Goal: Task Accomplishment & Management: Use online tool/utility

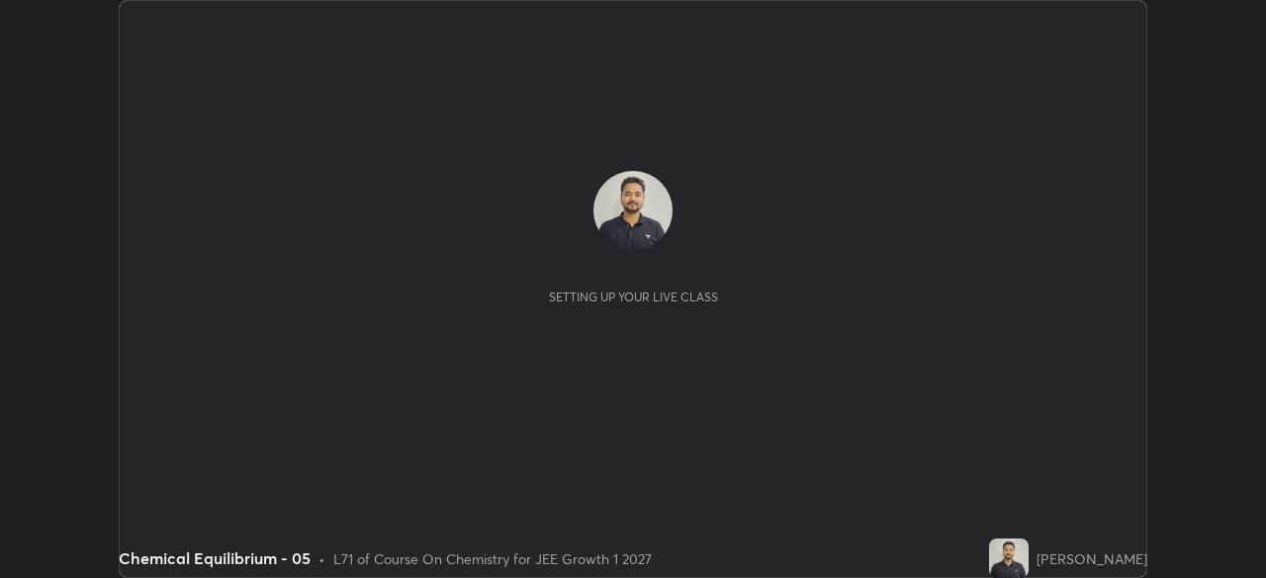
scroll to position [578, 1265]
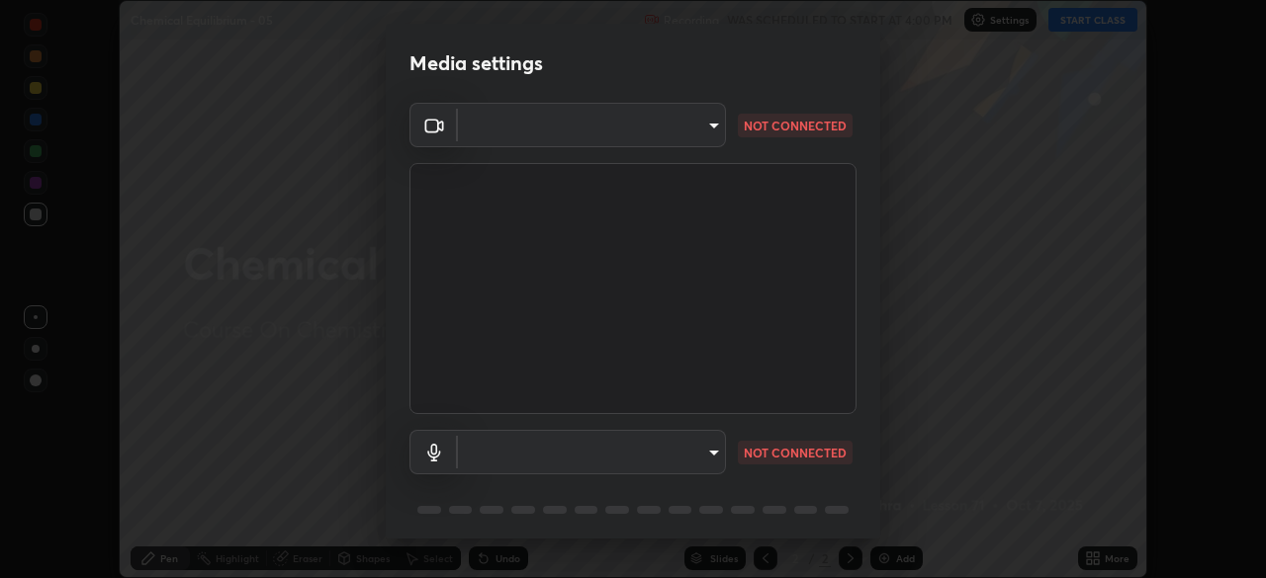
type input "1c1fc7f170fe0fb63c593947f71fbe7b7276dd803ac4132beb317857cbf647bf"
click at [715, 459] on body "Erase all Chemical Equilibrium - 05 Recording WAS SCHEDULED TO START AT 4:00 PM…" at bounding box center [633, 289] width 1266 height 578
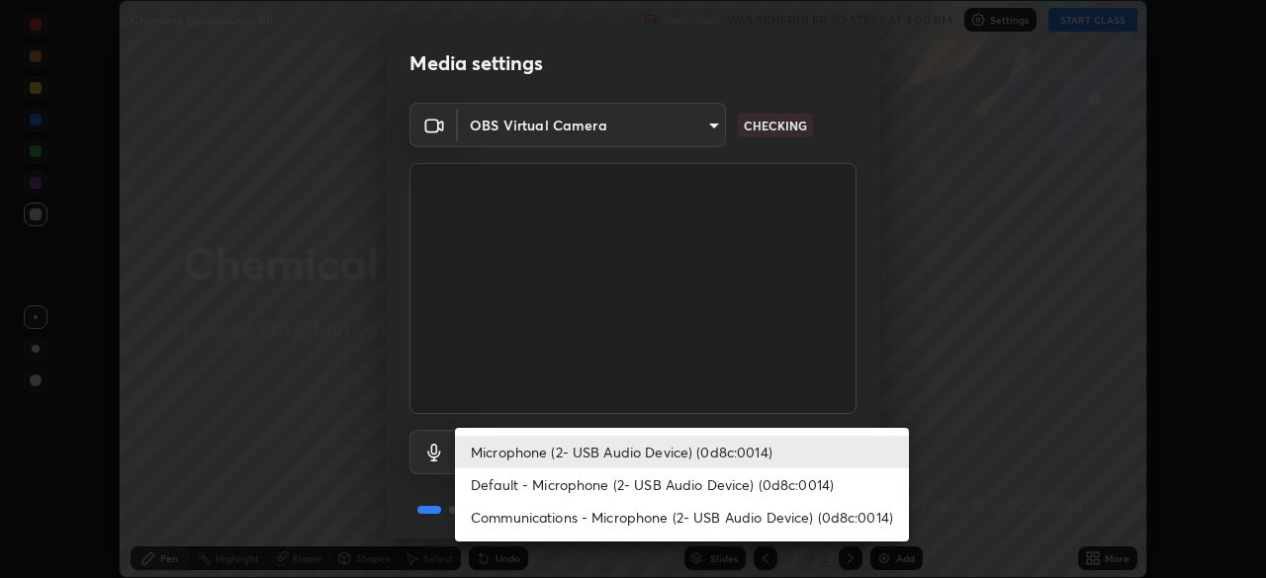
click at [720, 486] on li "Default - Microphone (2- USB Audio Device) (0d8c:0014)" at bounding box center [682, 485] width 454 height 33
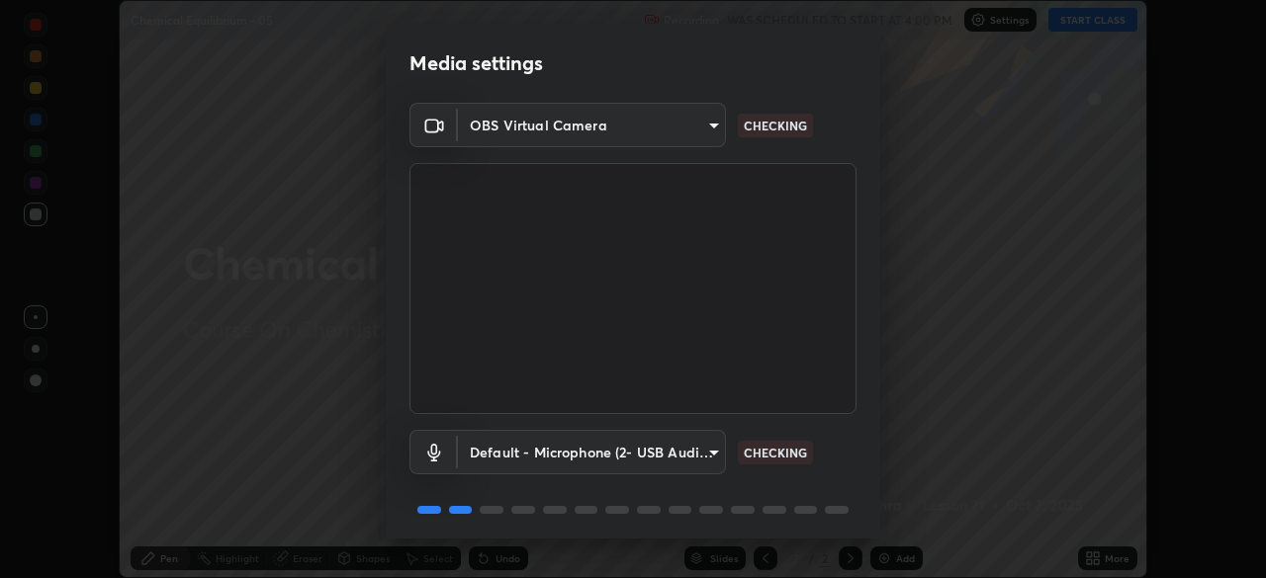
click at [709, 444] on body "Erase all Chemical Equilibrium - 05 Recording WAS SCHEDULED TO START AT 4:00 PM…" at bounding box center [633, 289] width 1266 height 578
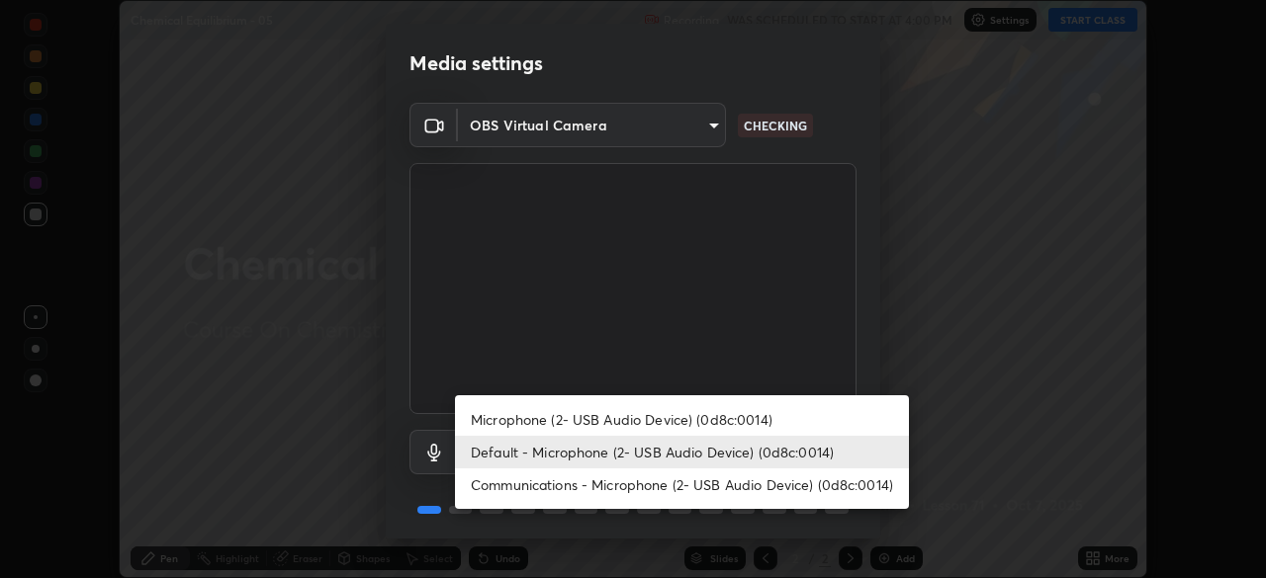
click at [688, 421] on li "Microphone (2- USB Audio Device) (0d8c:0014)" at bounding box center [682, 419] width 454 height 33
type input "775acd5bf9dea67dddcd35884cf77d022ec2c3d2475586dad7815c24ecc843c5"
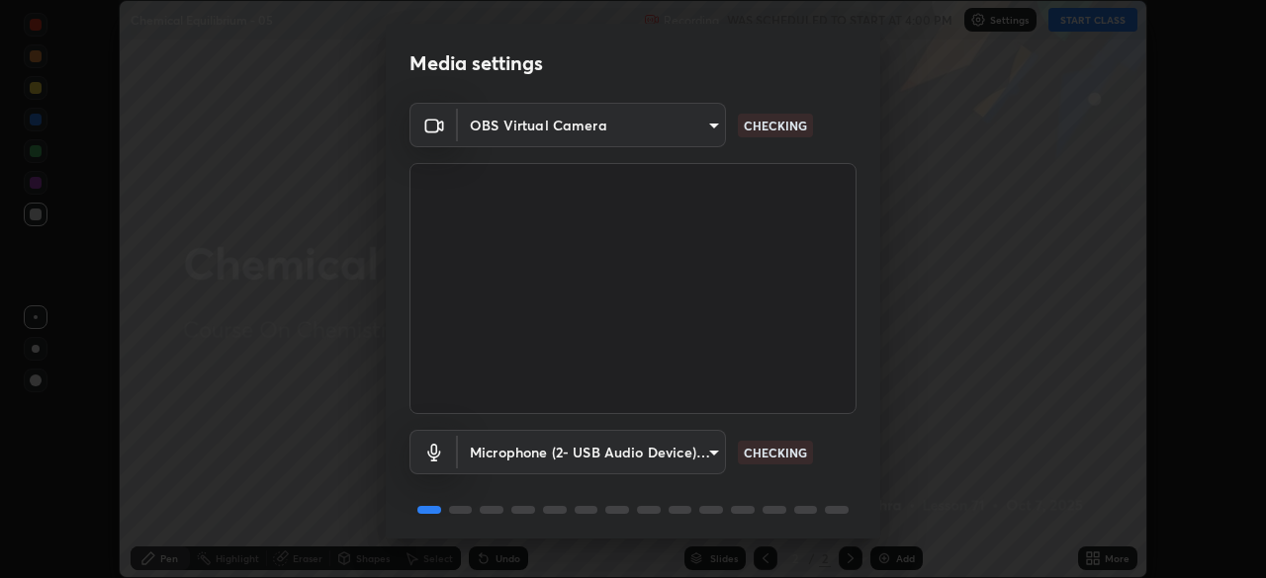
scroll to position [70, 0]
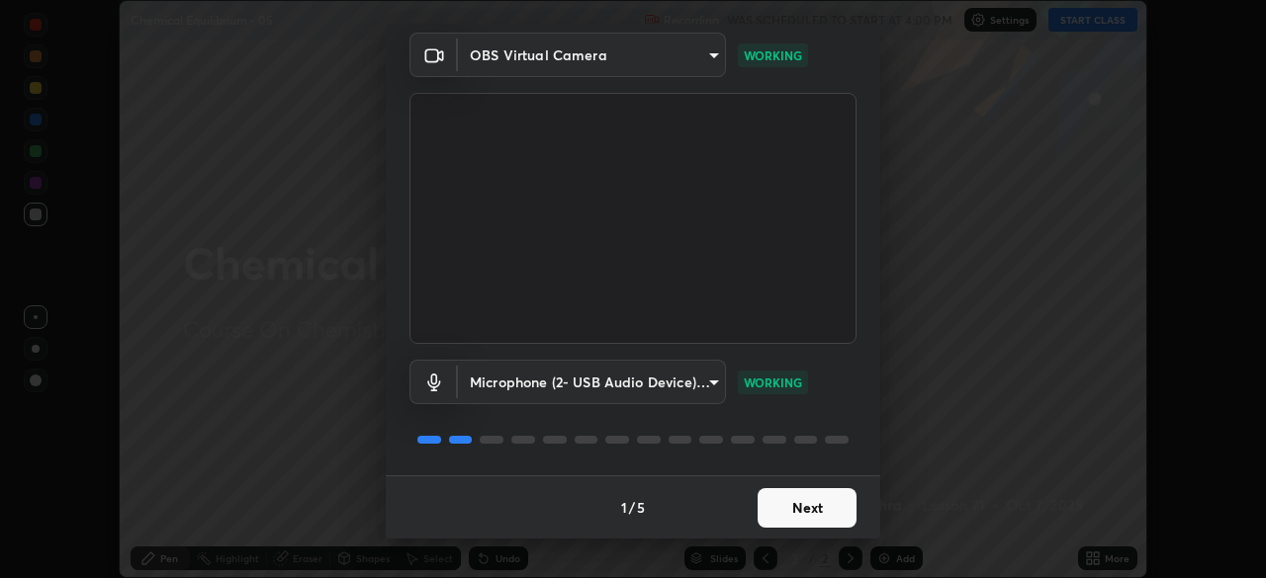
click at [799, 511] on button "Next" at bounding box center [806, 508] width 99 height 40
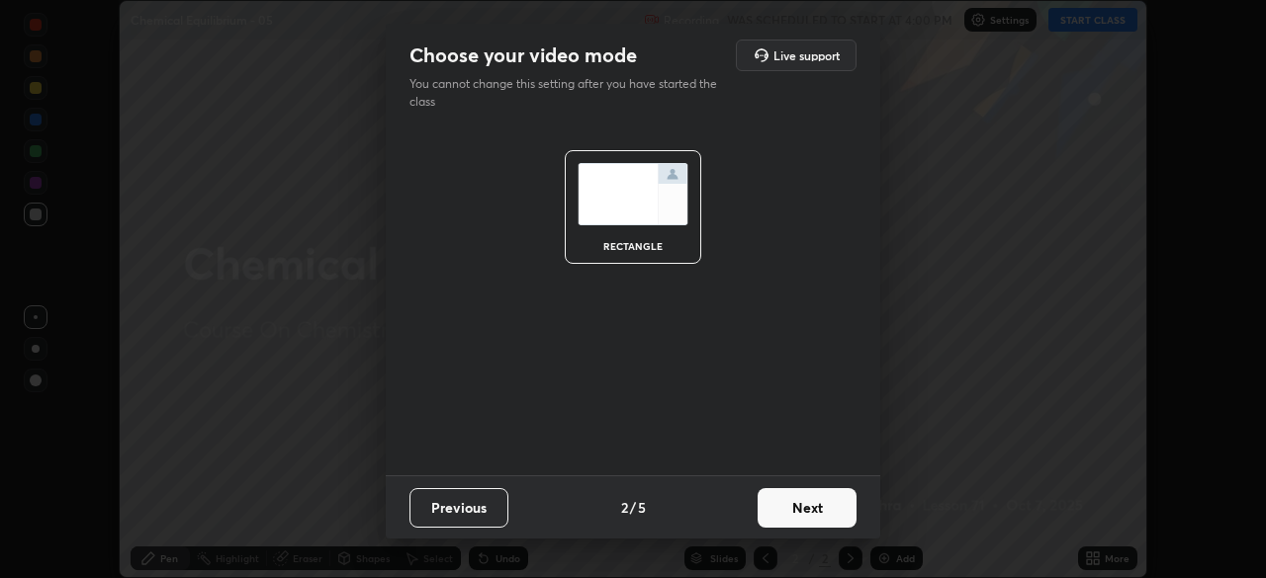
click at [799, 509] on button "Next" at bounding box center [806, 508] width 99 height 40
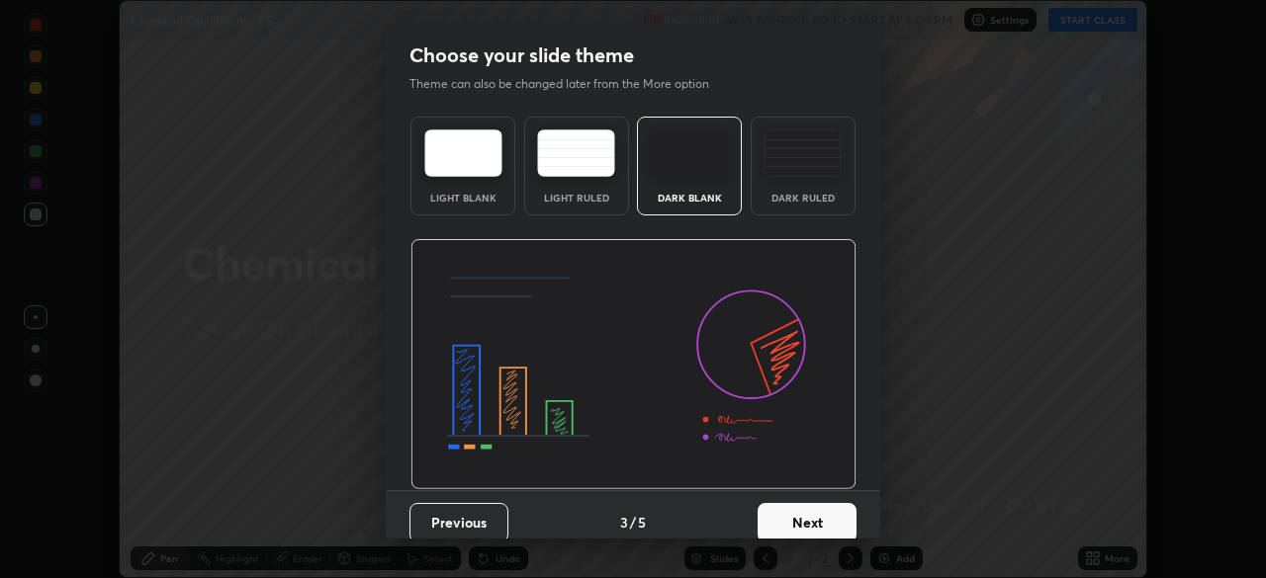
click at [810, 511] on button "Next" at bounding box center [806, 523] width 99 height 40
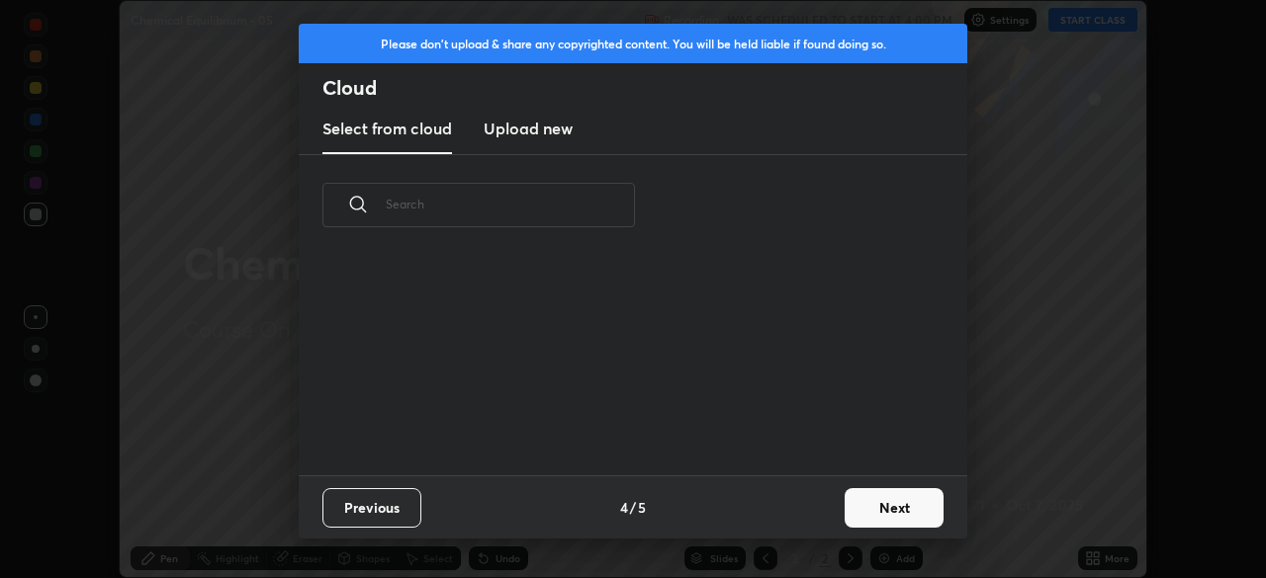
click at [846, 509] on button "Next" at bounding box center [893, 508] width 99 height 40
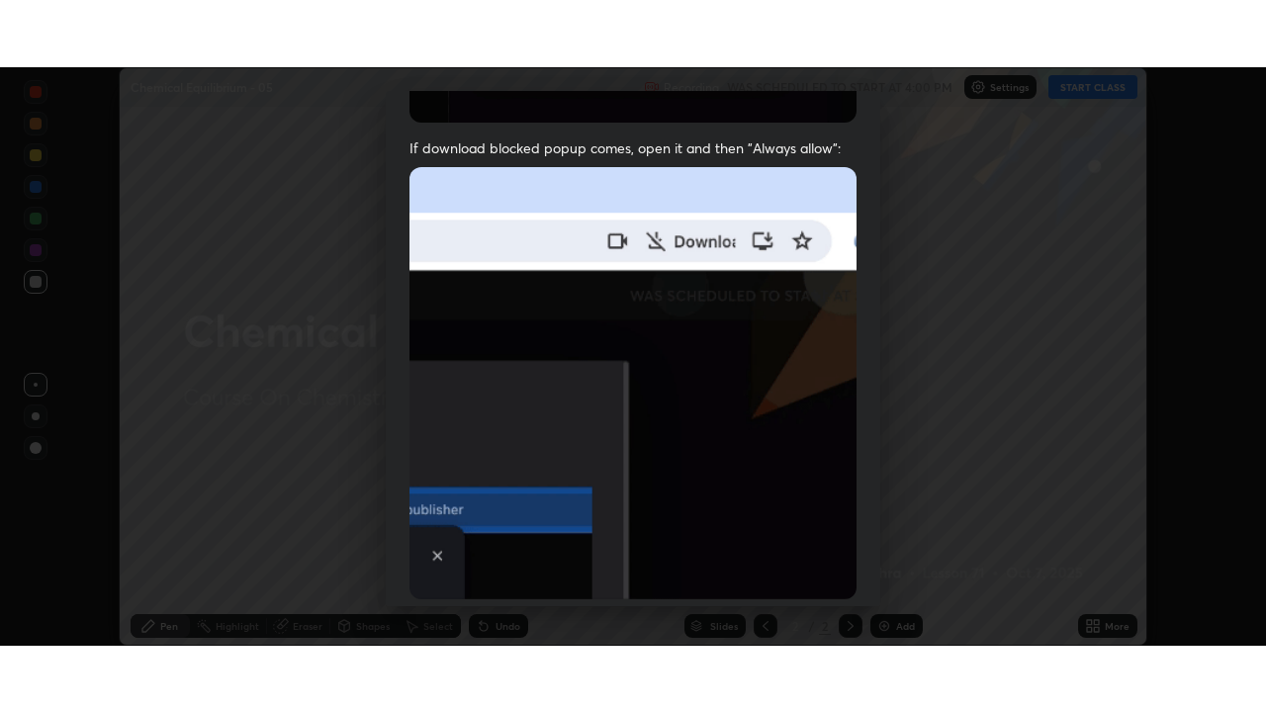
scroll to position [474, 0]
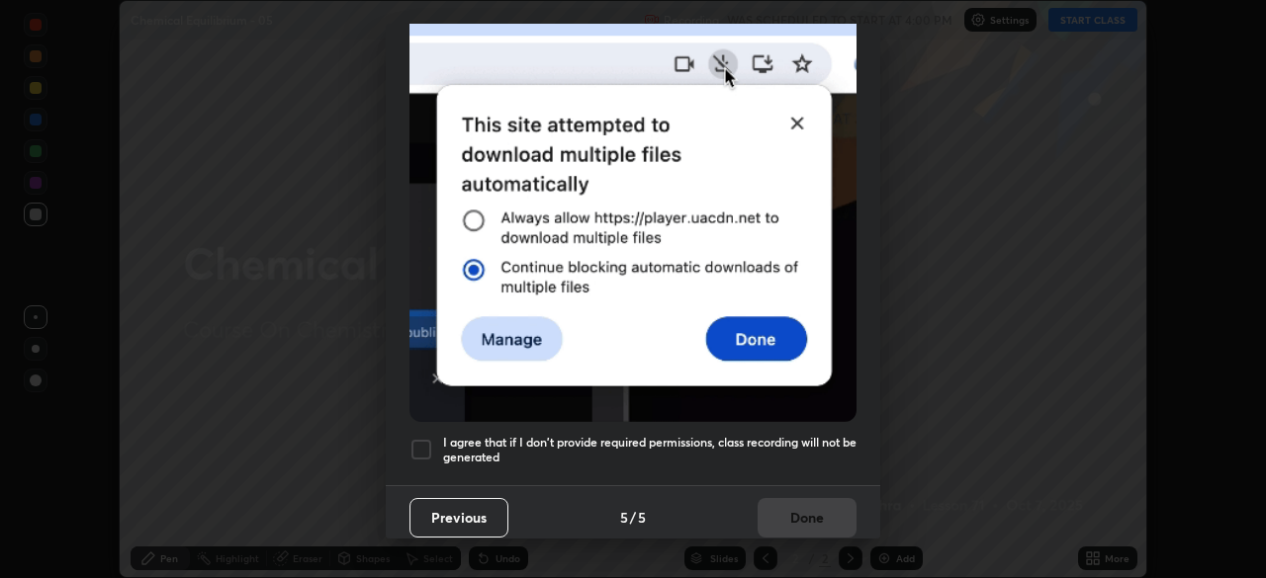
click at [781, 448] on h5 "I agree that if I don't provide required permissions, class recording will not …" at bounding box center [649, 450] width 413 height 31
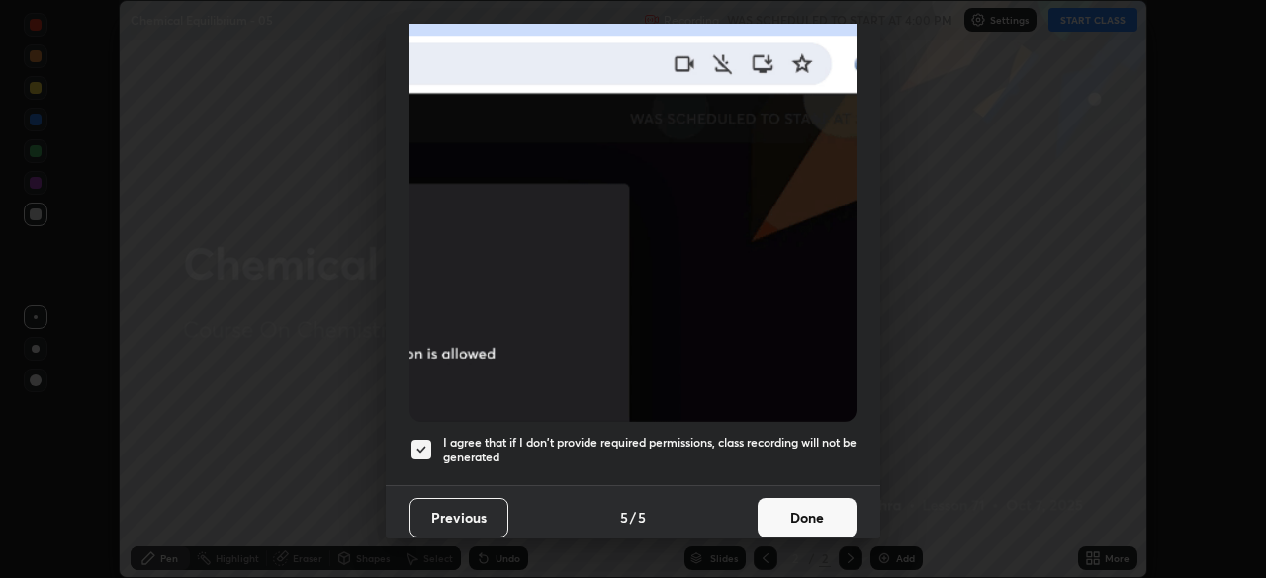
click at [800, 523] on button "Done" at bounding box center [806, 518] width 99 height 40
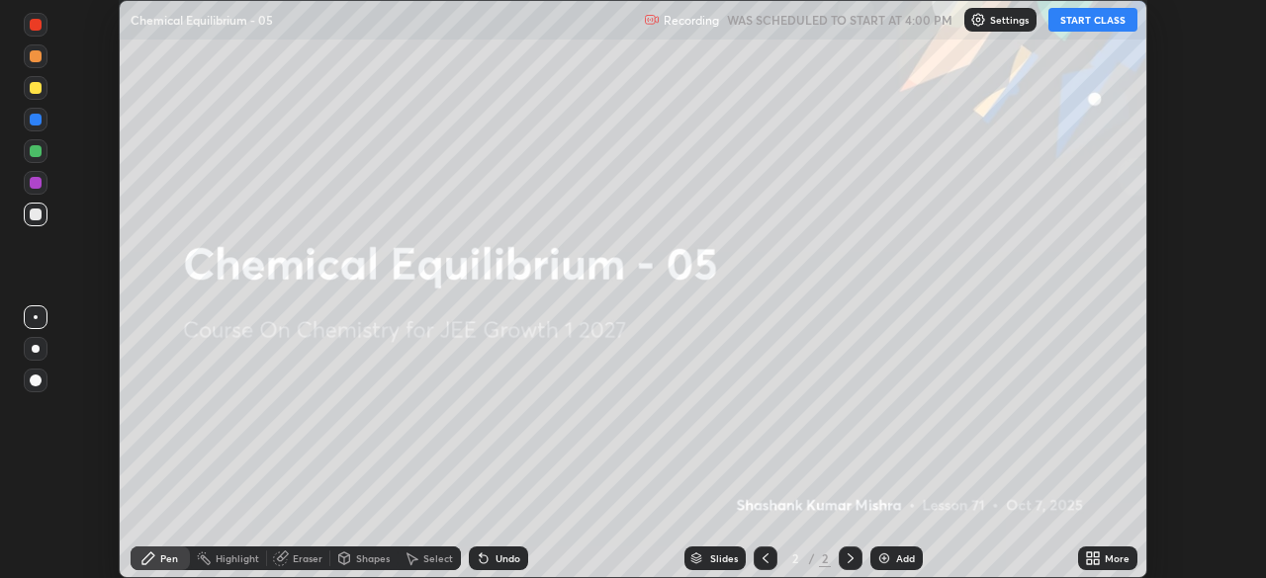
click at [1081, 24] on button "START CLASS" at bounding box center [1092, 20] width 89 height 24
click at [1095, 555] on icon at bounding box center [1096, 555] width 5 height 5
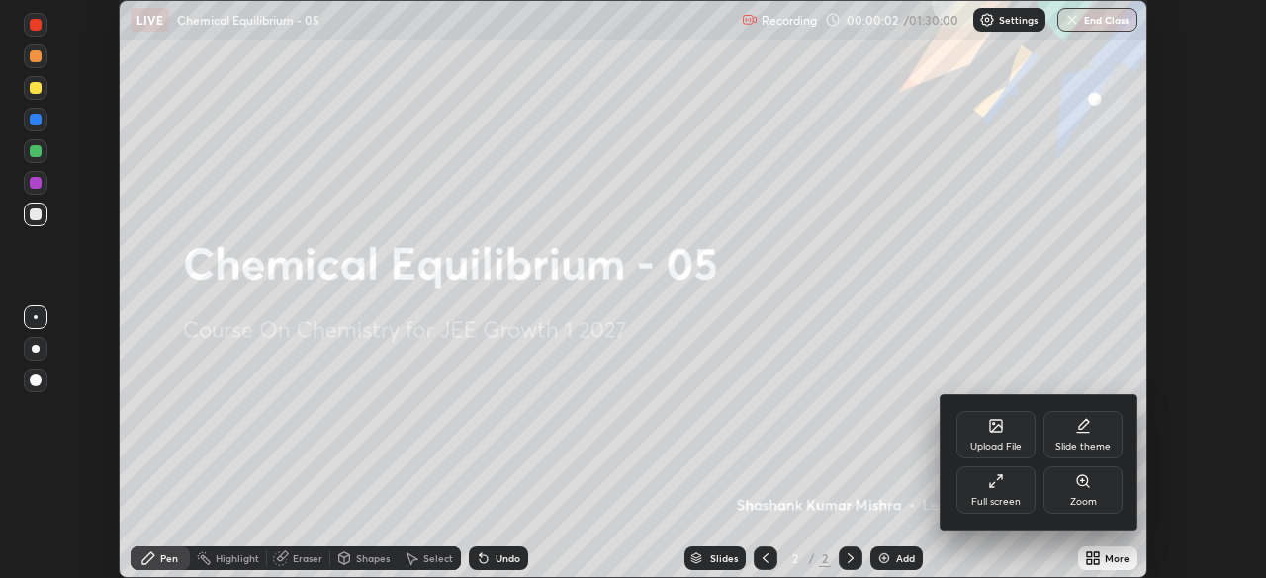
click at [1024, 503] on div "Full screen" at bounding box center [995, 490] width 79 height 47
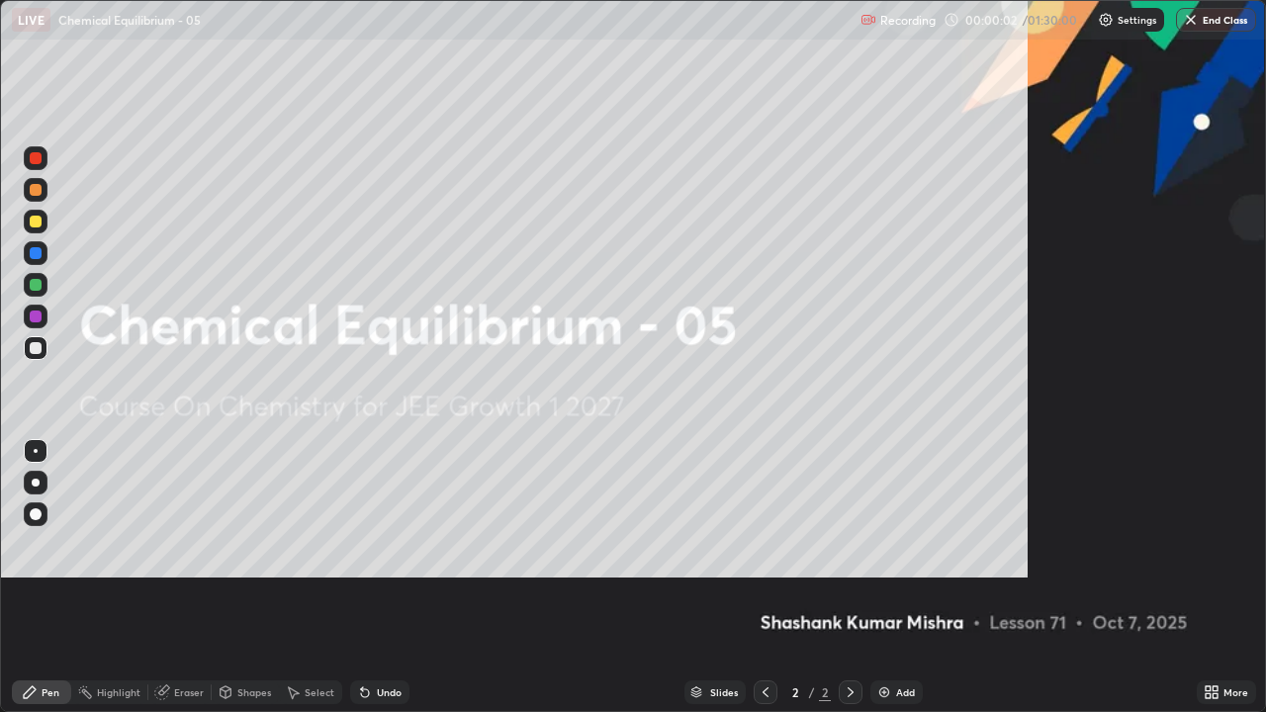
scroll to position [712, 1266]
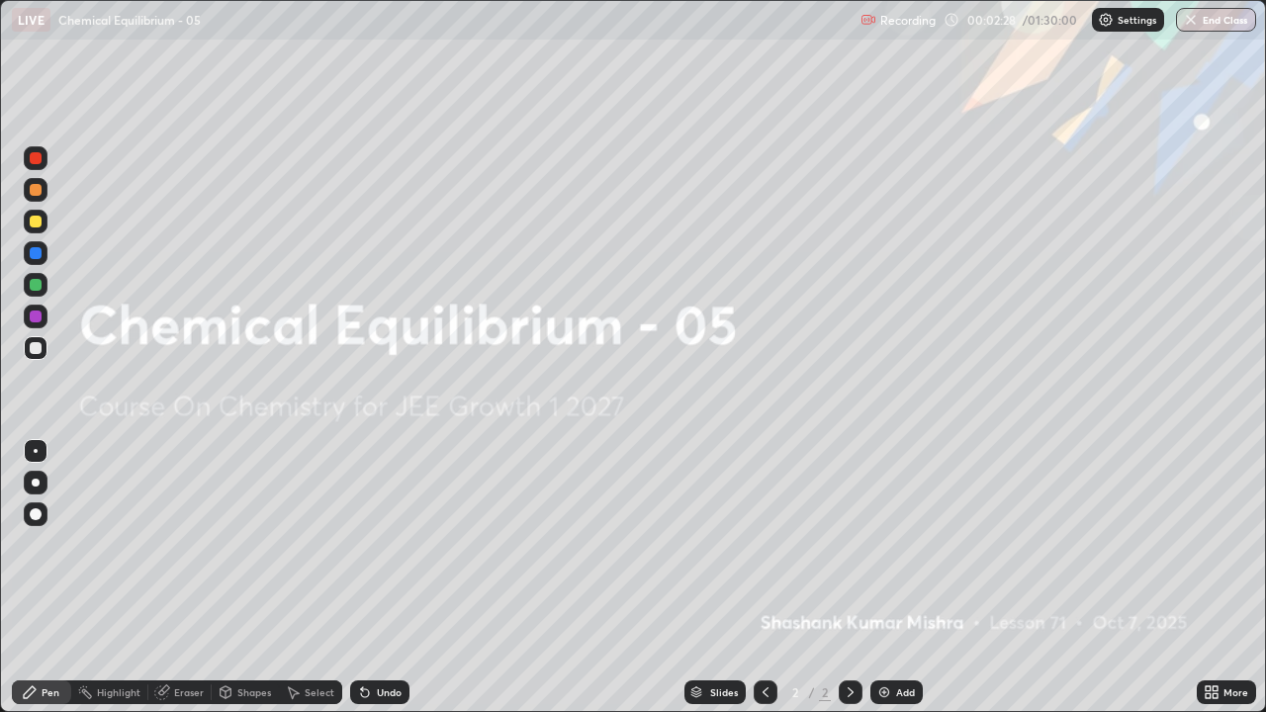
click at [890, 577] on div "Add" at bounding box center [896, 692] width 52 height 24
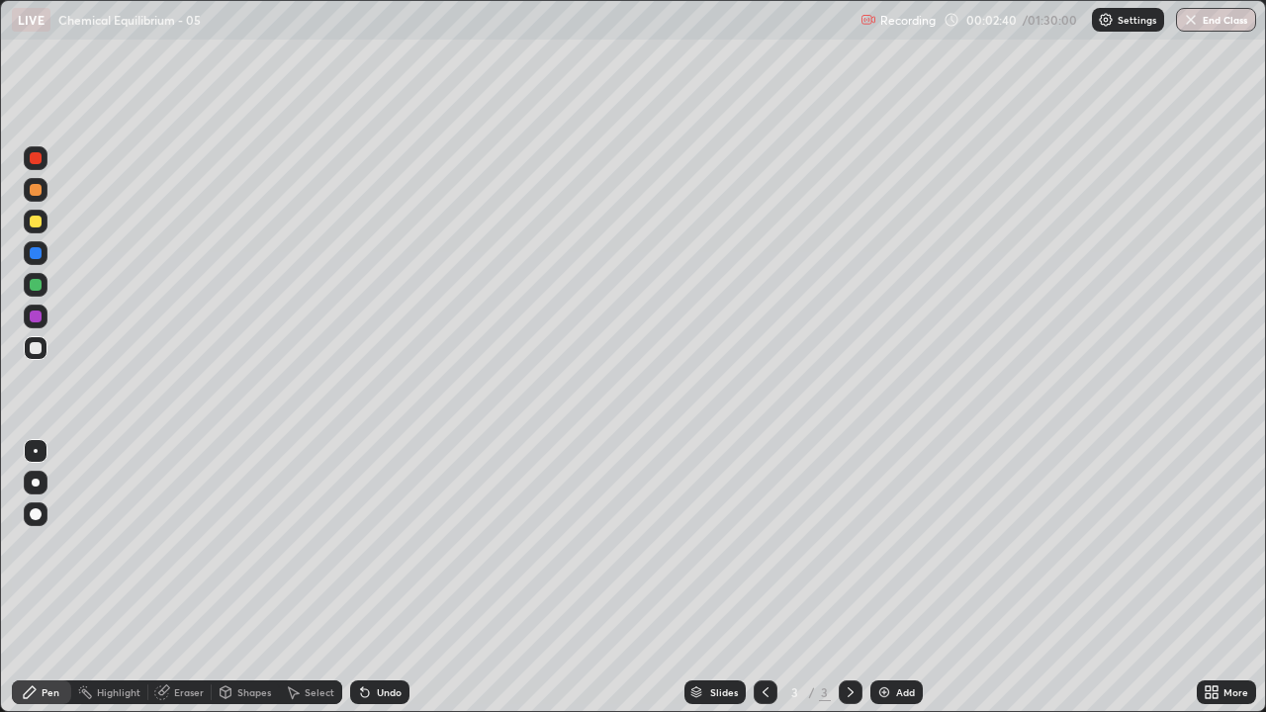
click at [391, 577] on div "Undo" at bounding box center [379, 692] width 59 height 24
click at [359, 577] on div "Undo" at bounding box center [379, 692] width 59 height 24
click at [190, 577] on div "Eraser" at bounding box center [189, 692] width 30 height 10
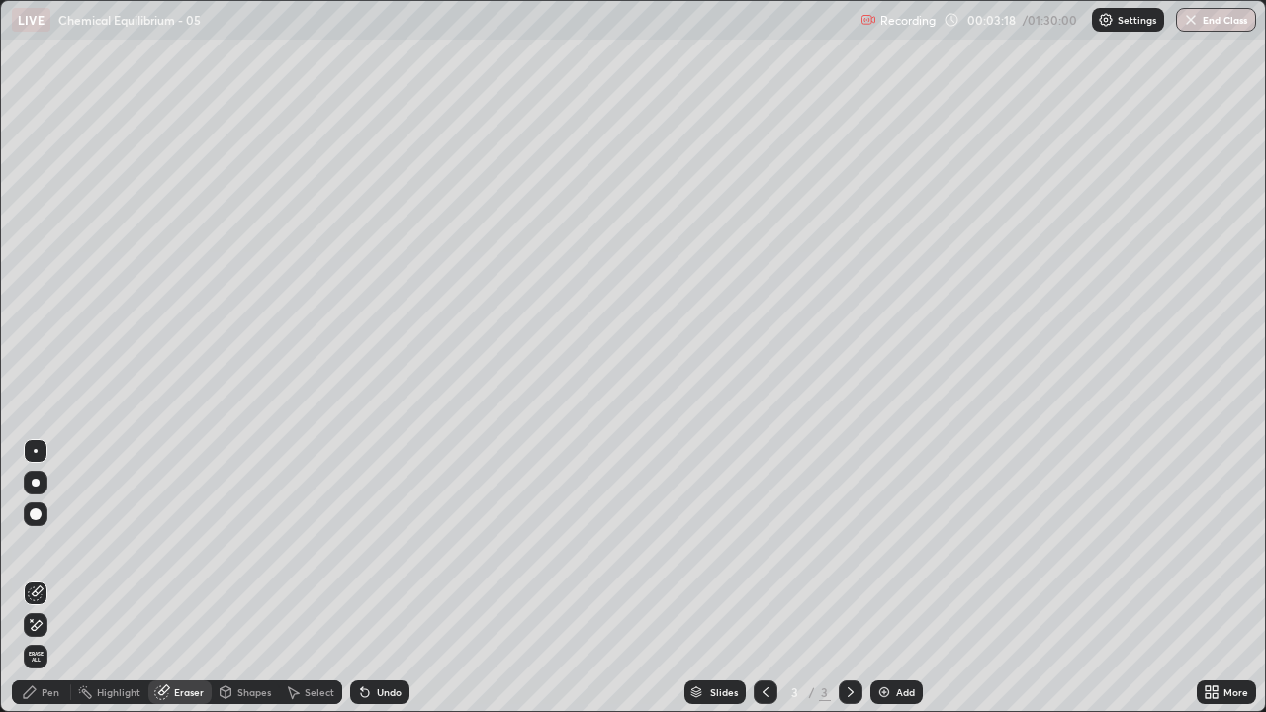
click at [44, 577] on div "Pen" at bounding box center [41, 692] width 59 height 24
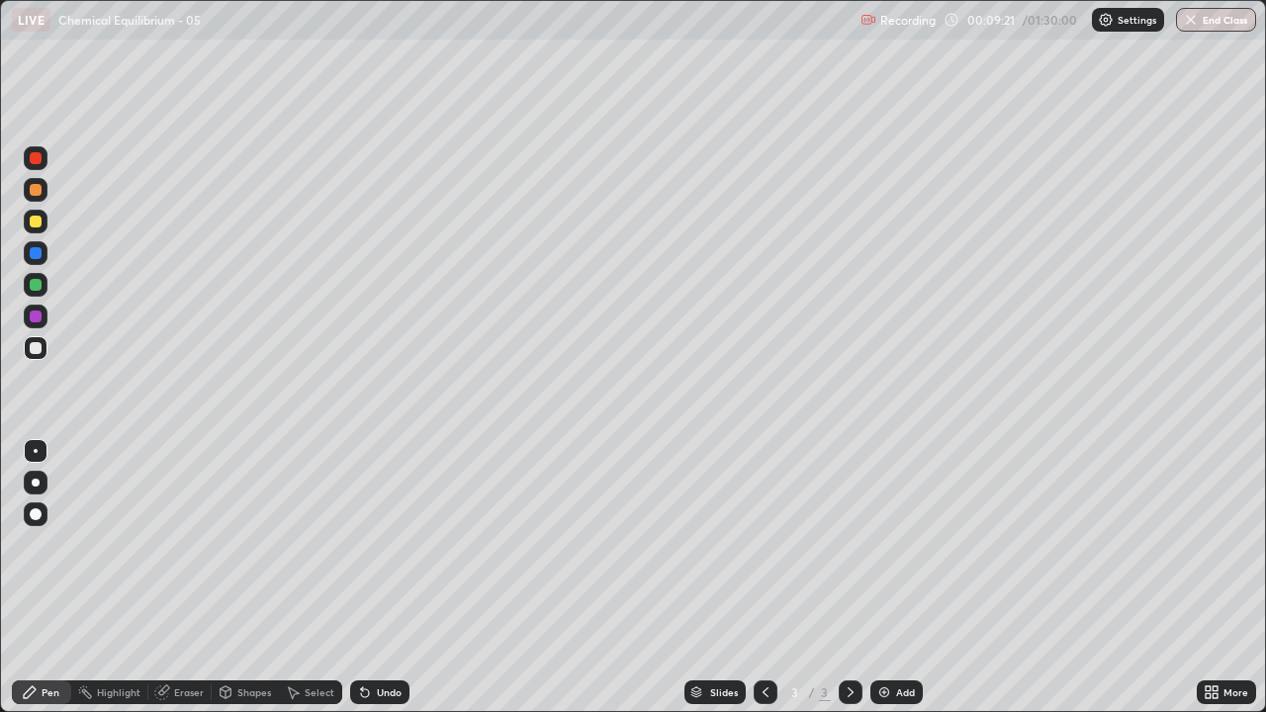
click at [380, 577] on div "Undo" at bounding box center [379, 692] width 59 height 24
click at [381, 577] on div "Undo" at bounding box center [389, 692] width 25 height 10
click at [377, 577] on div "Undo" at bounding box center [389, 692] width 25 height 10
click at [331, 577] on div "Select" at bounding box center [310, 692] width 63 height 24
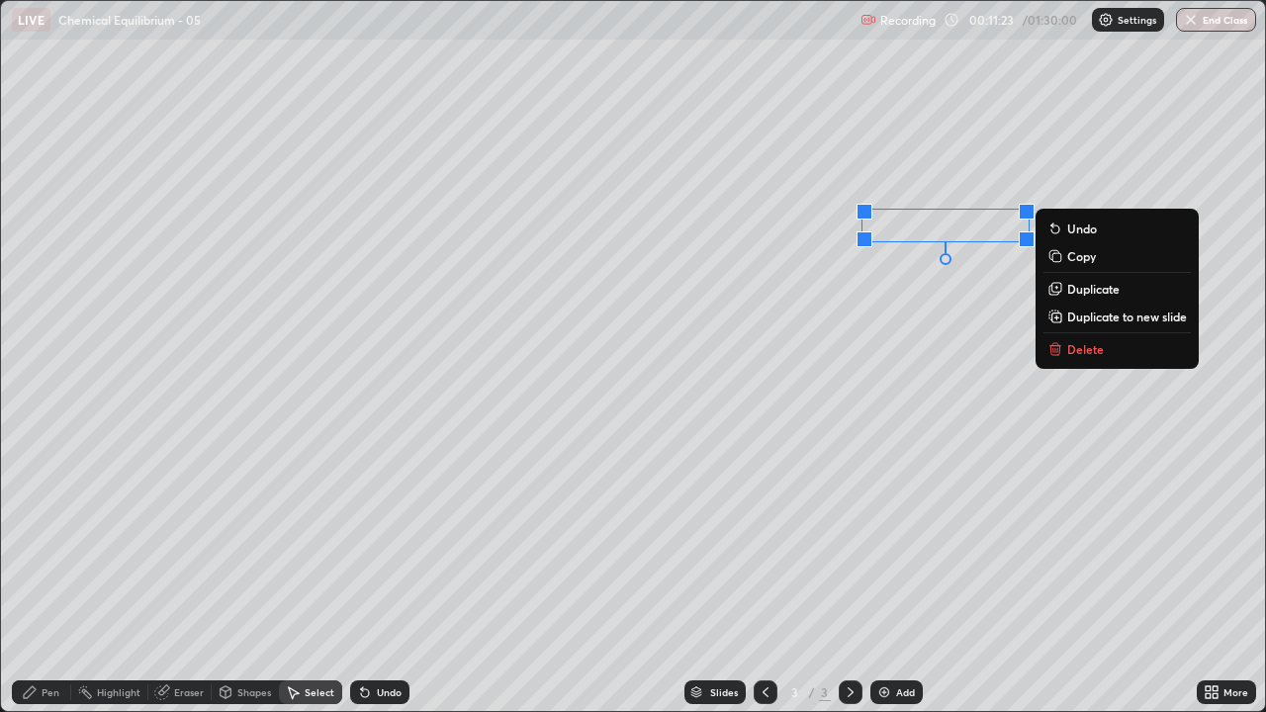
click at [48, 577] on div "Pen" at bounding box center [51, 692] width 18 height 10
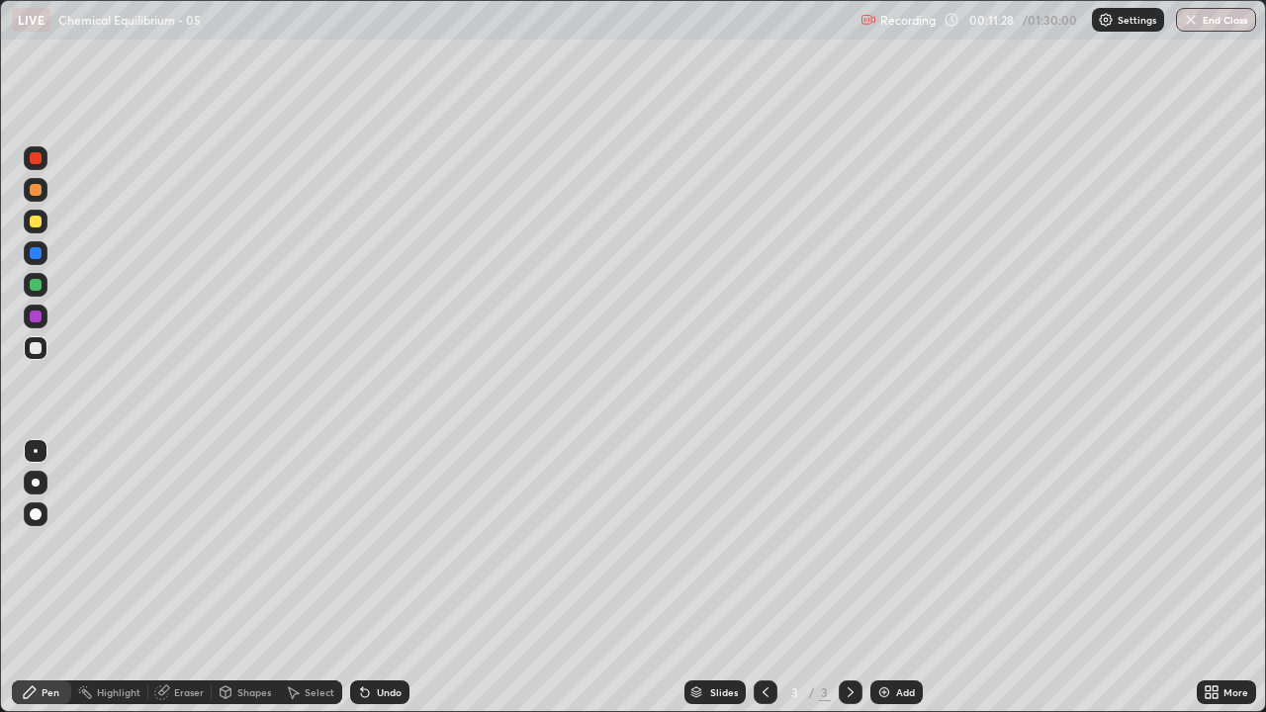
click at [187, 577] on div "Eraser" at bounding box center [189, 692] width 30 height 10
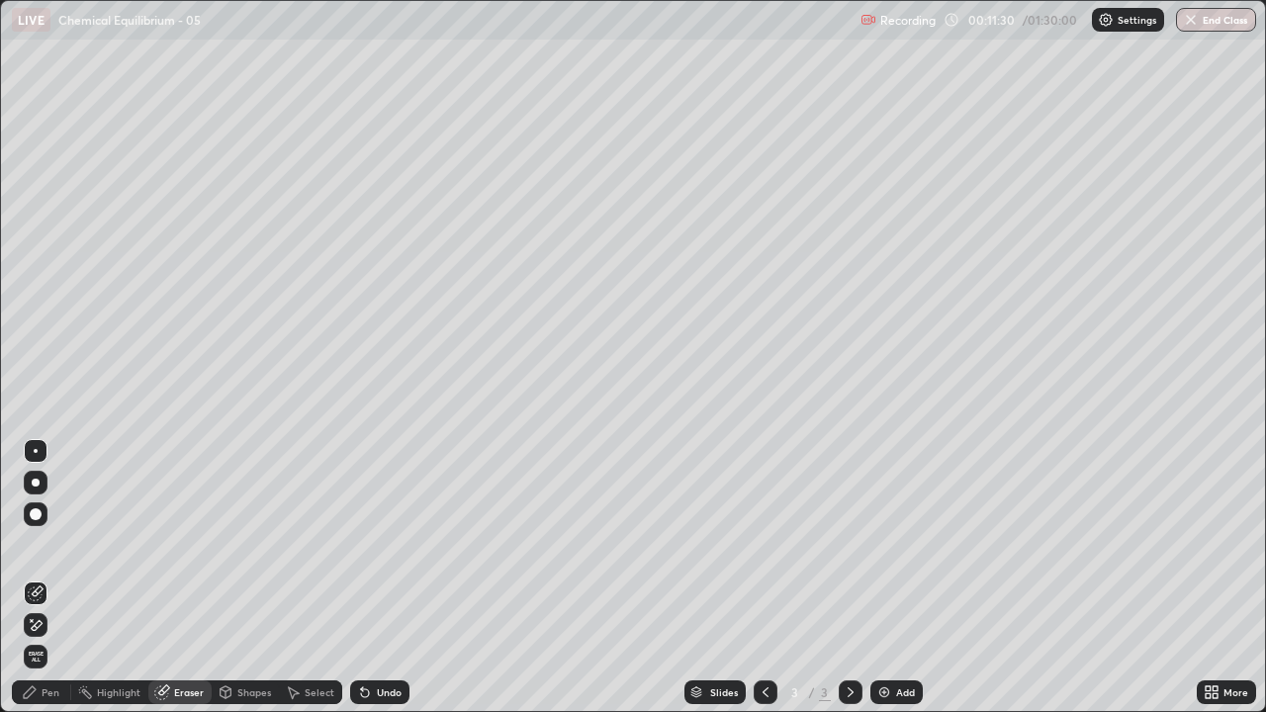
click at [49, 577] on div "Pen" at bounding box center [51, 692] width 18 height 10
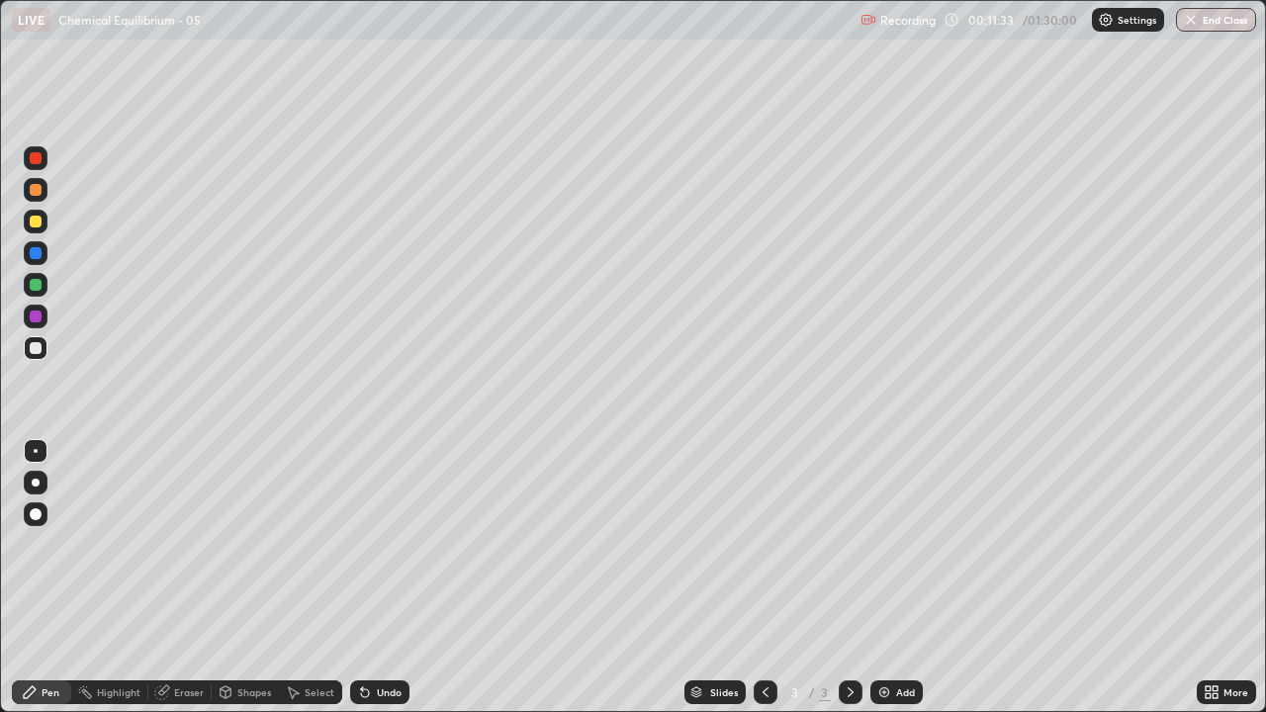
click at [177, 577] on div "Eraser" at bounding box center [179, 692] width 63 height 24
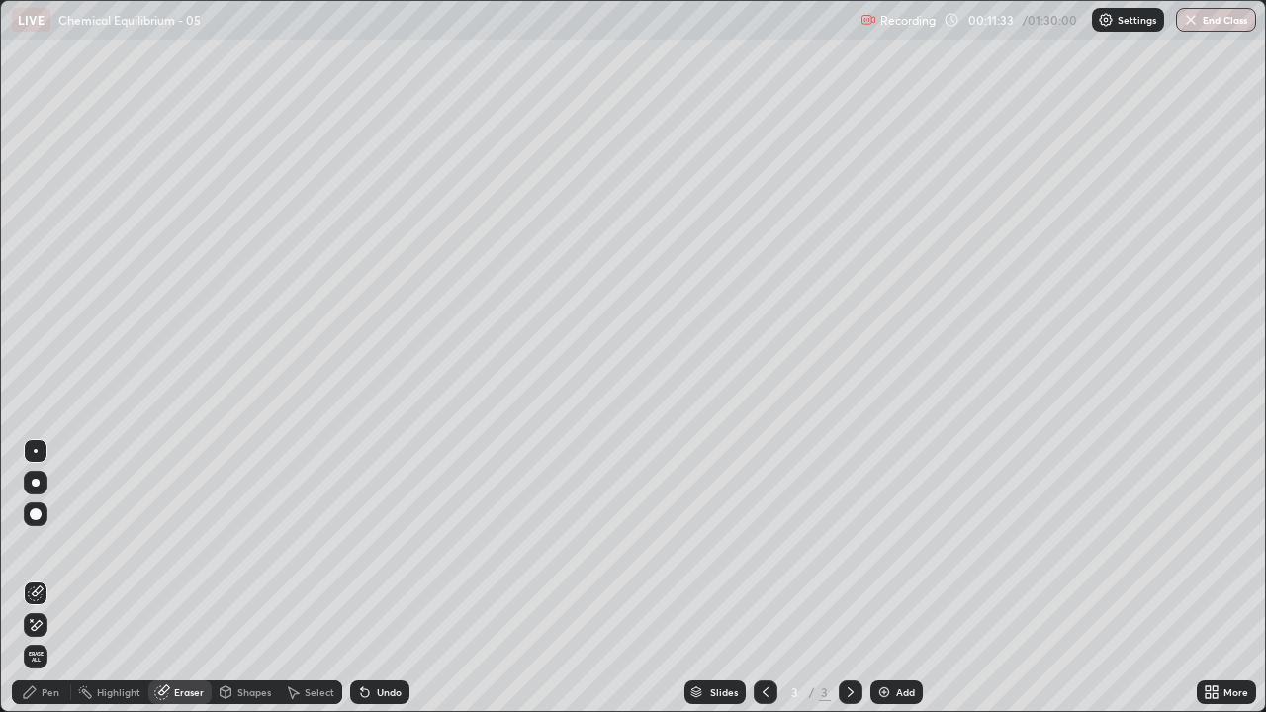
click at [188, 577] on div "Eraser" at bounding box center [179, 692] width 63 height 24
click at [35, 577] on icon at bounding box center [30, 692] width 16 height 16
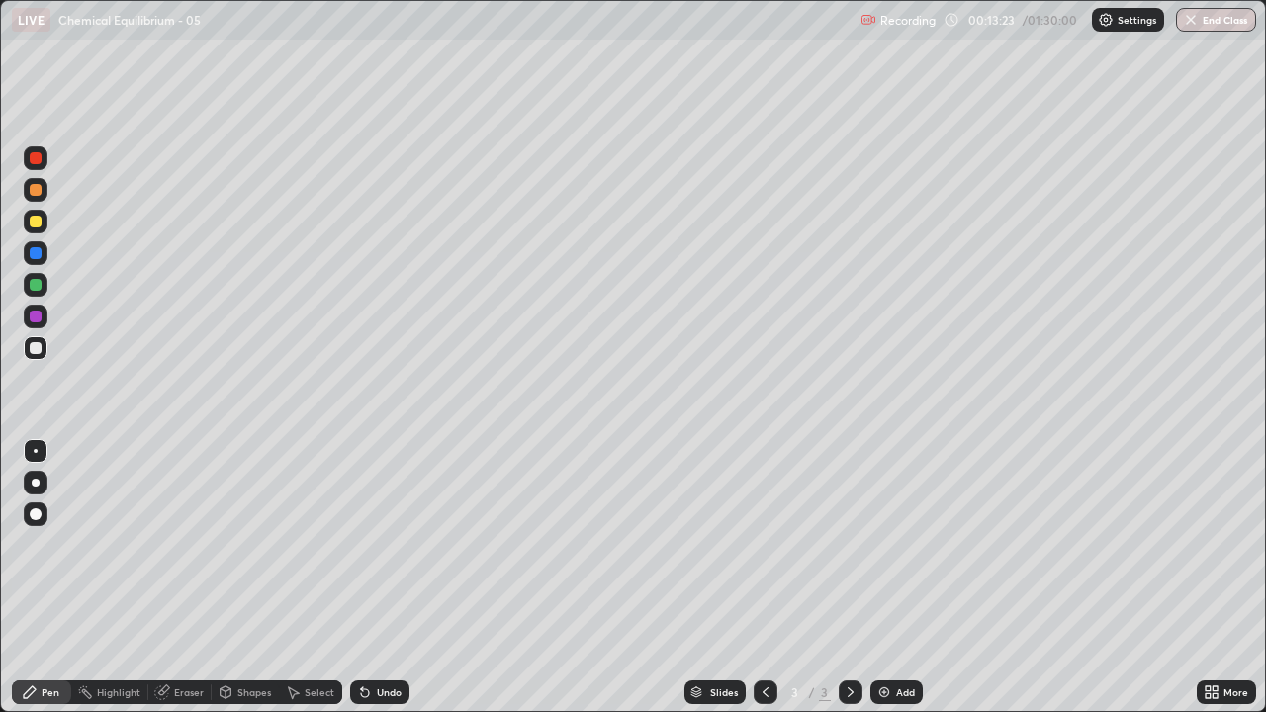
click at [35, 286] on div at bounding box center [36, 285] width 12 height 12
click at [40, 352] on div at bounding box center [36, 348] width 12 height 12
click at [876, 577] on img at bounding box center [884, 692] width 16 height 16
click at [364, 577] on icon at bounding box center [365, 693] width 8 height 8
click at [310, 577] on div "Select" at bounding box center [320, 692] width 30 height 10
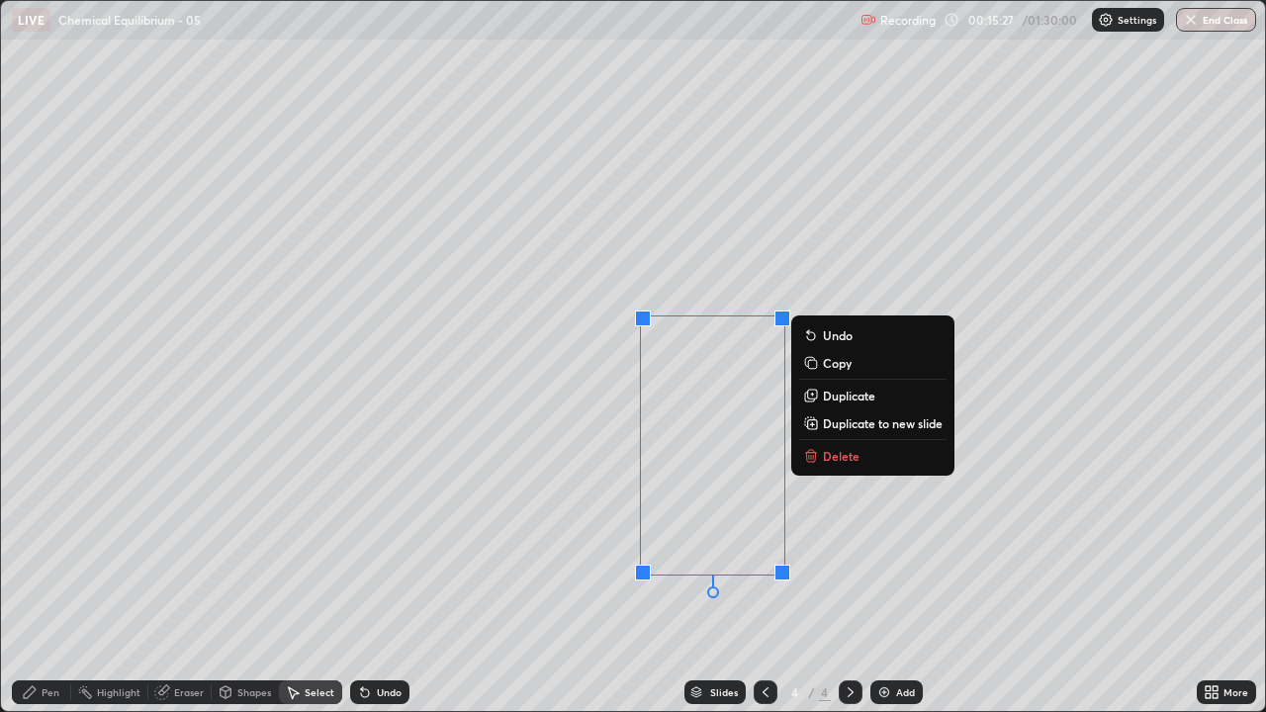
click at [845, 461] on p "Delete" at bounding box center [841, 456] width 37 height 16
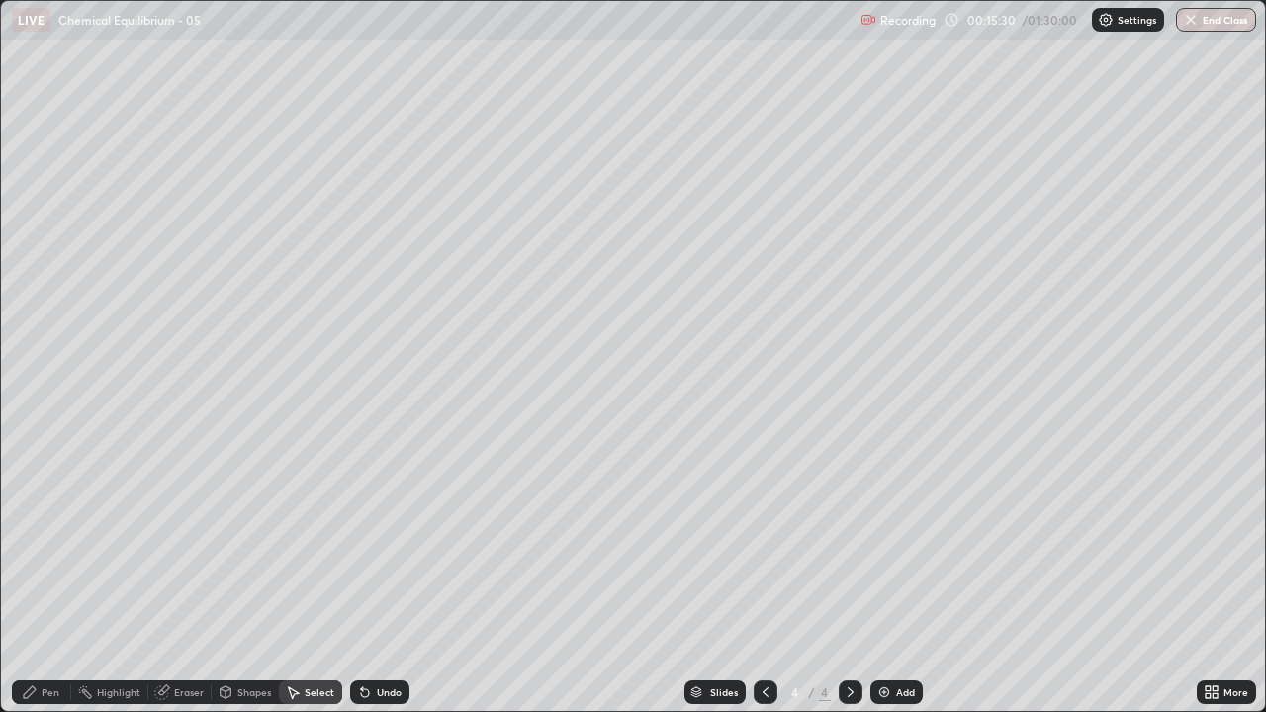
click at [763, 577] on icon at bounding box center [765, 692] width 16 height 16
click at [10, 498] on div "0 ° Undo Copy Duplicate Duplicate to new slide Delete" at bounding box center [633, 356] width 1264 height 710
click at [1048, 271] on div "0 ° Undo Copy Duplicate Duplicate to new slide Delete" at bounding box center [633, 356] width 1264 height 710
click at [51, 577] on div "Pen" at bounding box center [41, 692] width 59 height 24
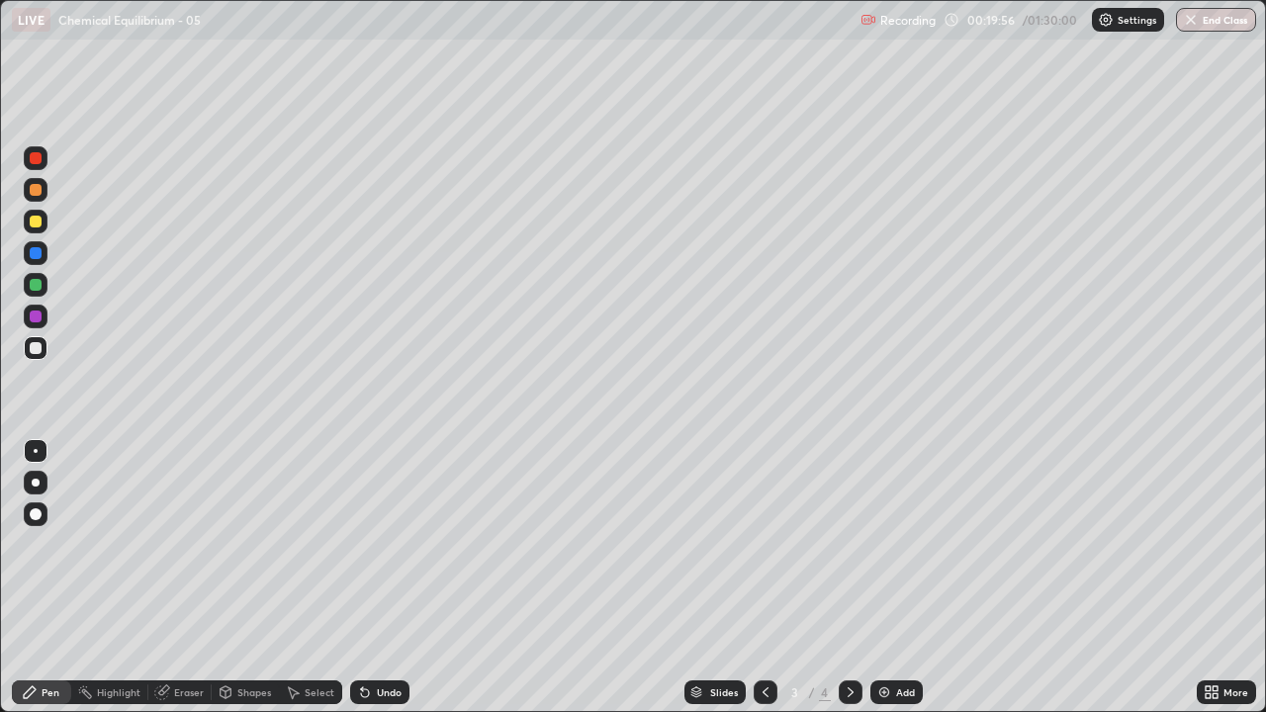
click at [182, 577] on div "Eraser" at bounding box center [179, 692] width 63 height 24
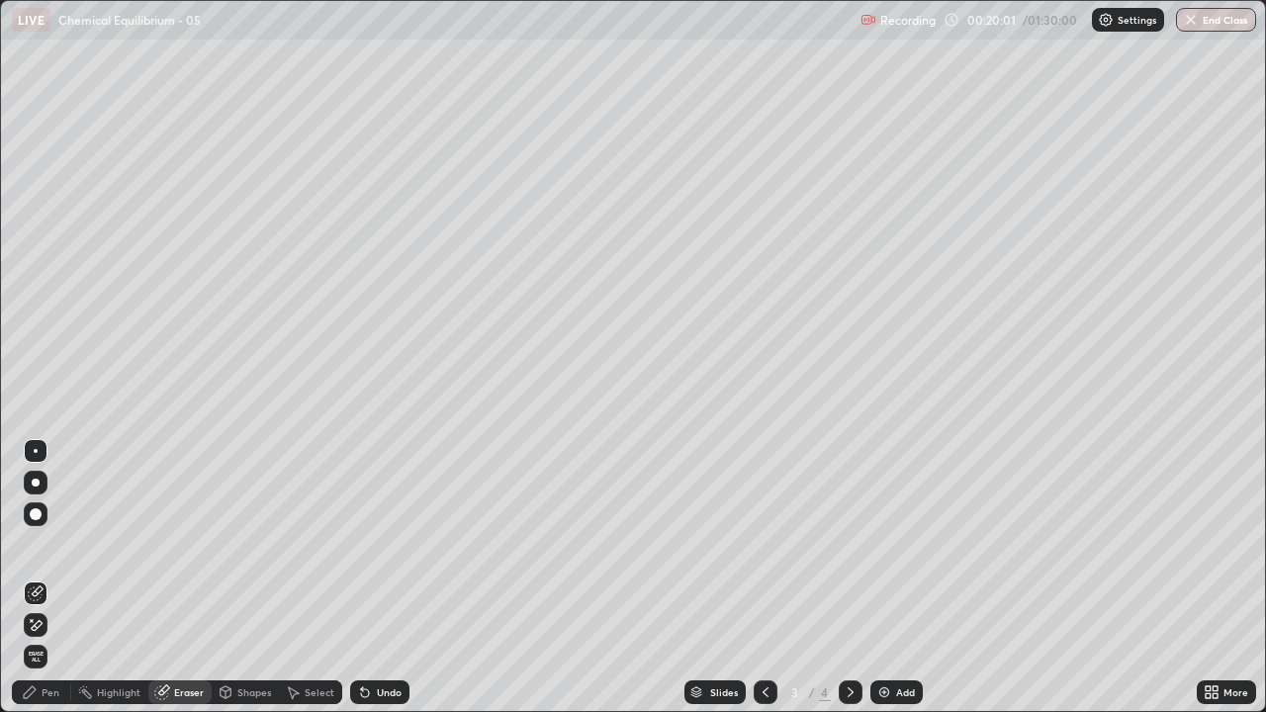
click at [46, 577] on div "Pen" at bounding box center [51, 692] width 18 height 10
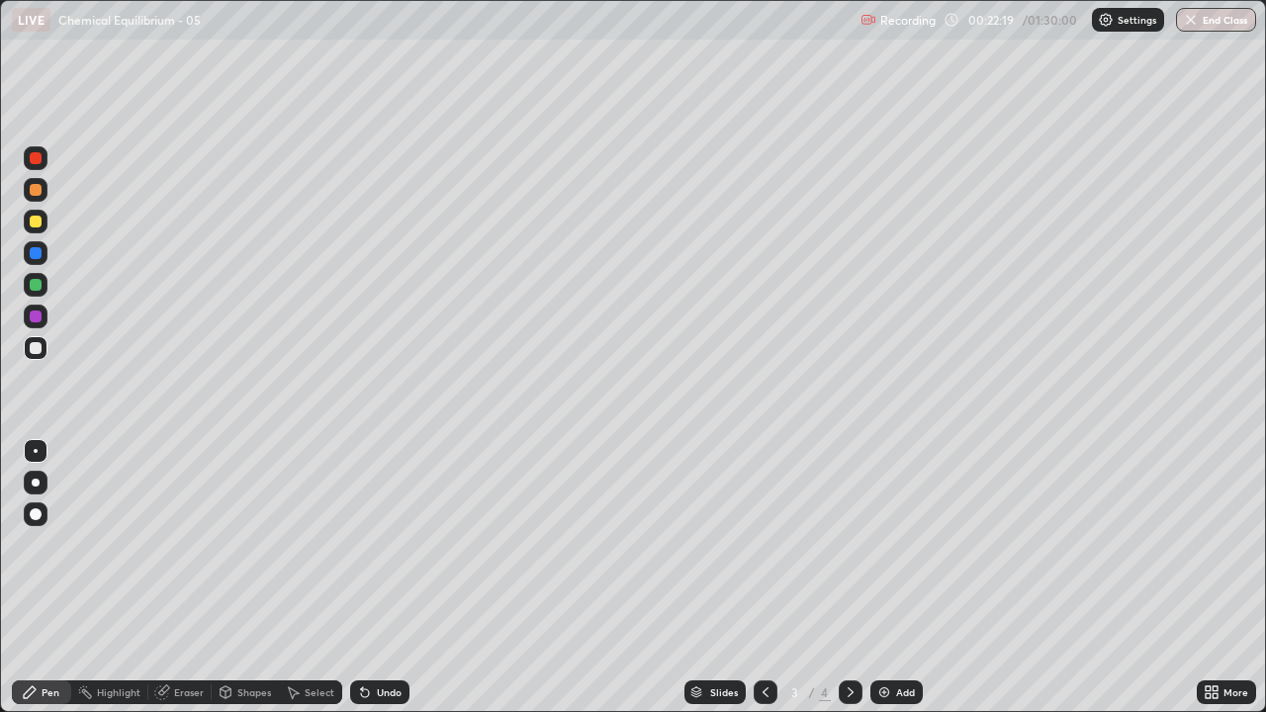
click at [371, 577] on div "Undo" at bounding box center [379, 692] width 59 height 24
click at [375, 577] on div "Undo" at bounding box center [379, 692] width 59 height 24
click at [376, 577] on div "Undo" at bounding box center [379, 692] width 59 height 24
click at [378, 577] on div "Undo" at bounding box center [389, 692] width 25 height 10
click at [848, 577] on icon at bounding box center [850, 692] width 16 height 16
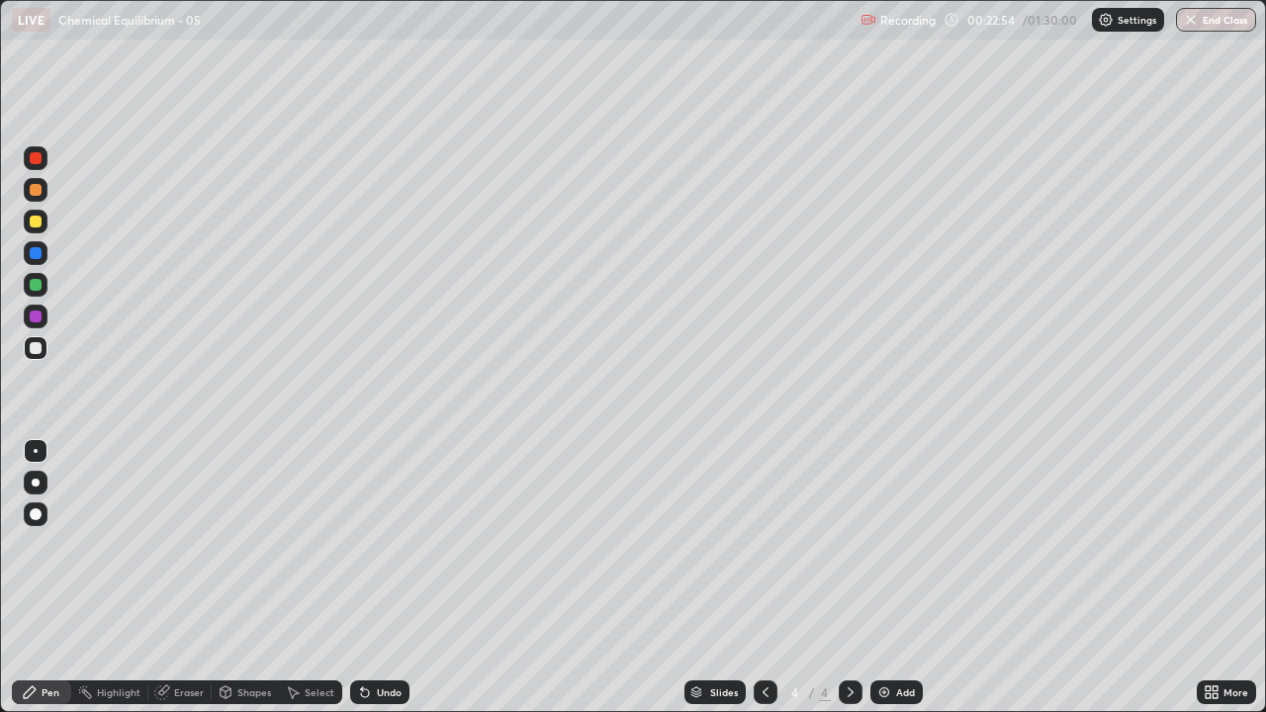
click at [177, 577] on div "Eraser" at bounding box center [189, 692] width 30 height 10
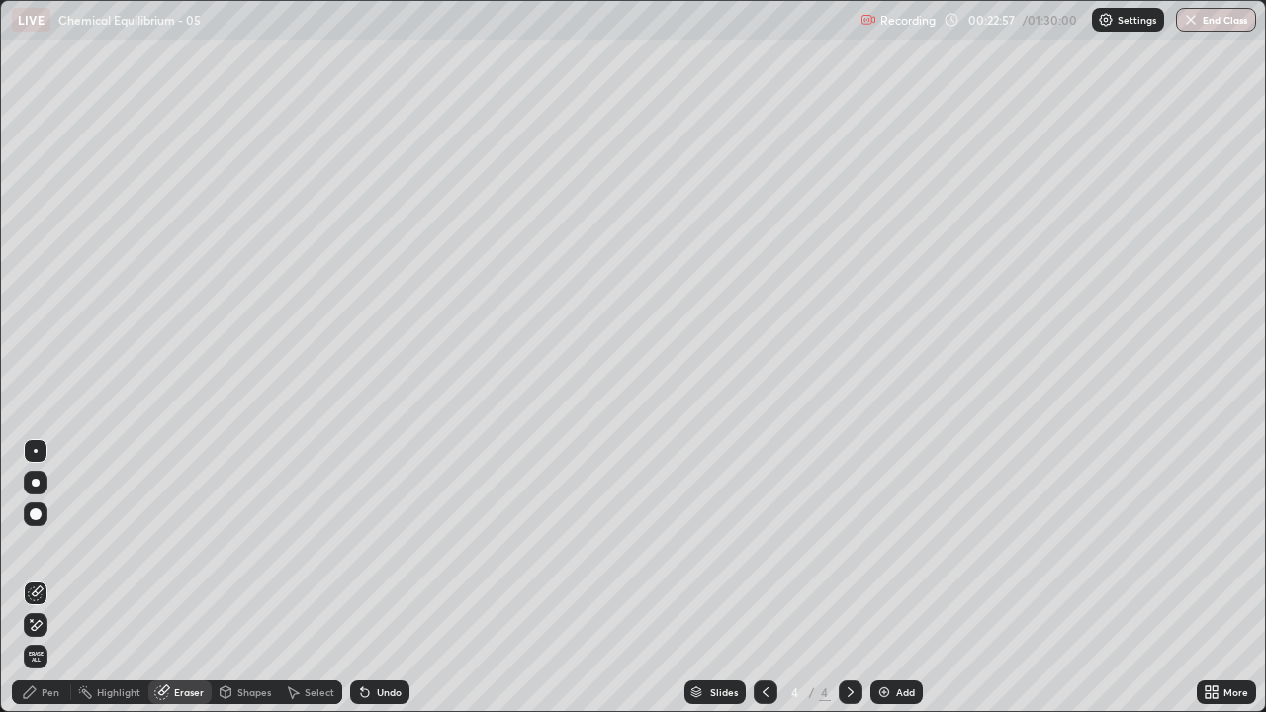
click at [50, 577] on div "Pen" at bounding box center [51, 692] width 18 height 10
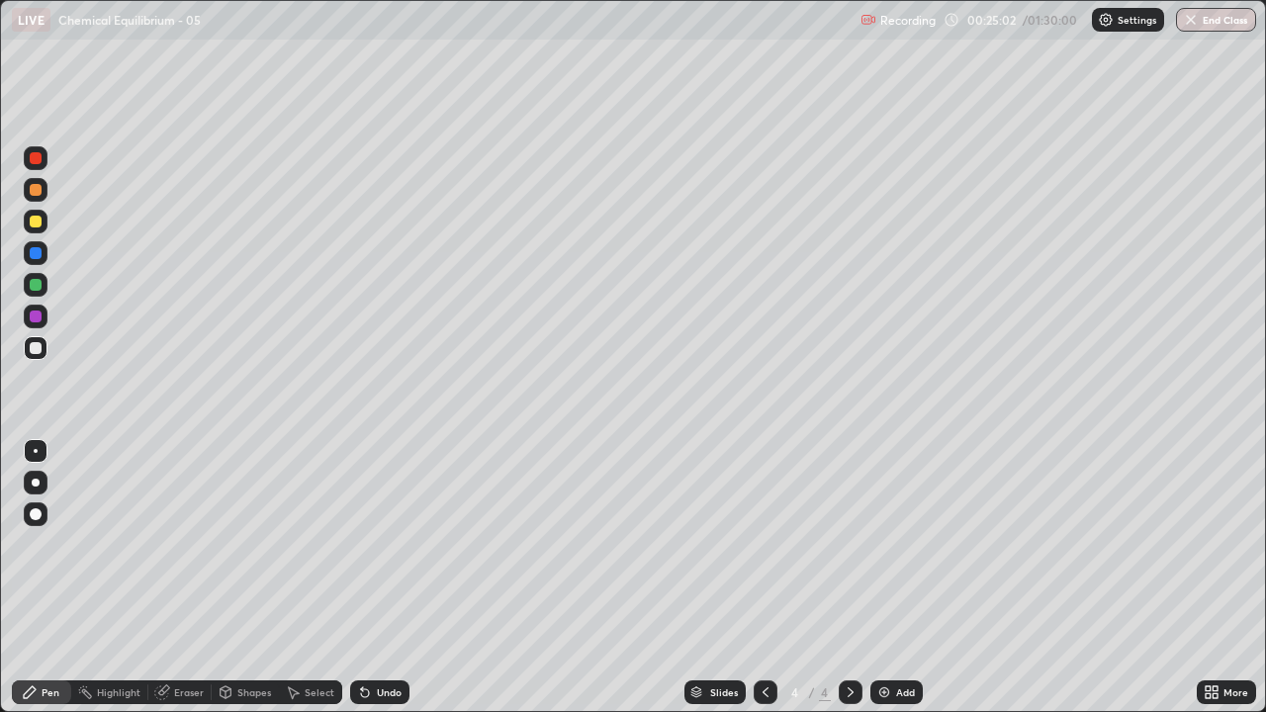
click at [189, 577] on div "Eraser" at bounding box center [189, 692] width 30 height 10
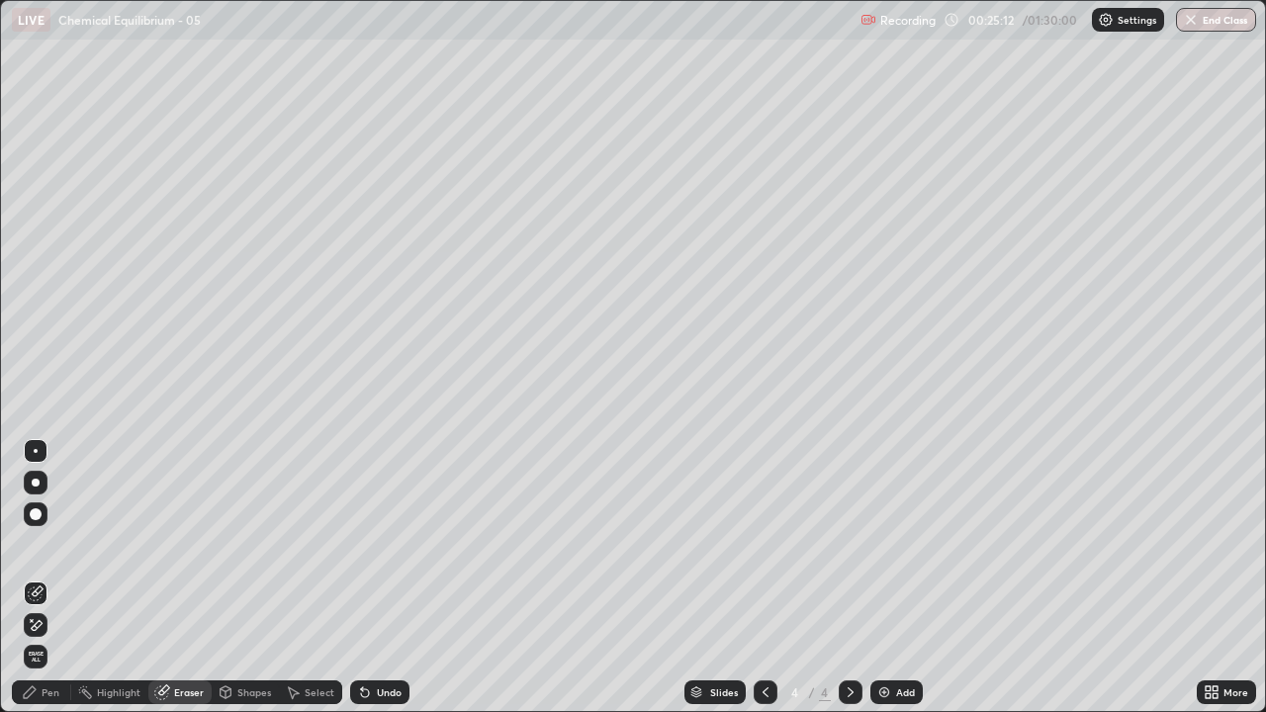
click at [53, 577] on div "Pen" at bounding box center [41, 692] width 59 height 24
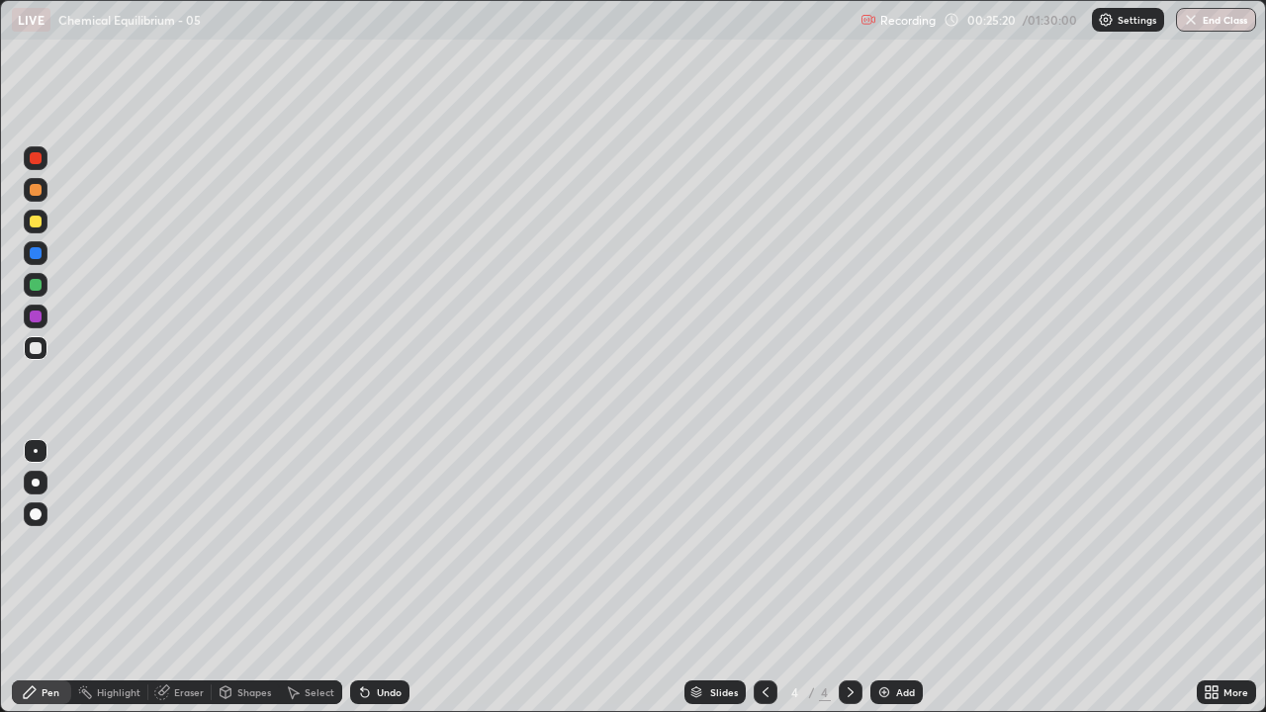
click at [182, 577] on div "Eraser" at bounding box center [189, 692] width 30 height 10
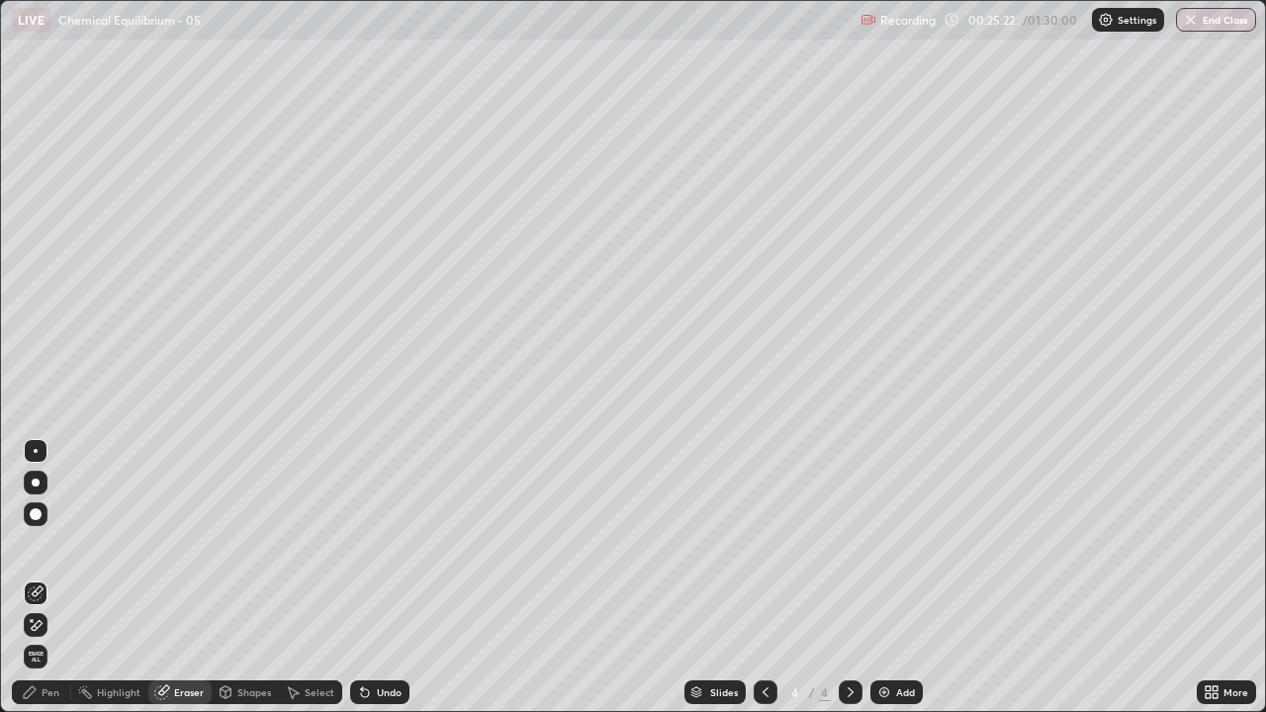
click at [42, 577] on div "Pen" at bounding box center [51, 692] width 18 height 10
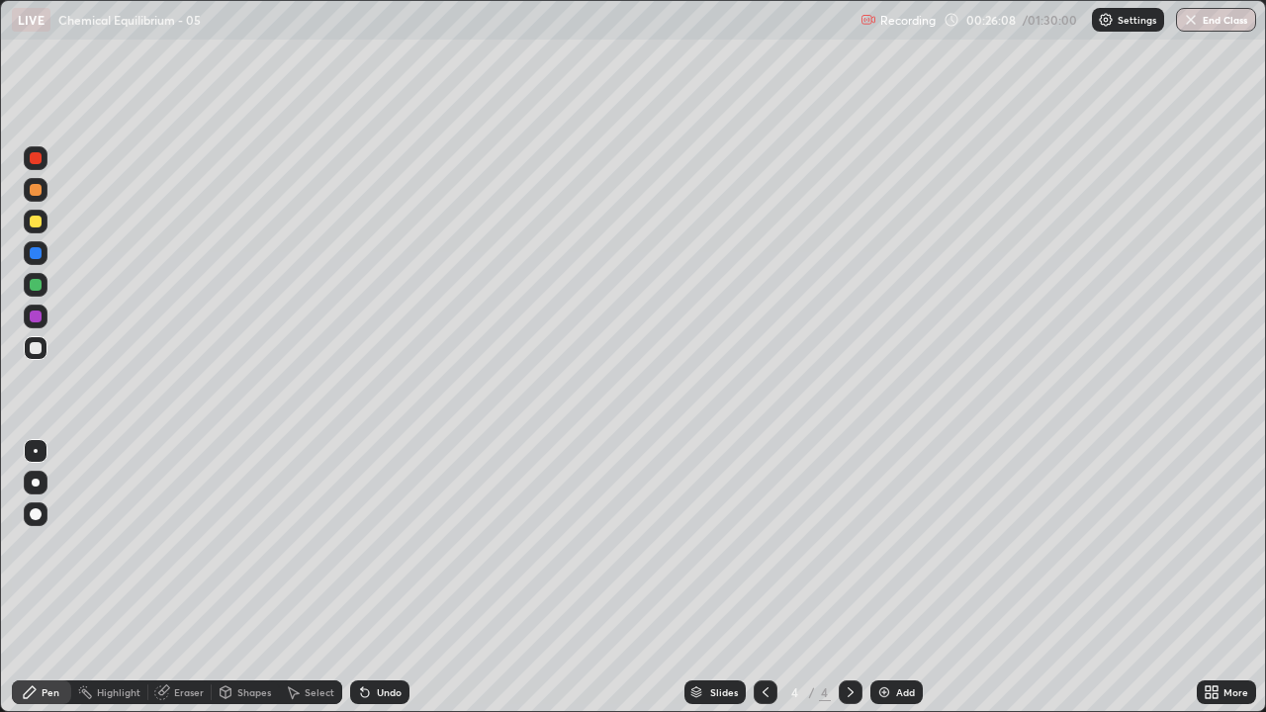
click at [362, 577] on icon at bounding box center [365, 693] width 8 height 8
click at [372, 577] on div "Undo" at bounding box center [379, 692] width 59 height 24
click at [878, 577] on img at bounding box center [884, 692] width 16 height 16
click at [298, 577] on icon at bounding box center [293, 692] width 16 height 16
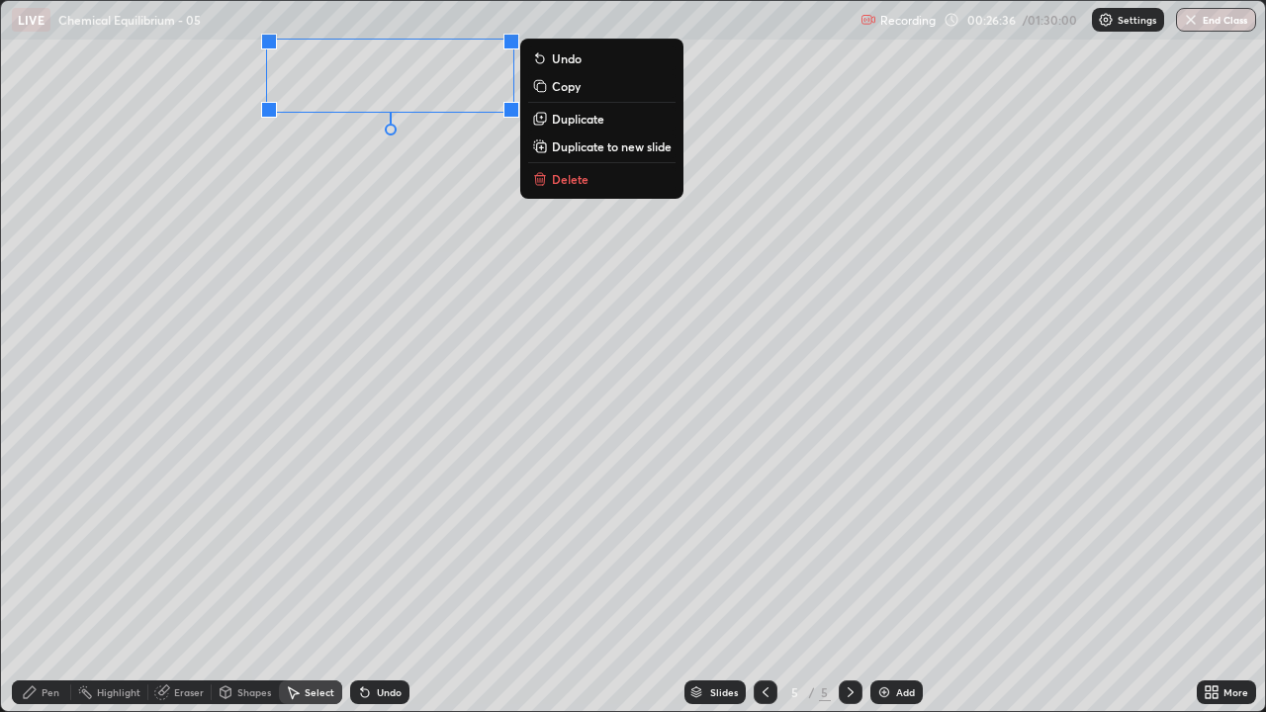
click at [575, 184] on p "Delete" at bounding box center [570, 179] width 37 height 16
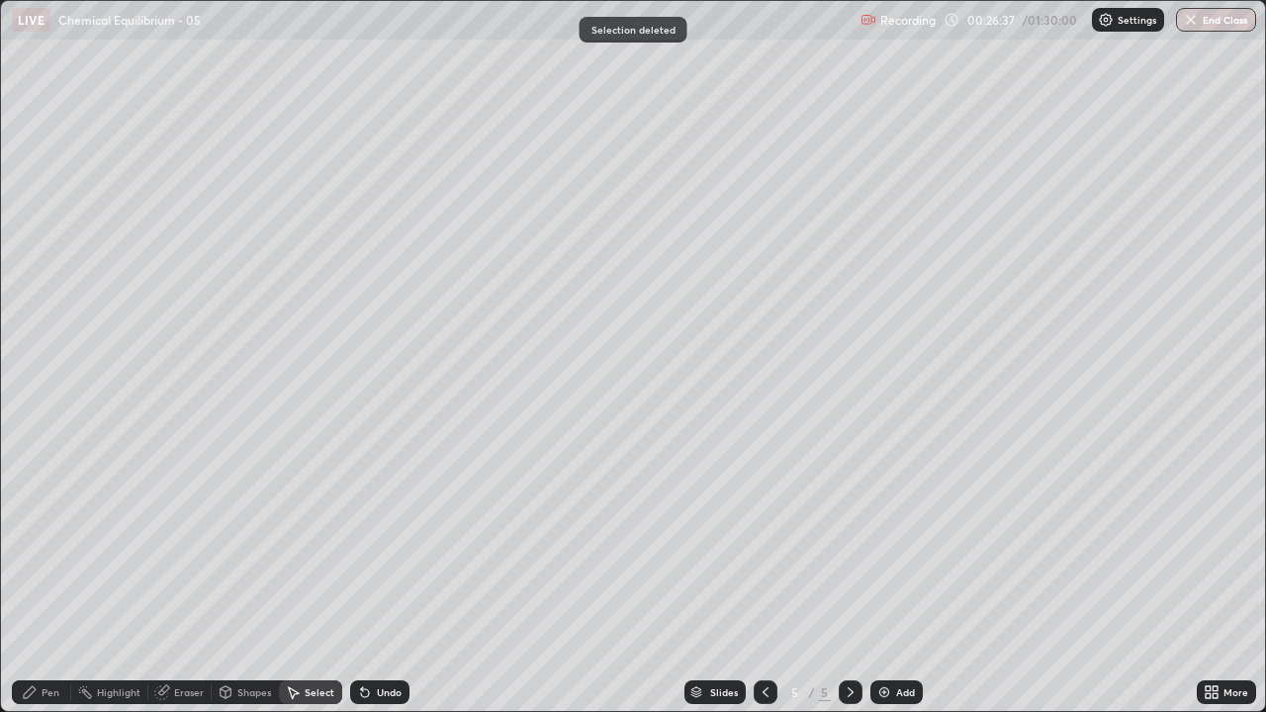
click at [55, 577] on div "Pen" at bounding box center [51, 692] width 18 height 10
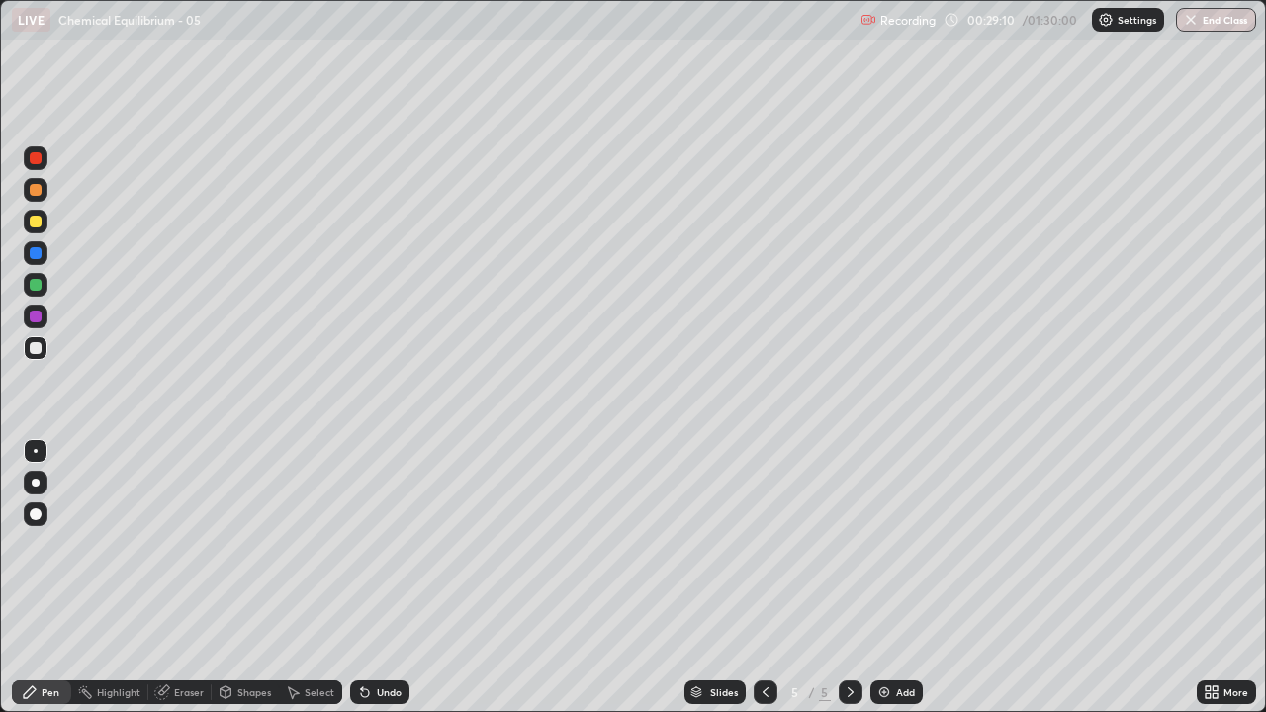
click at [244, 577] on div "Shapes" at bounding box center [254, 692] width 34 height 10
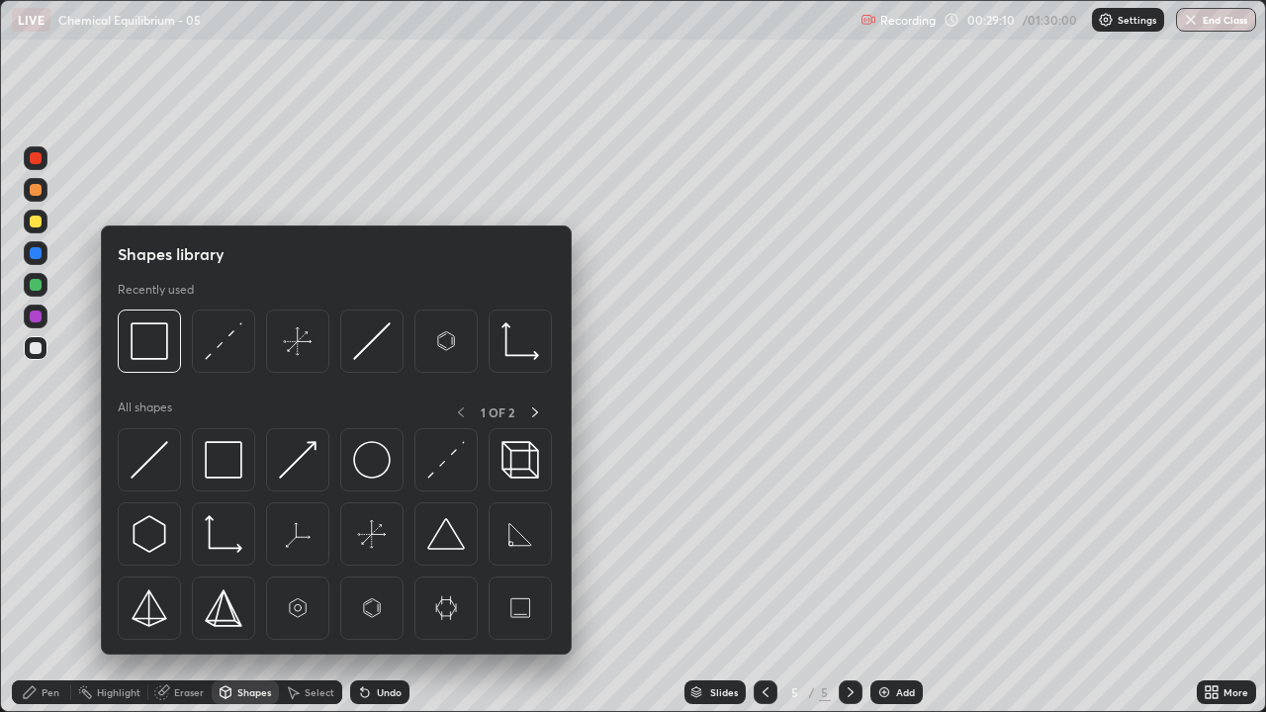
click at [303, 577] on div "Select" at bounding box center [310, 692] width 63 height 24
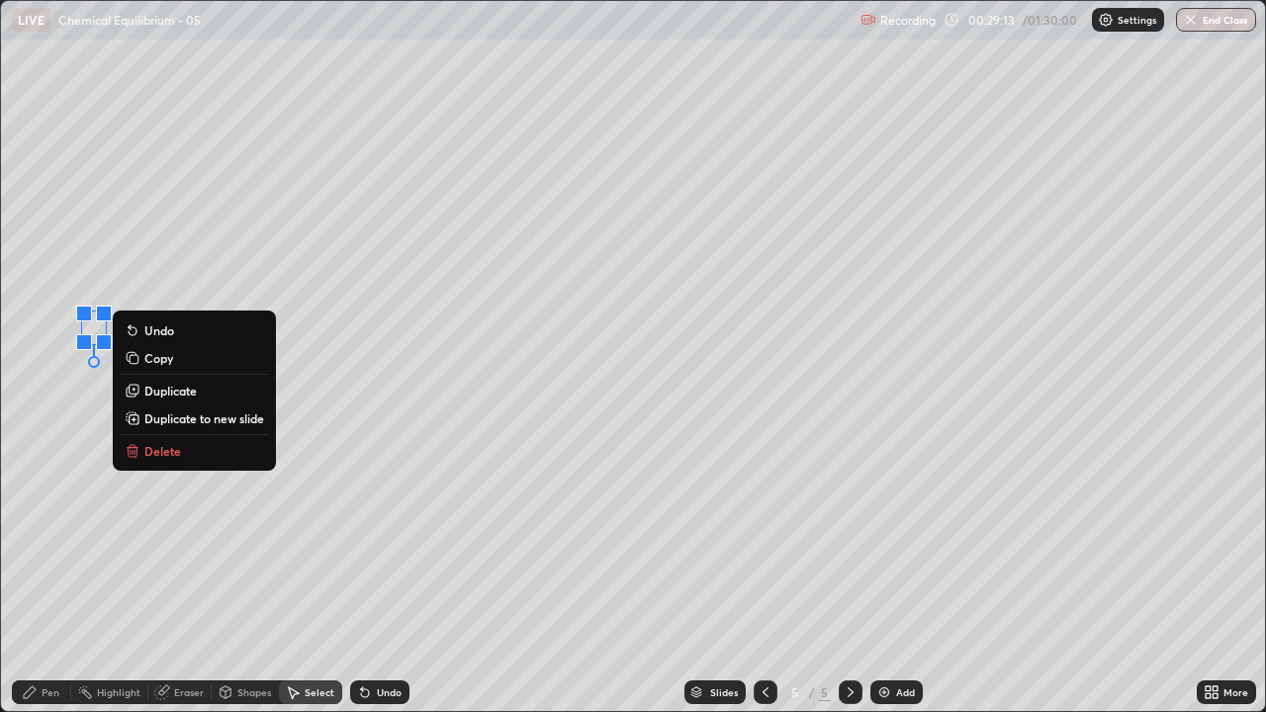
click at [174, 577] on div "Eraser" at bounding box center [189, 692] width 30 height 10
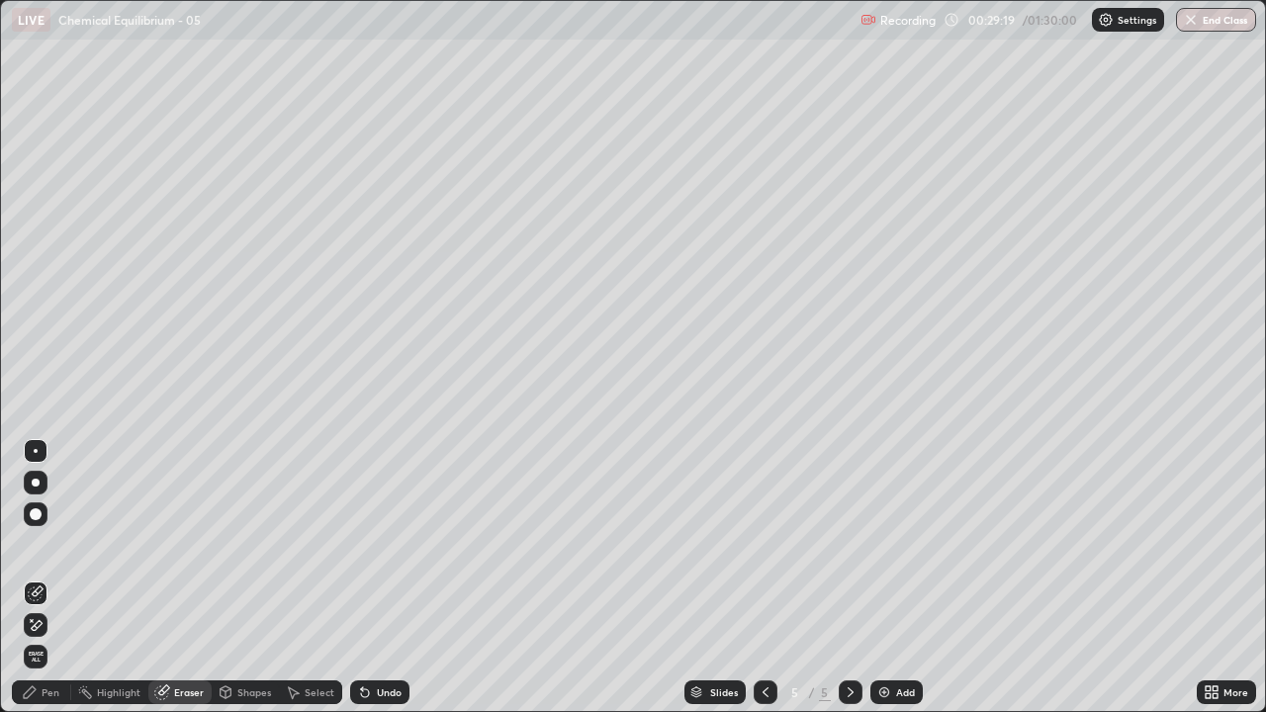
click at [53, 577] on div "Pen" at bounding box center [51, 692] width 18 height 10
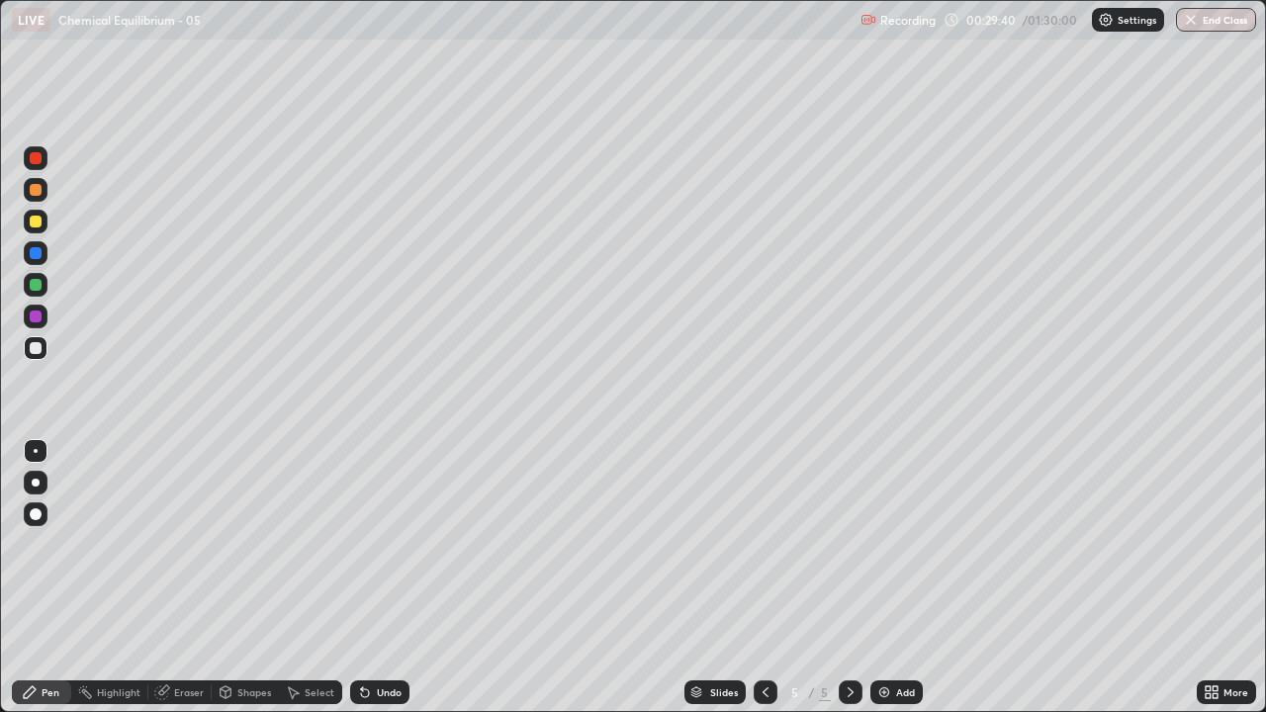
click at [176, 577] on div "Eraser" at bounding box center [189, 692] width 30 height 10
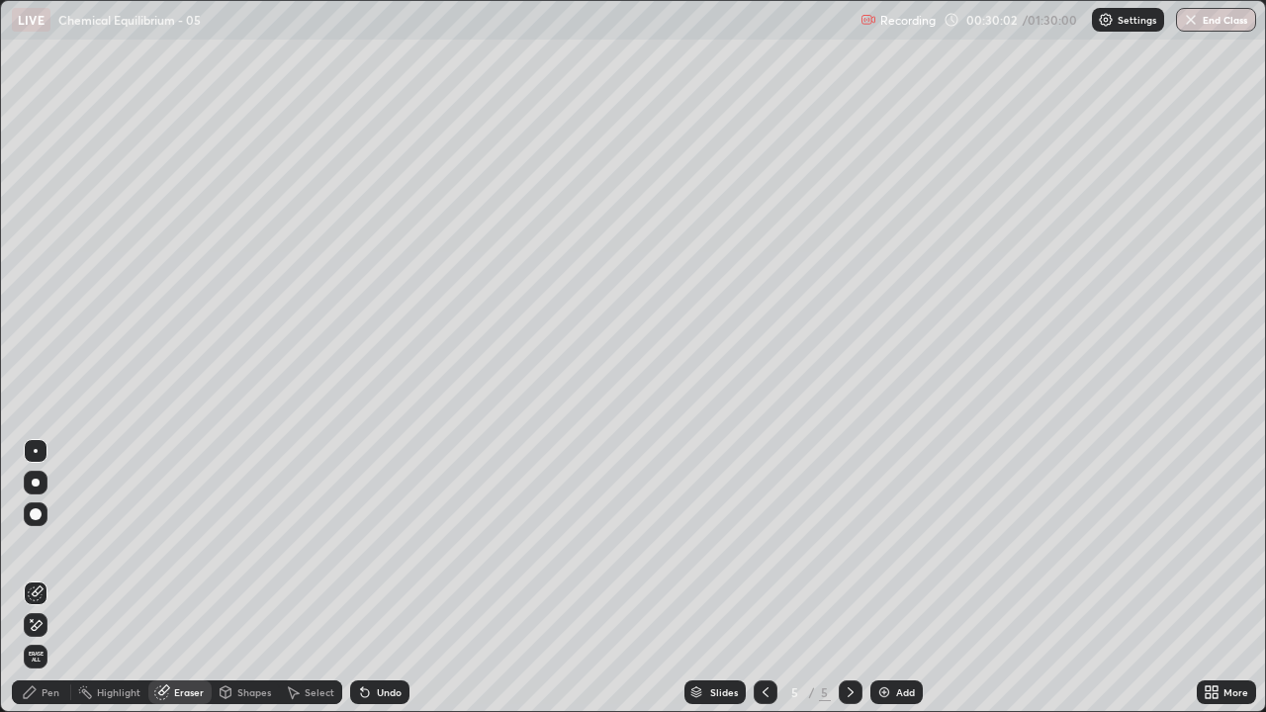
click at [44, 577] on div "Pen" at bounding box center [51, 692] width 18 height 10
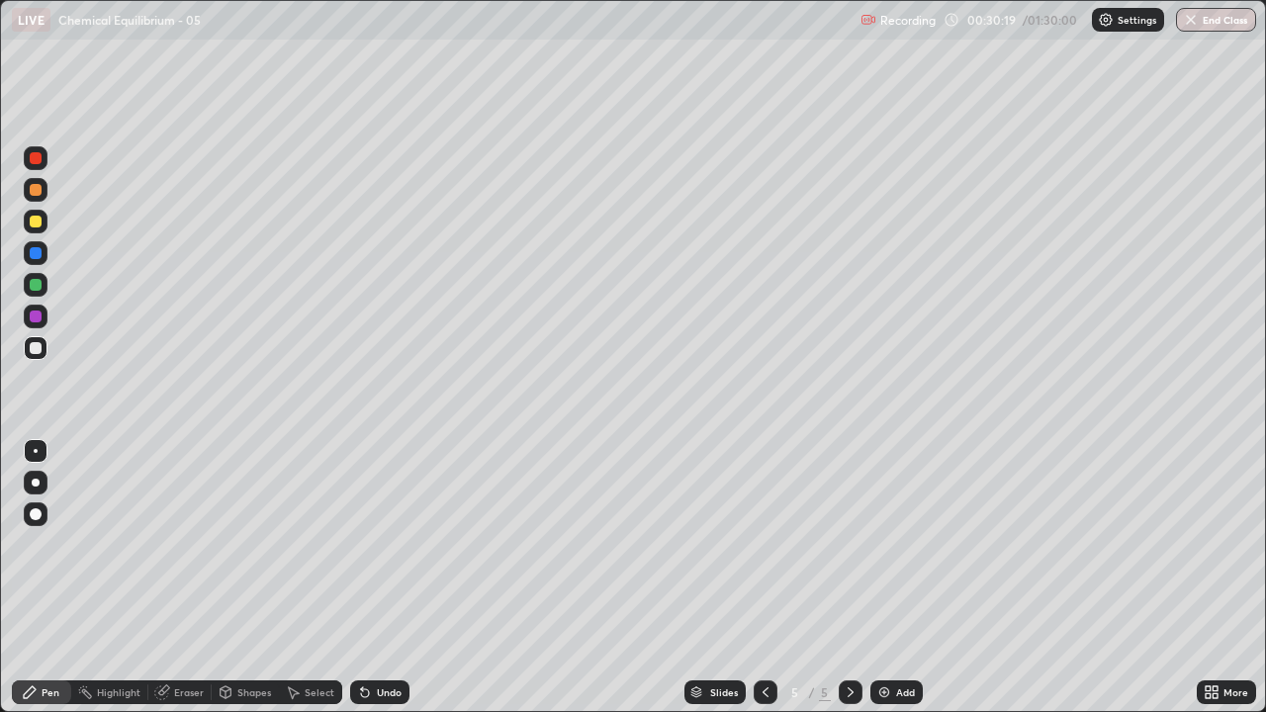
click at [309, 577] on div "Select" at bounding box center [320, 692] width 30 height 10
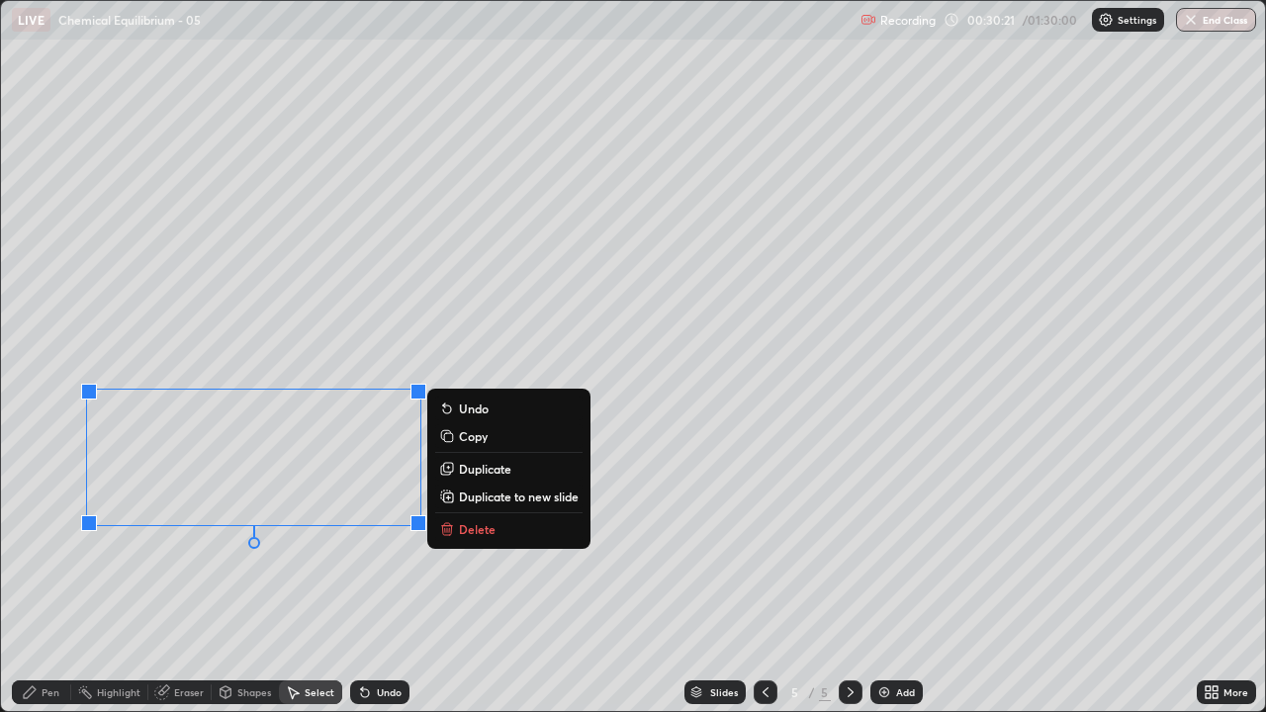
click at [460, 524] on p "Delete" at bounding box center [477, 529] width 37 height 16
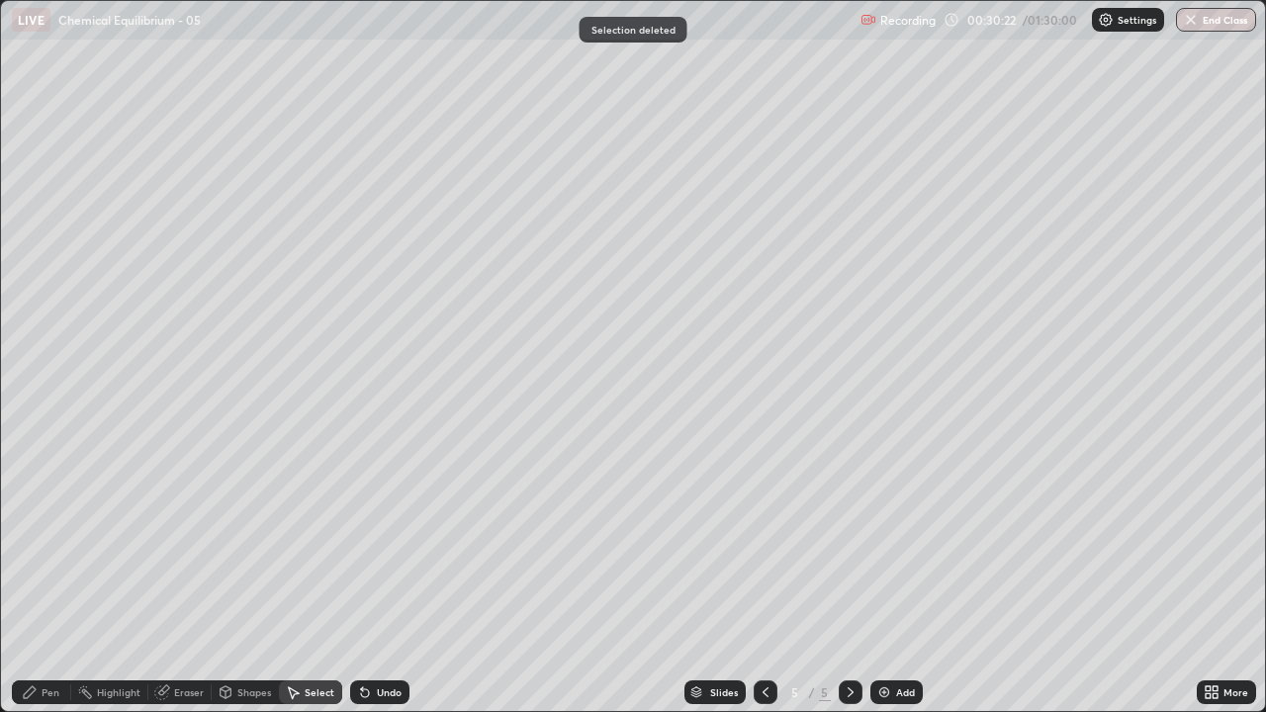
click at [185, 577] on div "Eraser" at bounding box center [189, 692] width 30 height 10
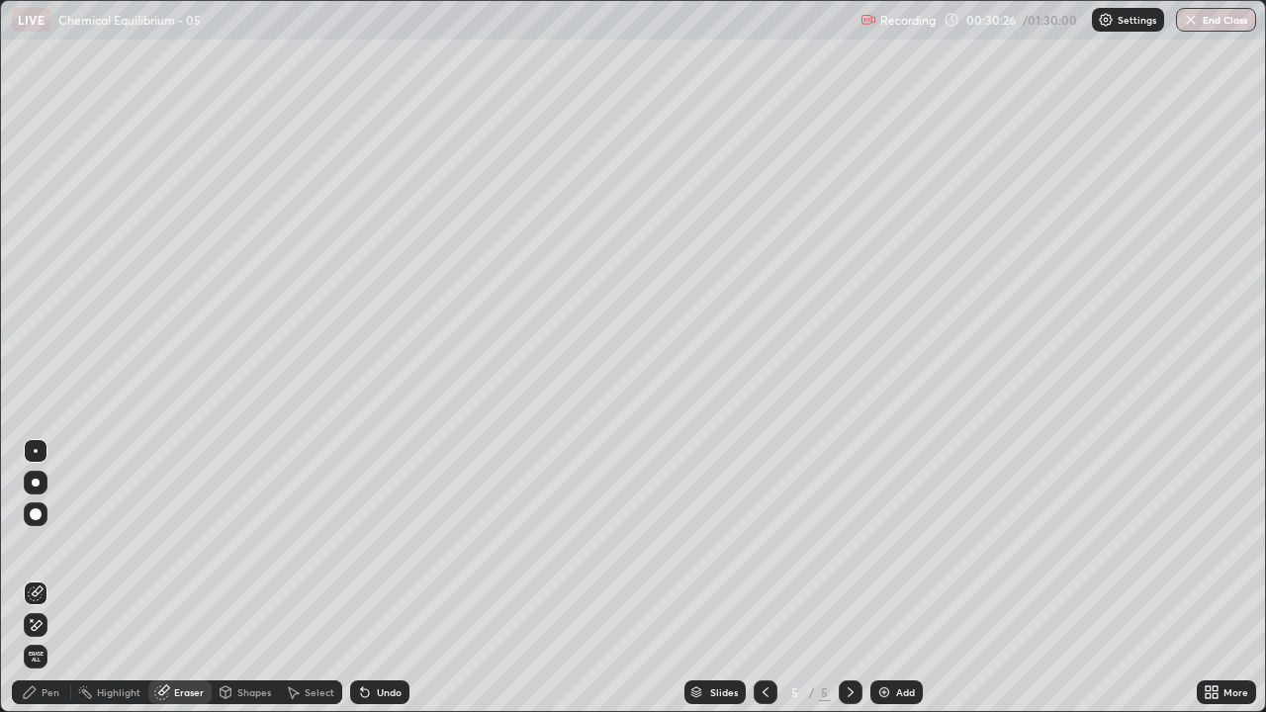
click at [53, 577] on div "Pen" at bounding box center [41, 692] width 59 height 24
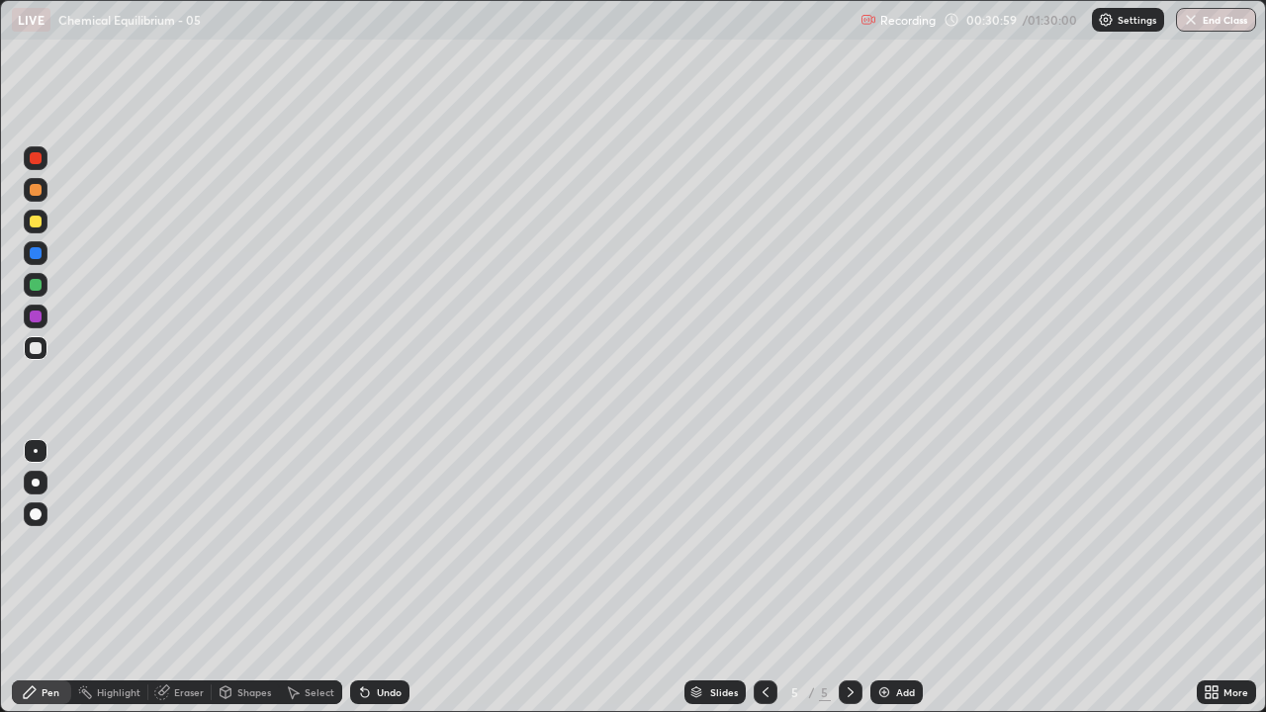
click at [376, 577] on div "Undo" at bounding box center [379, 692] width 59 height 24
click at [372, 577] on div "Undo" at bounding box center [379, 692] width 59 height 24
click at [362, 577] on icon at bounding box center [365, 693] width 8 height 8
click at [372, 577] on div "Undo" at bounding box center [379, 692] width 59 height 24
click at [361, 577] on icon at bounding box center [365, 692] width 16 height 16
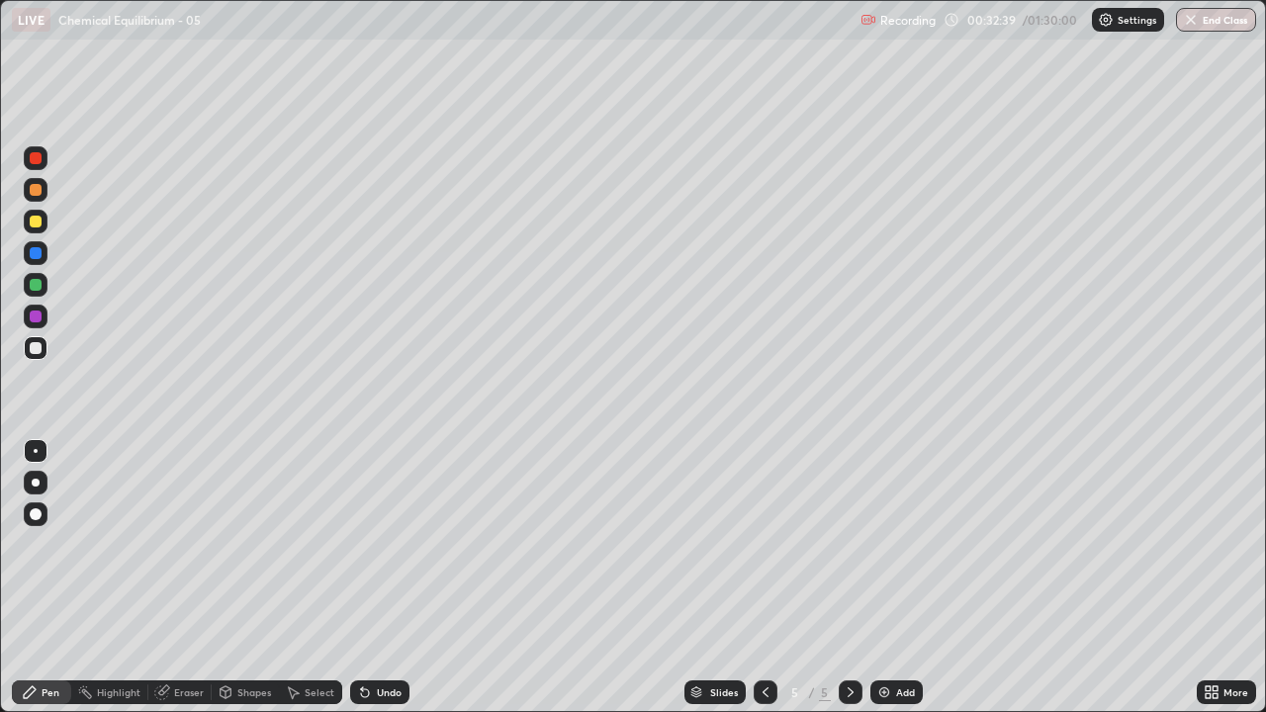
click at [361, 577] on icon at bounding box center [362, 688] width 2 height 2
click at [357, 577] on icon at bounding box center [365, 692] width 16 height 16
click at [358, 577] on div "Undo" at bounding box center [379, 692] width 59 height 24
click at [361, 577] on icon at bounding box center [362, 688] width 2 height 2
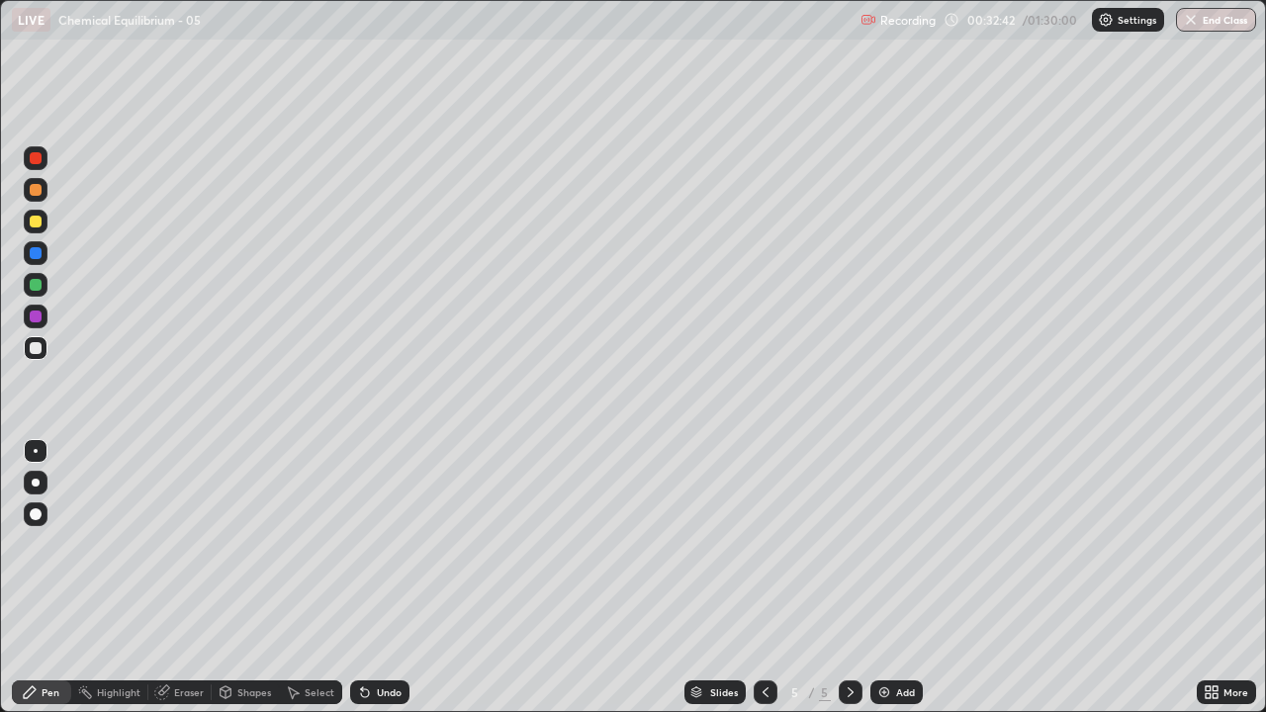
click at [180, 577] on div "Eraser" at bounding box center [189, 692] width 30 height 10
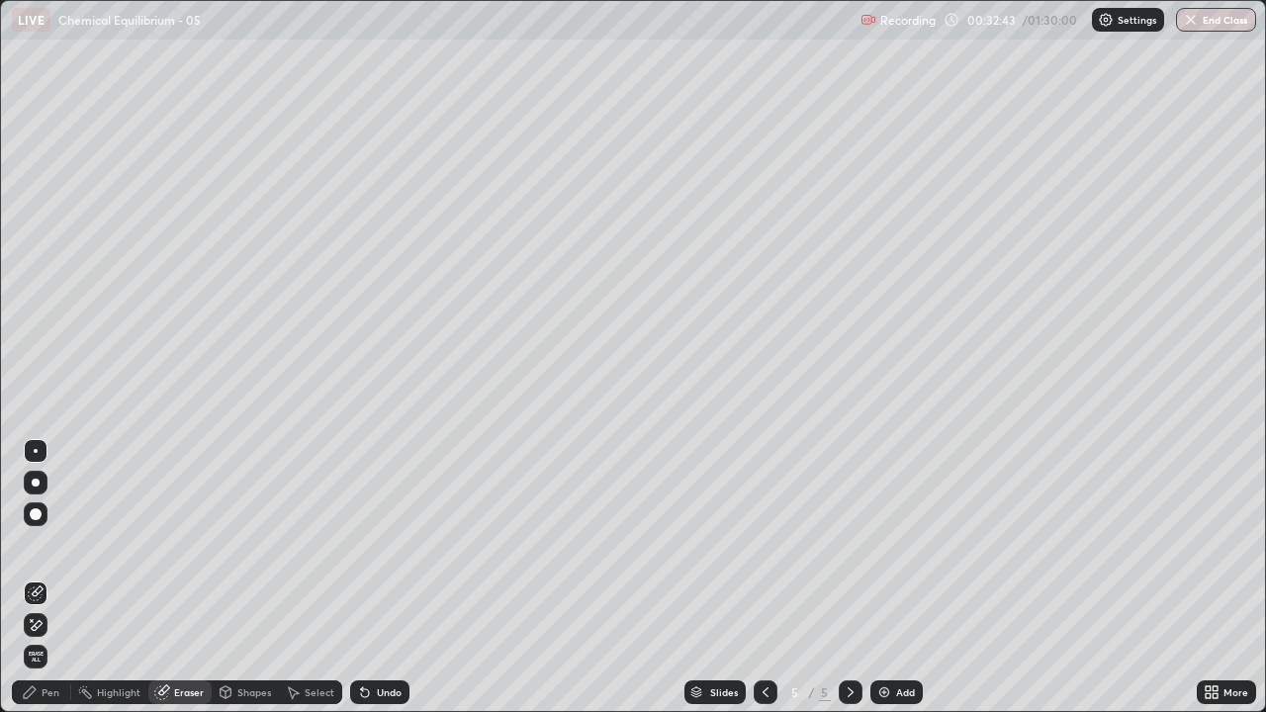
click at [370, 577] on div "Undo" at bounding box center [379, 692] width 59 height 24
click at [48, 577] on div "Pen" at bounding box center [51, 692] width 18 height 10
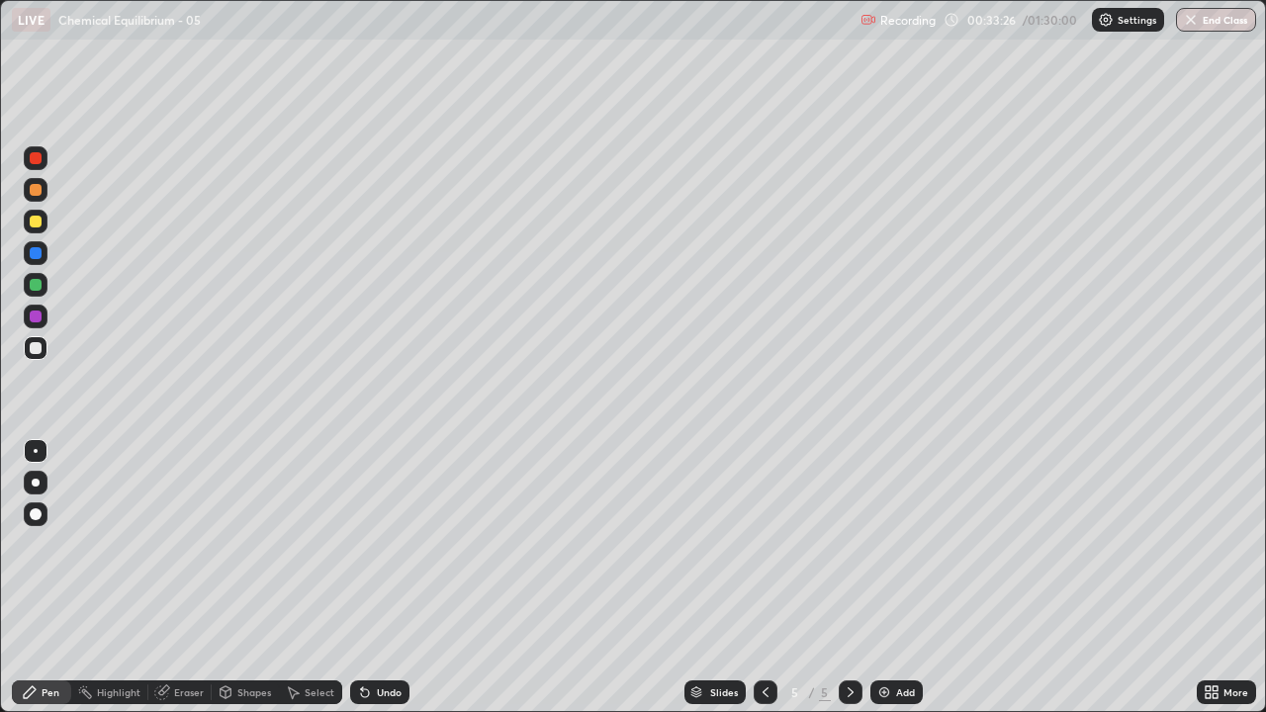
click at [390, 577] on div "Undo" at bounding box center [389, 692] width 25 height 10
click at [391, 577] on div "Undo" at bounding box center [389, 692] width 25 height 10
click at [375, 577] on div "Undo" at bounding box center [379, 692] width 59 height 24
click at [388, 577] on div "Undo" at bounding box center [389, 692] width 25 height 10
click at [379, 577] on div "Undo" at bounding box center [389, 692] width 25 height 10
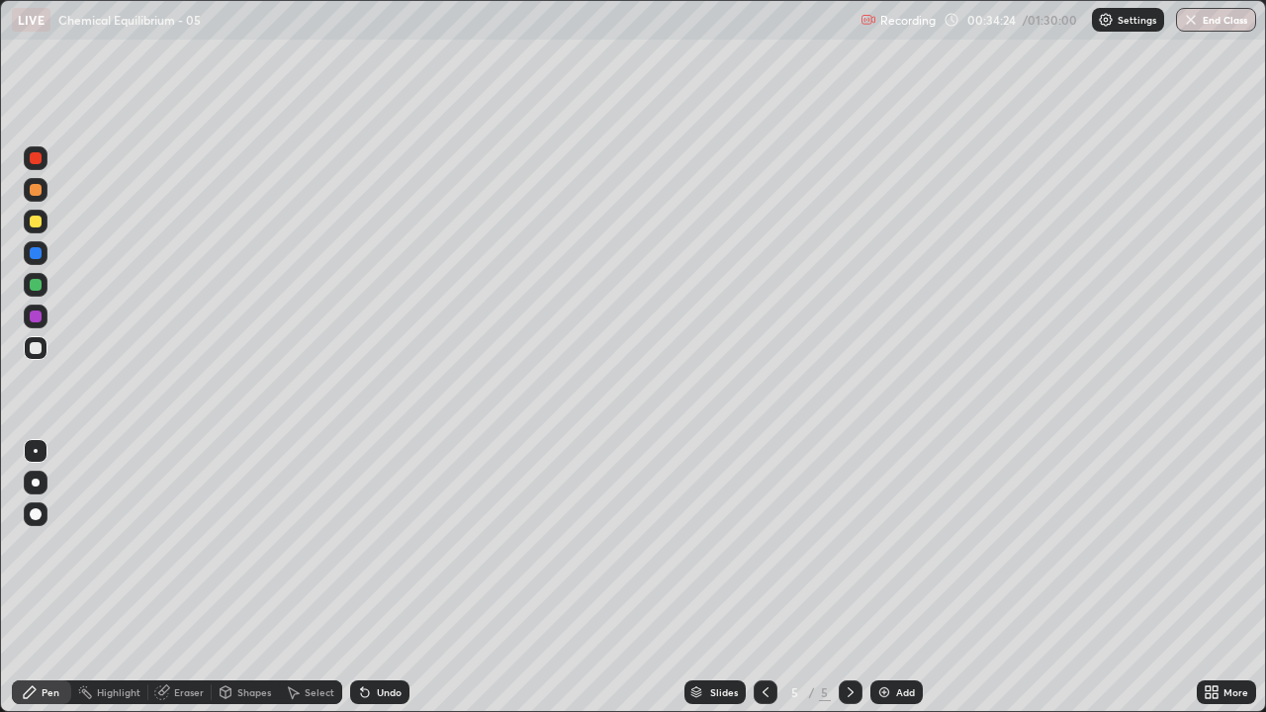
click at [373, 577] on div "Undo" at bounding box center [379, 692] width 59 height 24
click at [377, 577] on div "Undo" at bounding box center [389, 692] width 25 height 10
click at [848, 577] on icon at bounding box center [850, 692] width 16 height 16
click at [893, 577] on div "Add" at bounding box center [896, 692] width 52 height 24
click at [762, 577] on icon at bounding box center [765, 692] width 6 height 10
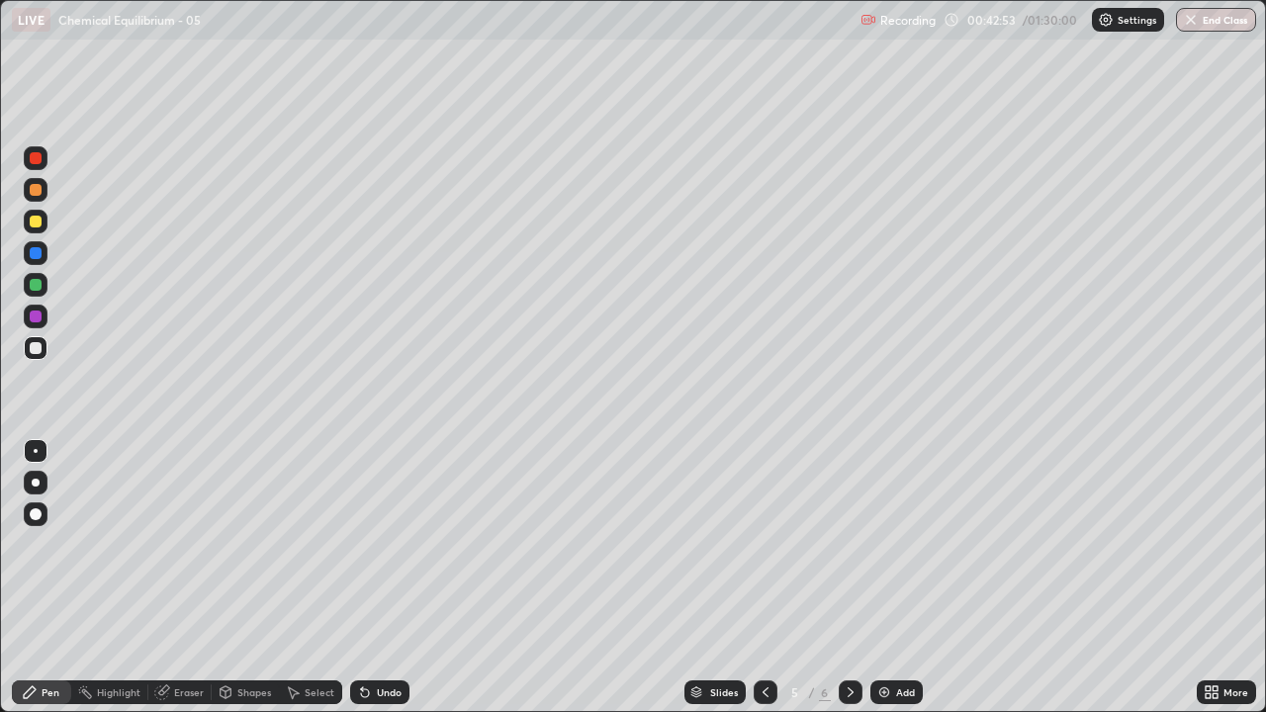
click at [845, 577] on icon at bounding box center [850, 692] width 16 height 16
click at [369, 577] on icon at bounding box center [365, 692] width 16 height 16
click at [364, 577] on div "Undo" at bounding box center [379, 692] width 59 height 24
click at [763, 577] on icon at bounding box center [765, 692] width 16 height 16
click at [847, 577] on icon at bounding box center [850, 692] width 16 height 16
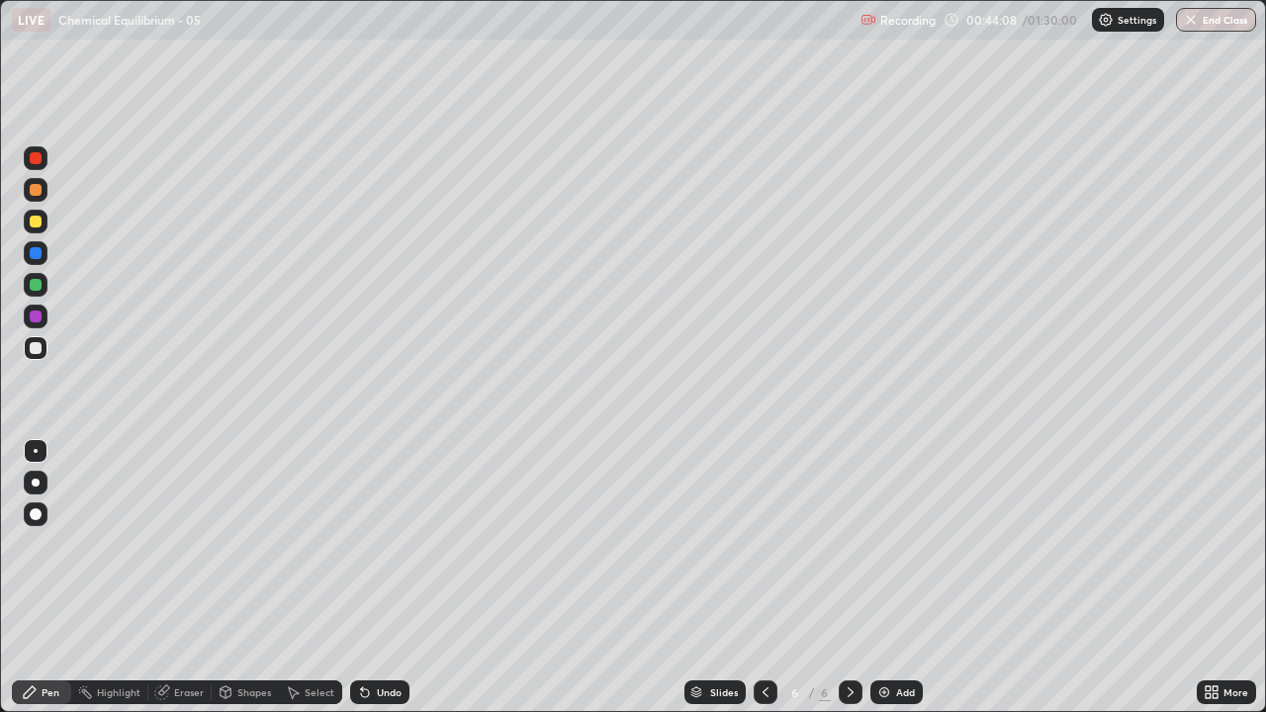
click at [179, 577] on div "Eraser" at bounding box center [189, 692] width 30 height 10
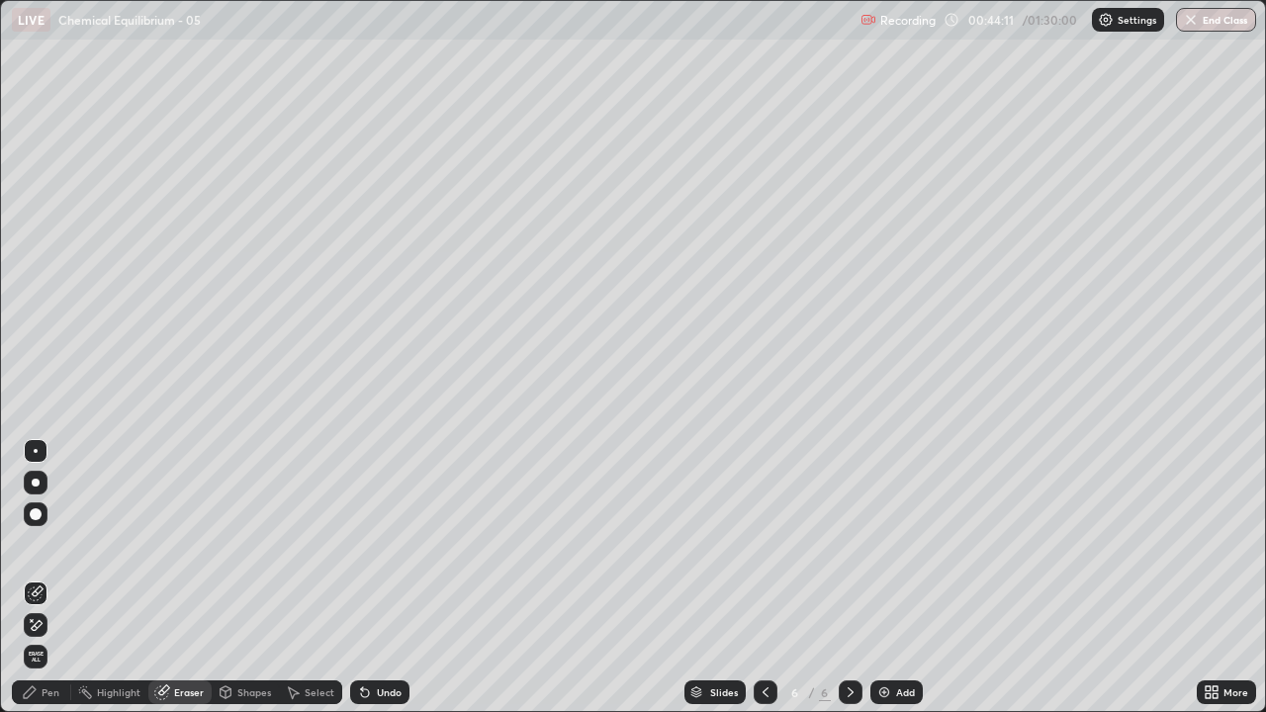
click at [45, 577] on div "Pen" at bounding box center [41, 692] width 59 height 24
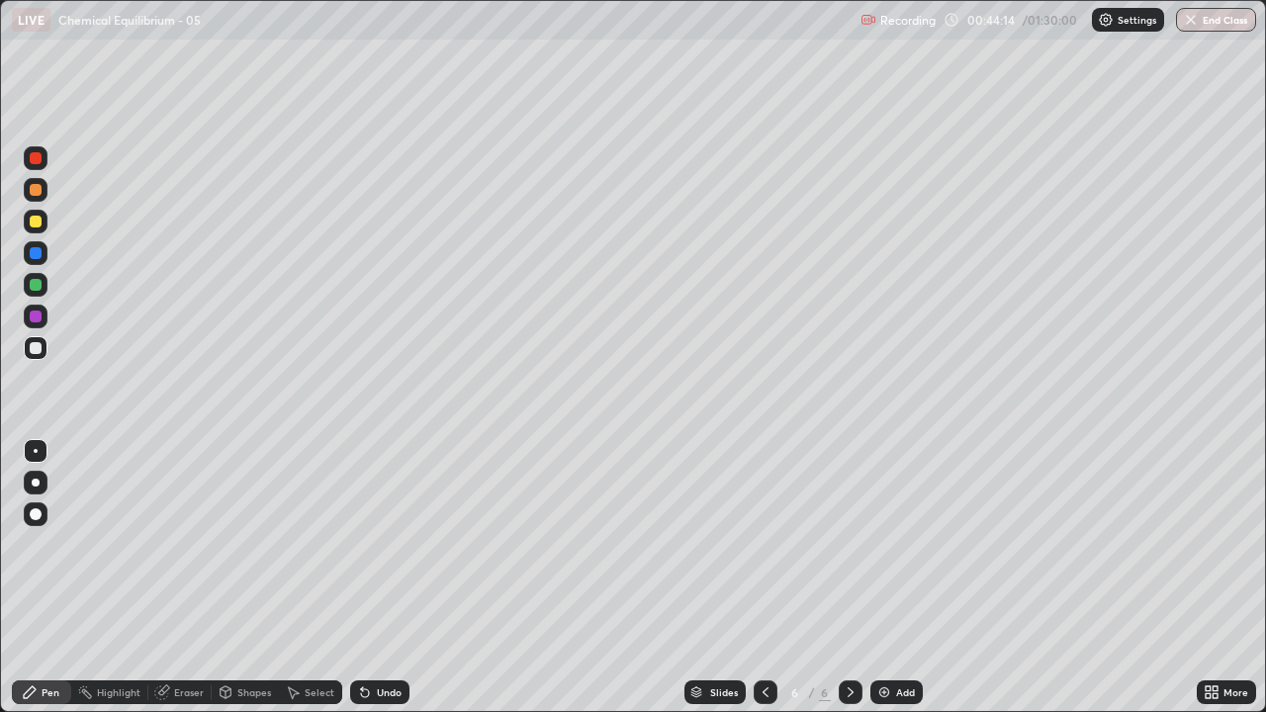
click at [760, 577] on icon at bounding box center [765, 692] width 16 height 16
click at [844, 577] on div at bounding box center [851, 692] width 24 height 24
click at [310, 577] on div "Select" at bounding box center [310, 692] width 63 height 24
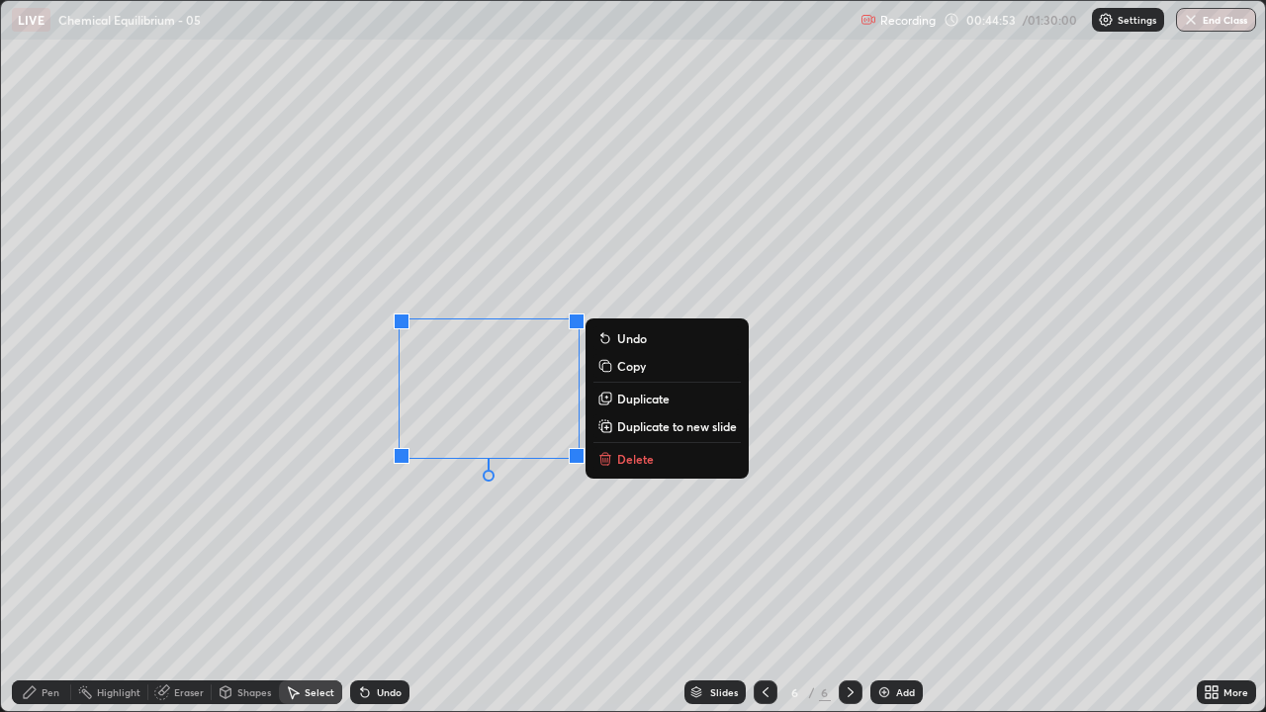
click at [633, 454] on p "Delete" at bounding box center [635, 459] width 37 height 16
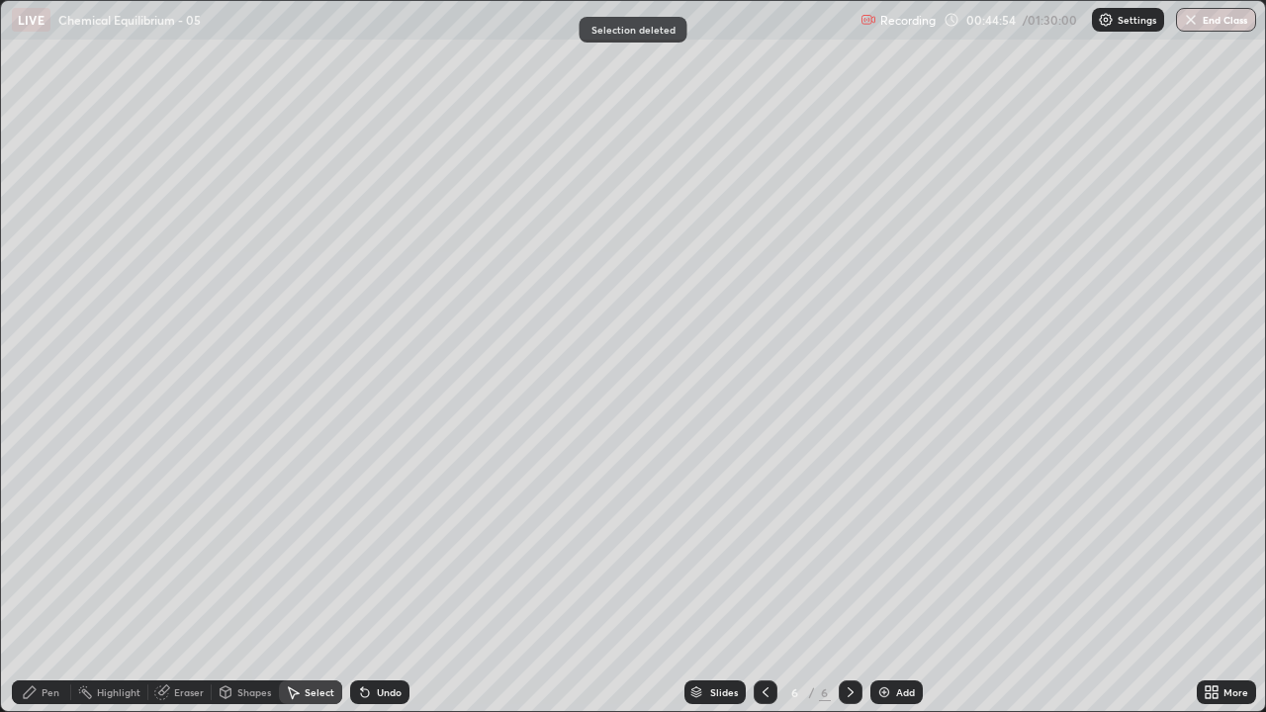
click at [53, 577] on div "Pen" at bounding box center [51, 692] width 18 height 10
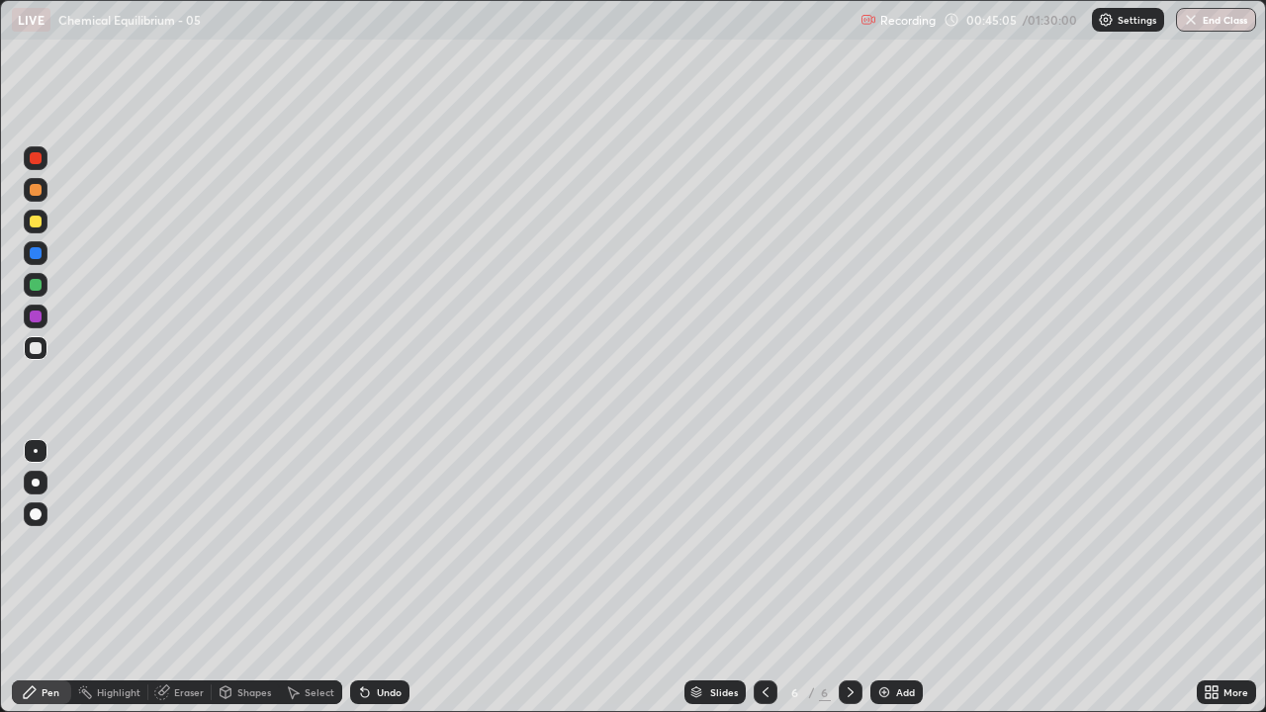
click at [762, 577] on icon at bounding box center [765, 692] width 16 height 16
click at [842, 577] on icon at bounding box center [850, 692] width 16 height 16
click at [313, 577] on div "Select" at bounding box center [320, 692] width 30 height 10
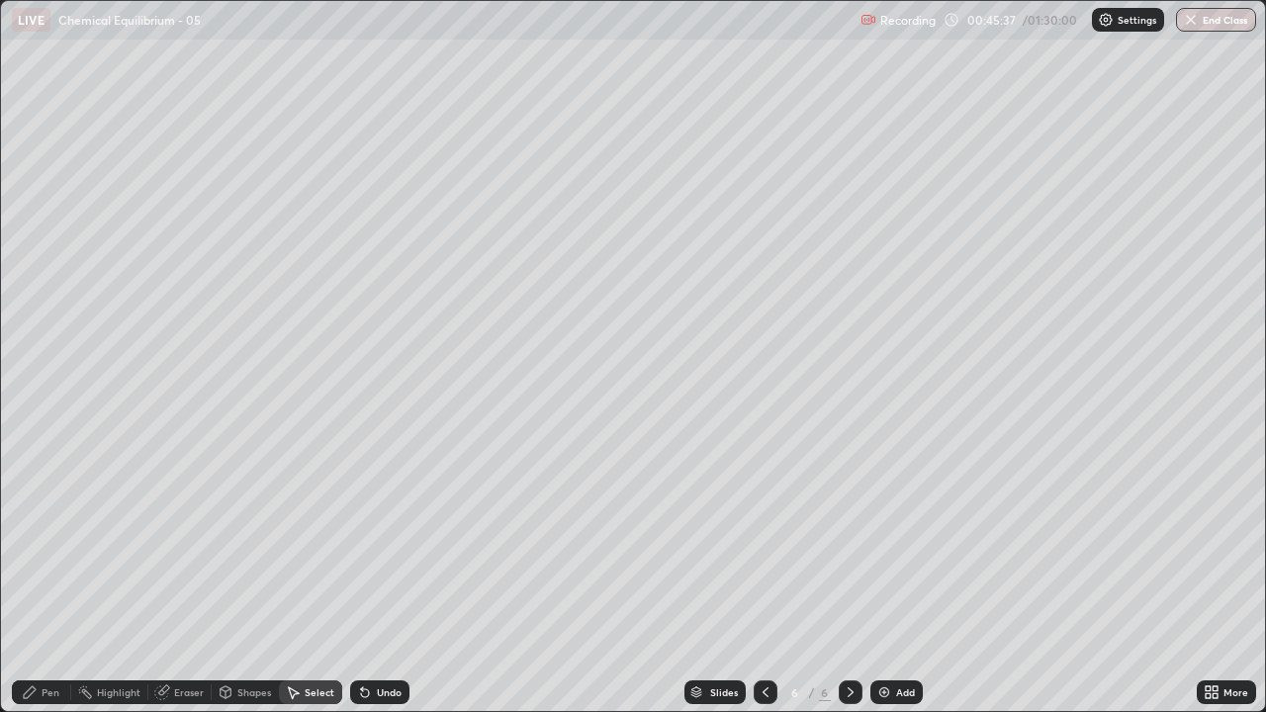
click at [48, 577] on div "Pen" at bounding box center [51, 692] width 18 height 10
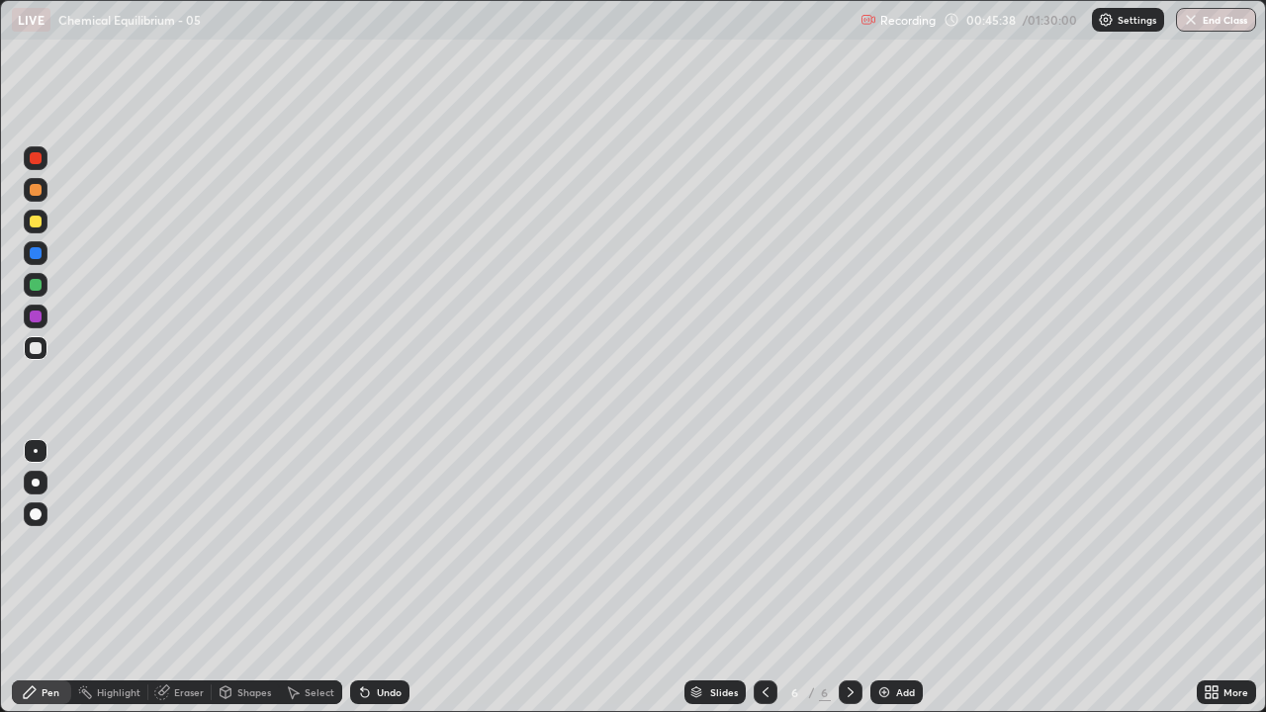
click at [891, 577] on div "Add" at bounding box center [896, 692] width 52 height 24
click at [383, 577] on div "Undo" at bounding box center [379, 692] width 59 height 24
click at [306, 577] on div "Select" at bounding box center [320, 692] width 30 height 10
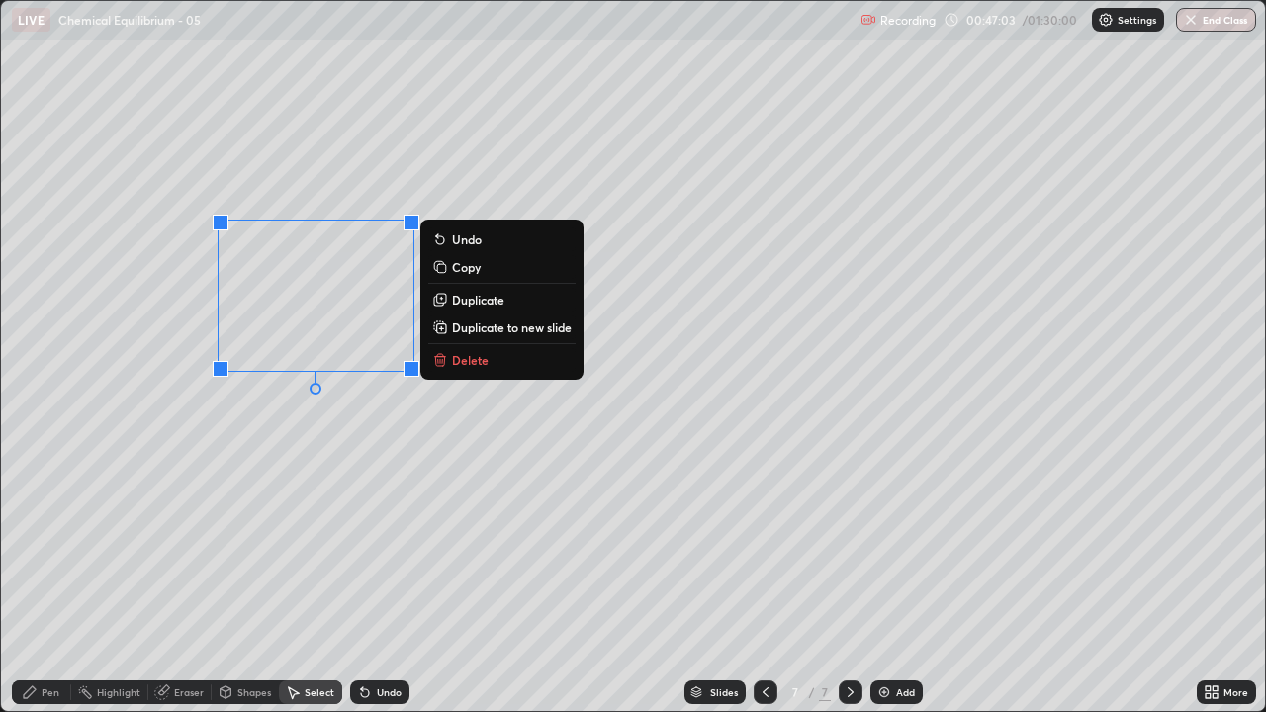
click at [458, 357] on p "Delete" at bounding box center [470, 360] width 37 height 16
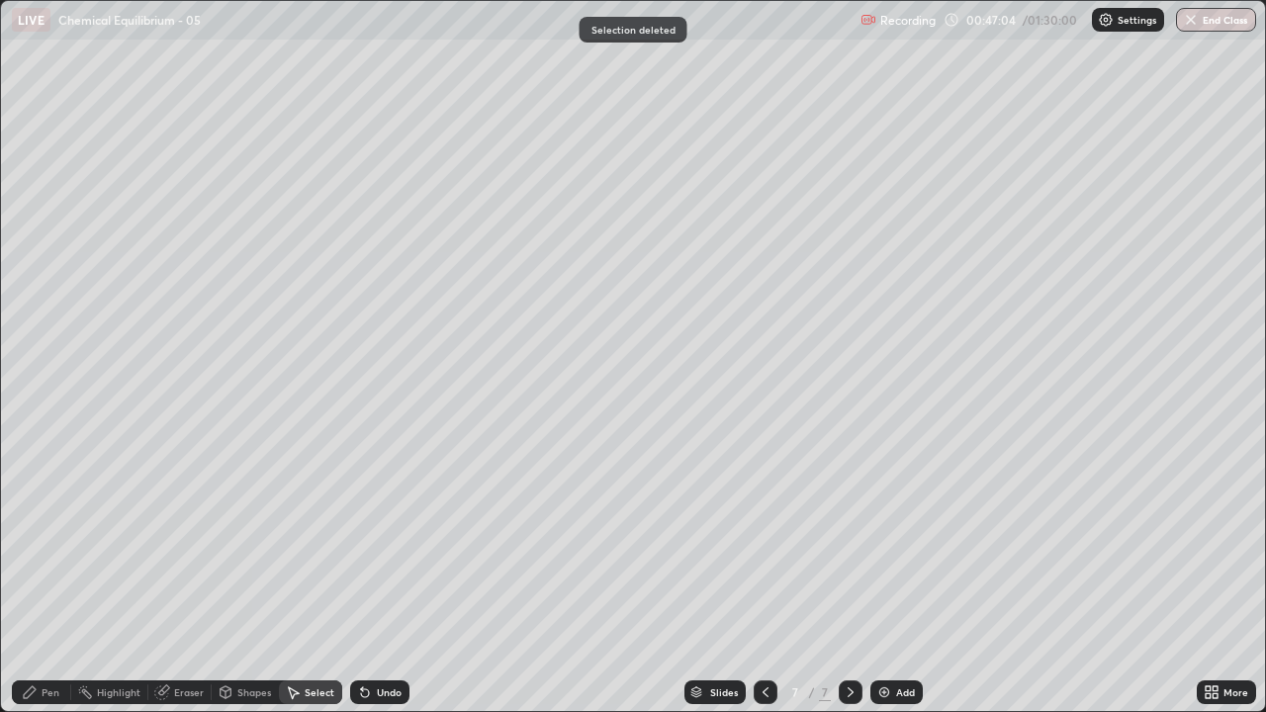
click at [50, 577] on div "Pen" at bounding box center [51, 692] width 18 height 10
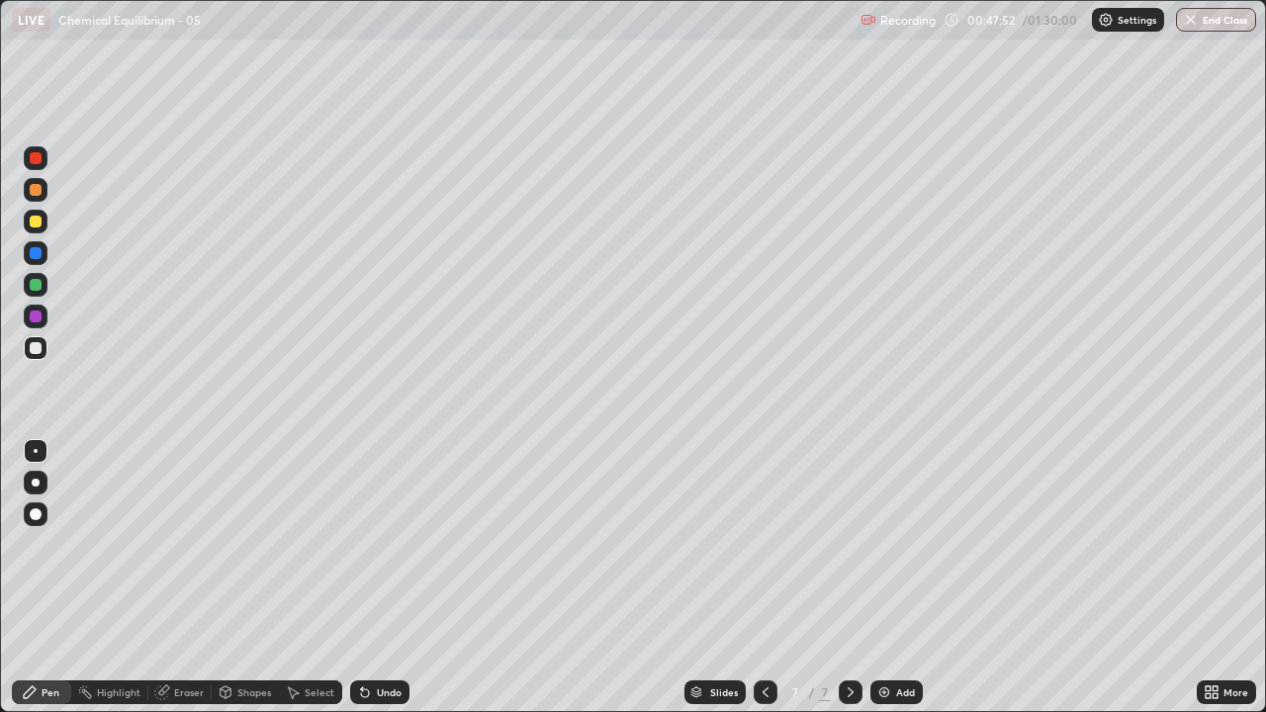
click at [183, 577] on div "Eraser" at bounding box center [189, 692] width 30 height 10
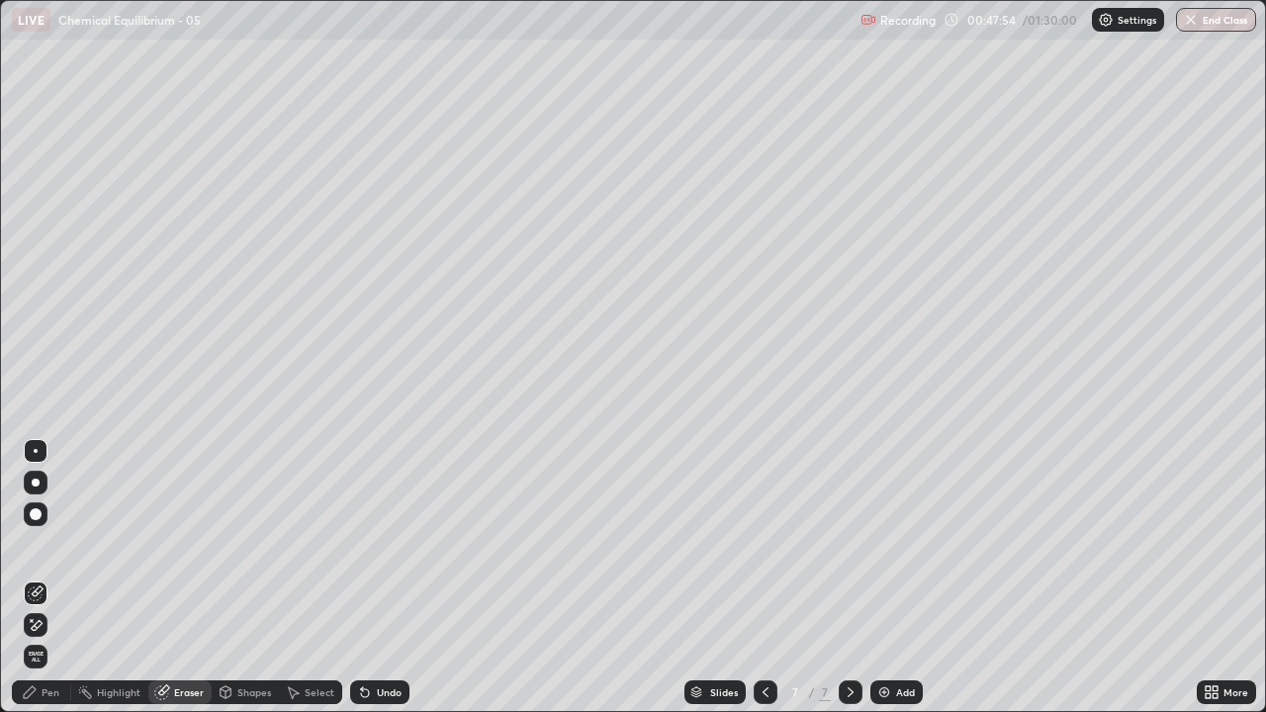
click at [52, 577] on div "Pen" at bounding box center [41, 692] width 59 height 24
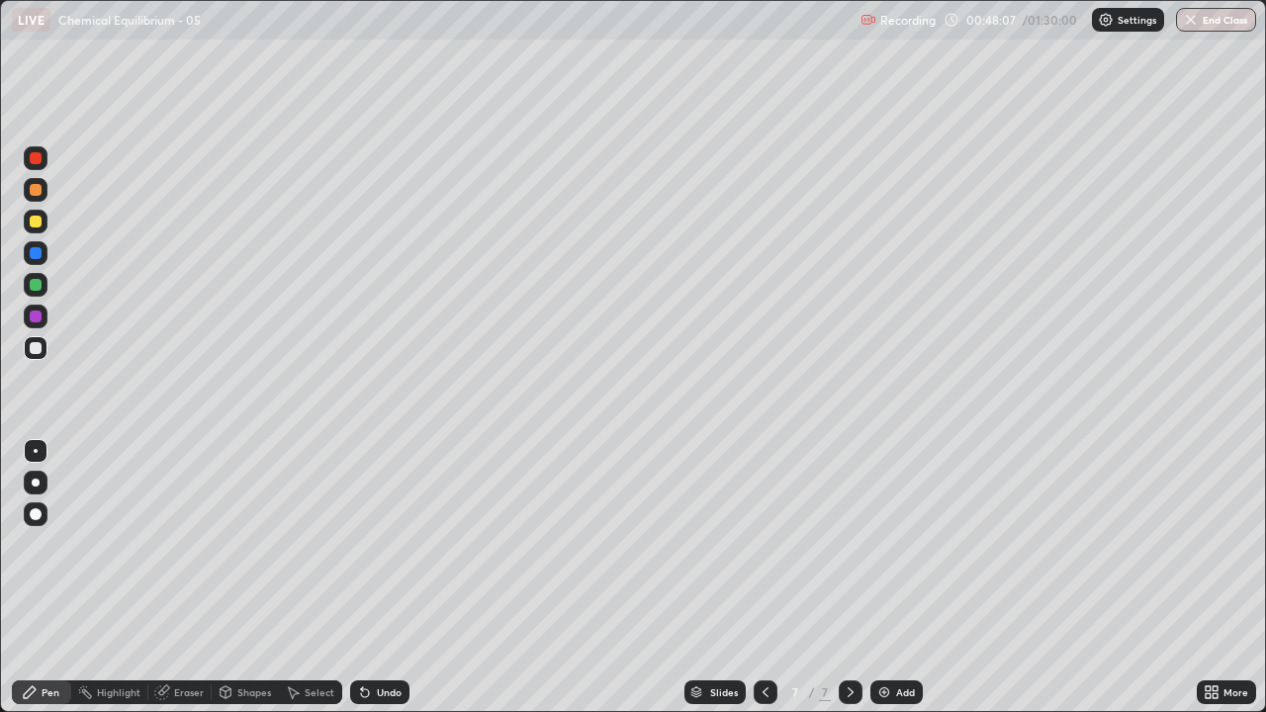
click at [384, 577] on div "Undo" at bounding box center [389, 692] width 25 height 10
click at [389, 577] on div "Undo" at bounding box center [389, 692] width 25 height 10
click at [377, 577] on div "Undo" at bounding box center [389, 692] width 25 height 10
click at [181, 577] on div "Eraser" at bounding box center [179, 692] width 63 height 24
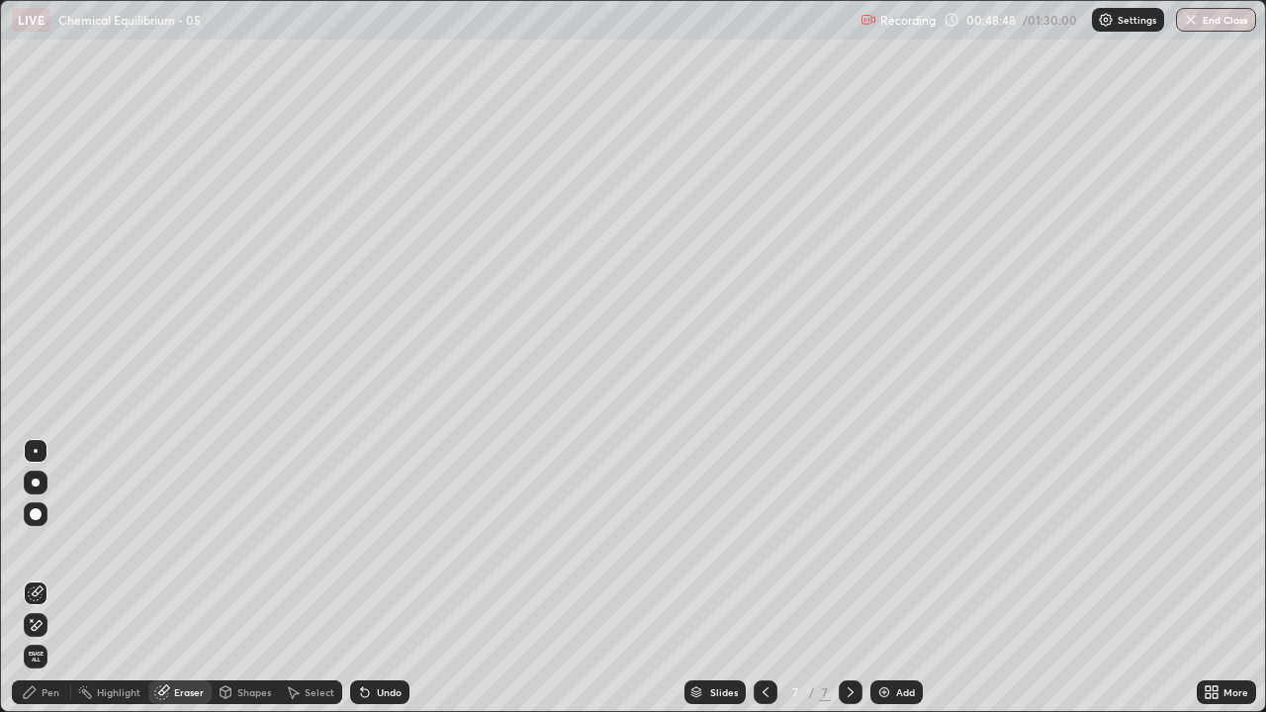
click at [40, 577] on div "Pen" at bounding box center [41, 692] width 59 height 24
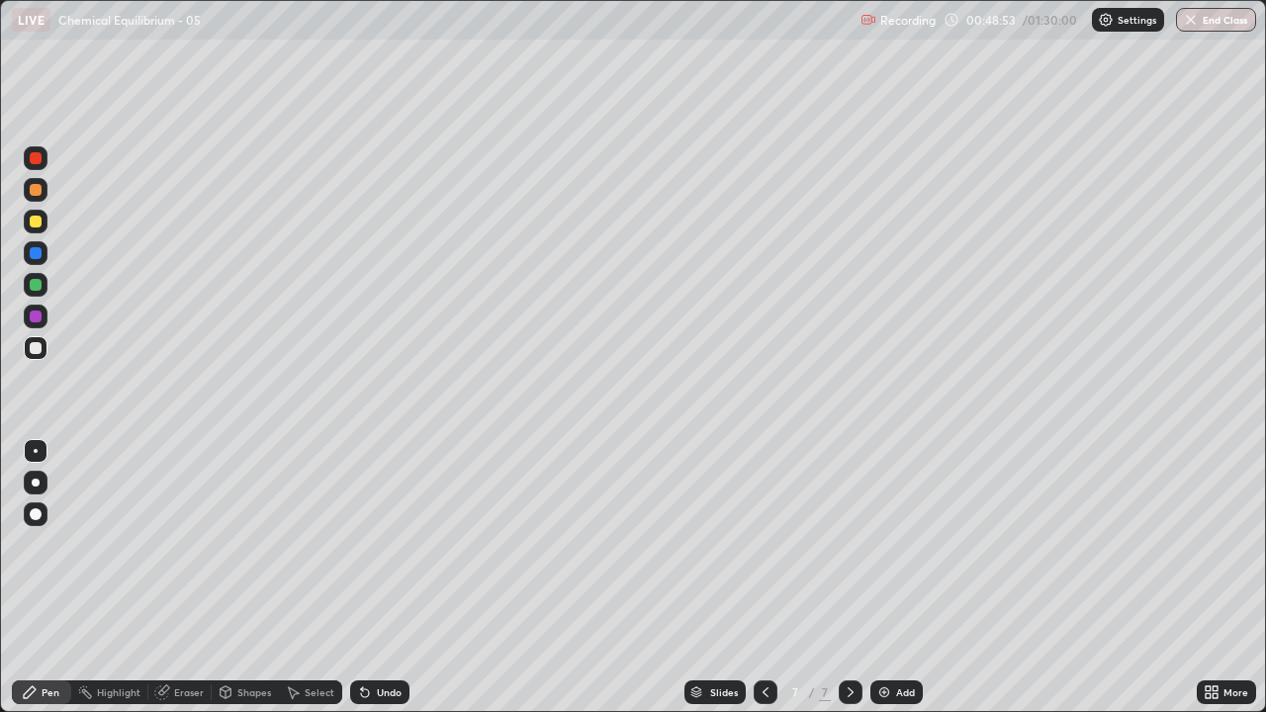
click at [384, 577] on div "Undo" at bounding box center [389, 692] width 25 height 10
click at [386, 577] on div "Undo" at bounding box center [389, 692] width 25 height 10
click at [367, 577] on icon at bounding box center [365, 692] width 16 height 16
click at [303, 577] on div "Select" at bounding box center [310, 692] width 63 height 24
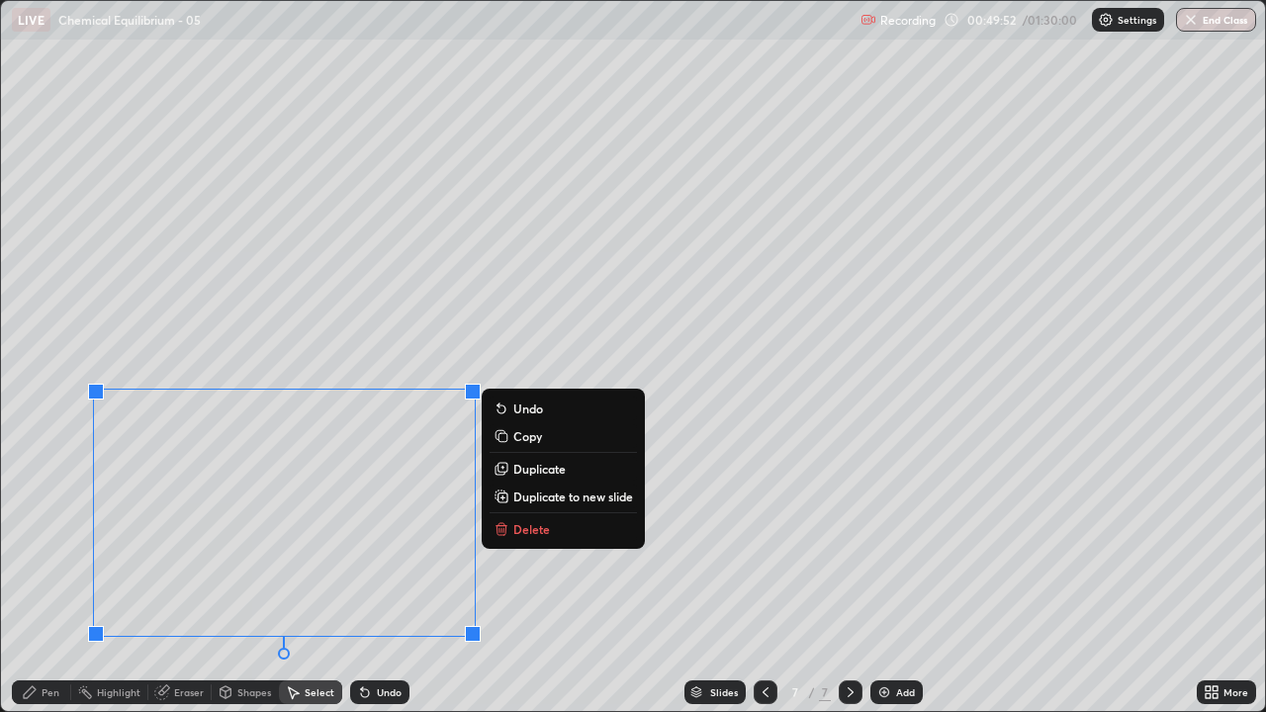
click at [508, 526] on icon at bounding box center [501, 529] width 16 height 16
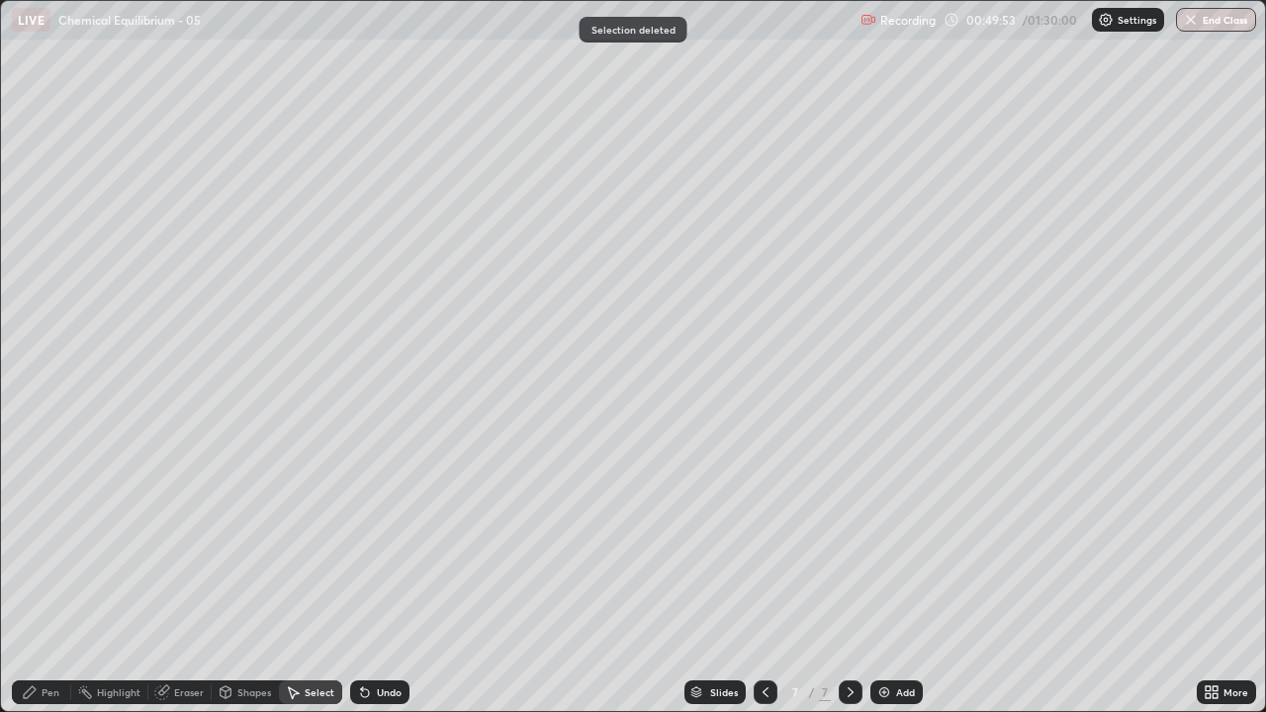
click at [40, 577] on div "Pen" at bounding box center [41, 692] width 59 height 24
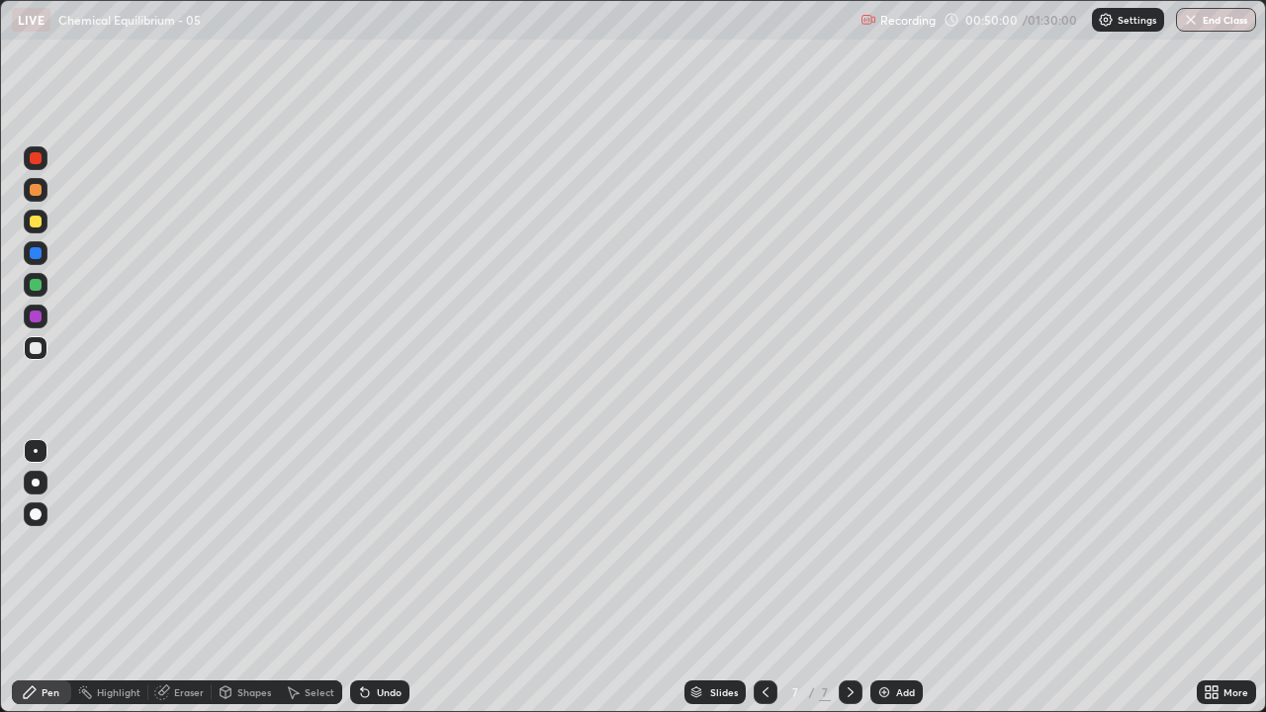
click at [389, 577] on div "Undo" at bounding box center [389, 692] width 25 height 10
click at [378, 577] on div "Undo" at bounding box center [389, 692] width 25 height 10
click at [388, 577] on div "Undo" at bounding box center [389, 692] width 25 height 10
click at [176, 577] on div "Eraser" at bounding box center [189, 692] width 30 height 10
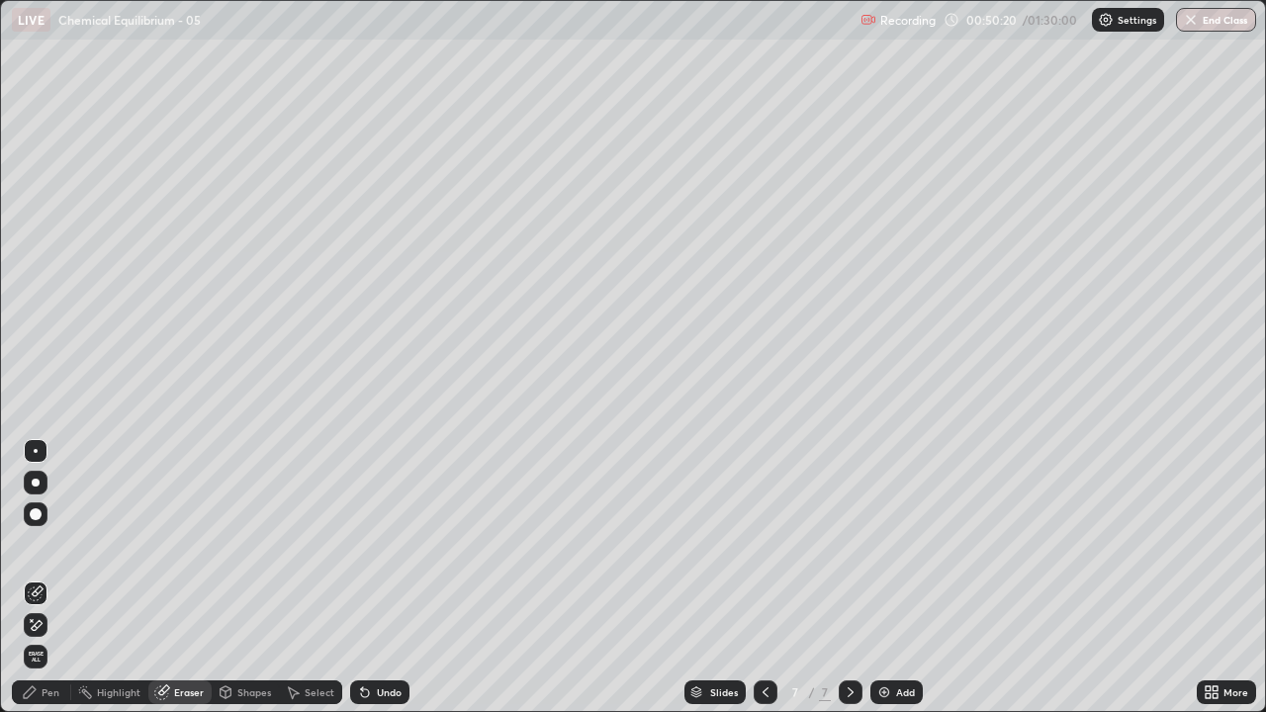
click at [54, 577] on div "Pen" at bounding box center [51, 692] width 18 height 10
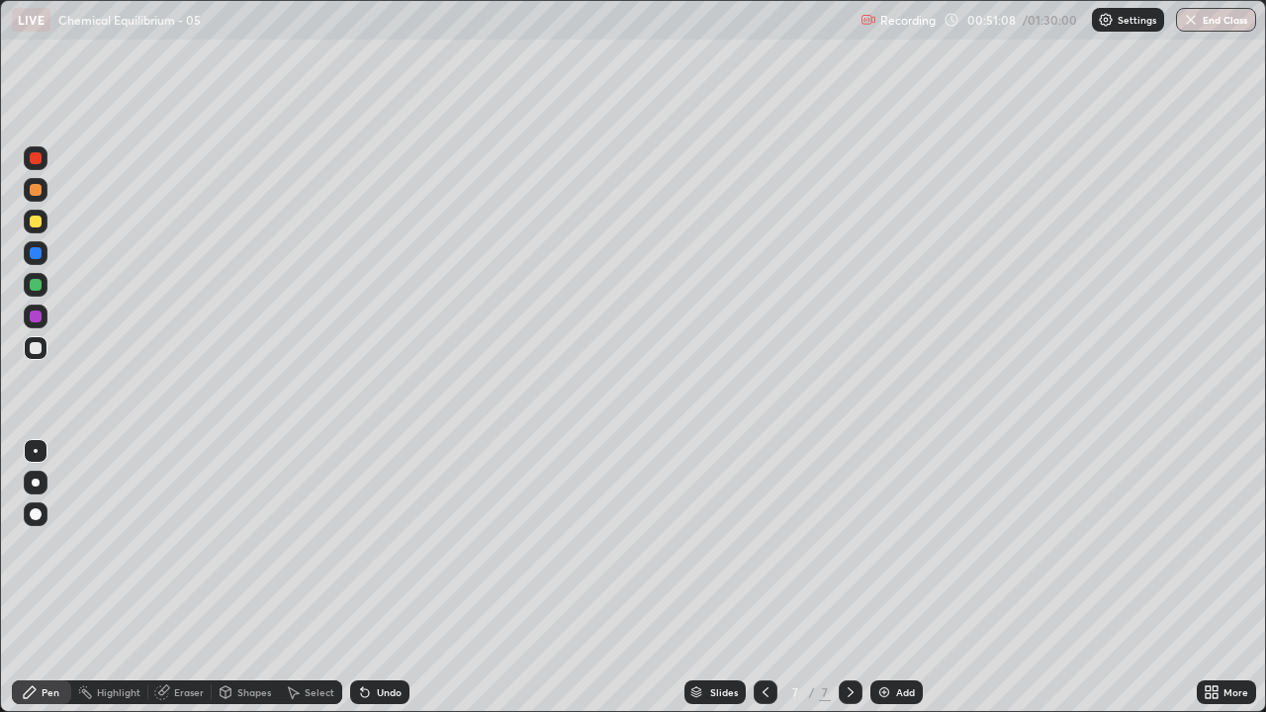
click at [382, 577] on div "Undo" at bounding box center [389, 692] width 25 height 10
click at [377, 577] on div "Undo" at bounding box center [389, 692] width 25 height 10
click at [382, 577] on div "Undo" at bounding box center [389, 692] width 25 height 10
click at [388, 577] on div "Undo" at bounding box center [389, 692] width 25 height 10
click at [379, 577] on div "Undo" at bounding box center [389, 692] width 25 height 10
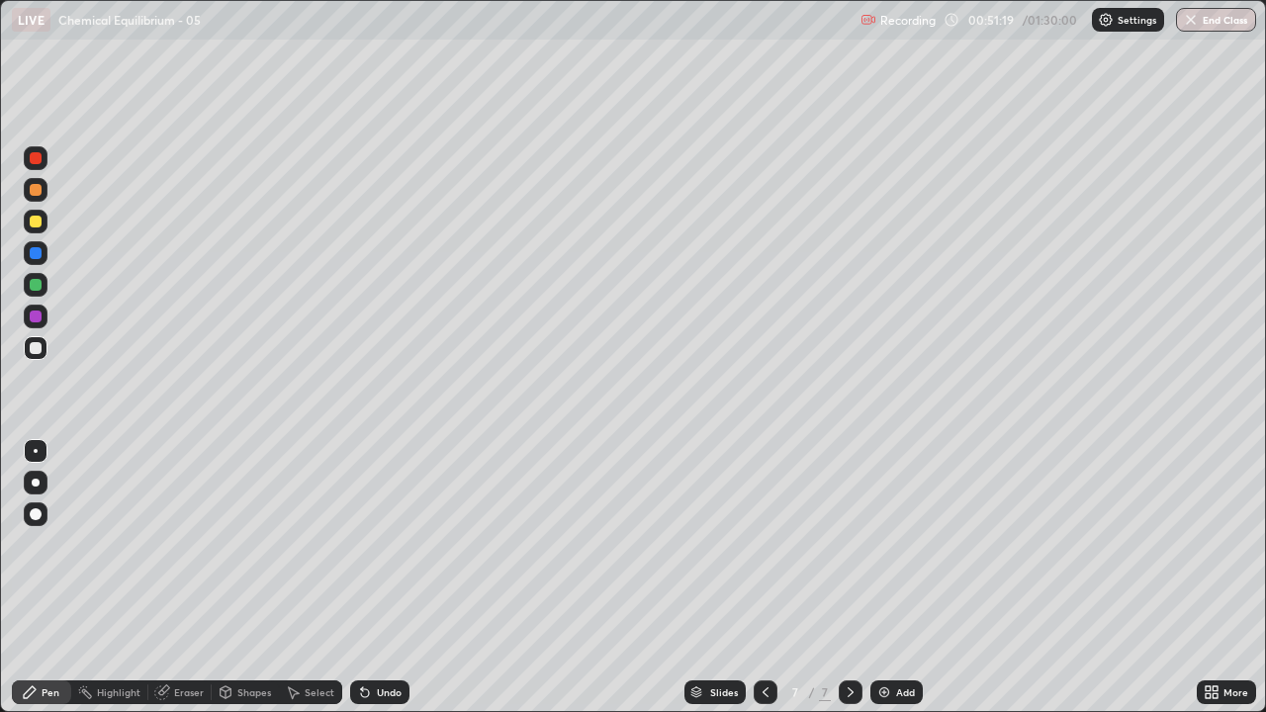
click at [380, 577] on div "Undo" at bounding box center [389, 692] width 25 height 10
click at [313, 577] on div "Select" at bounding box center [320, 692] width 30 height 10
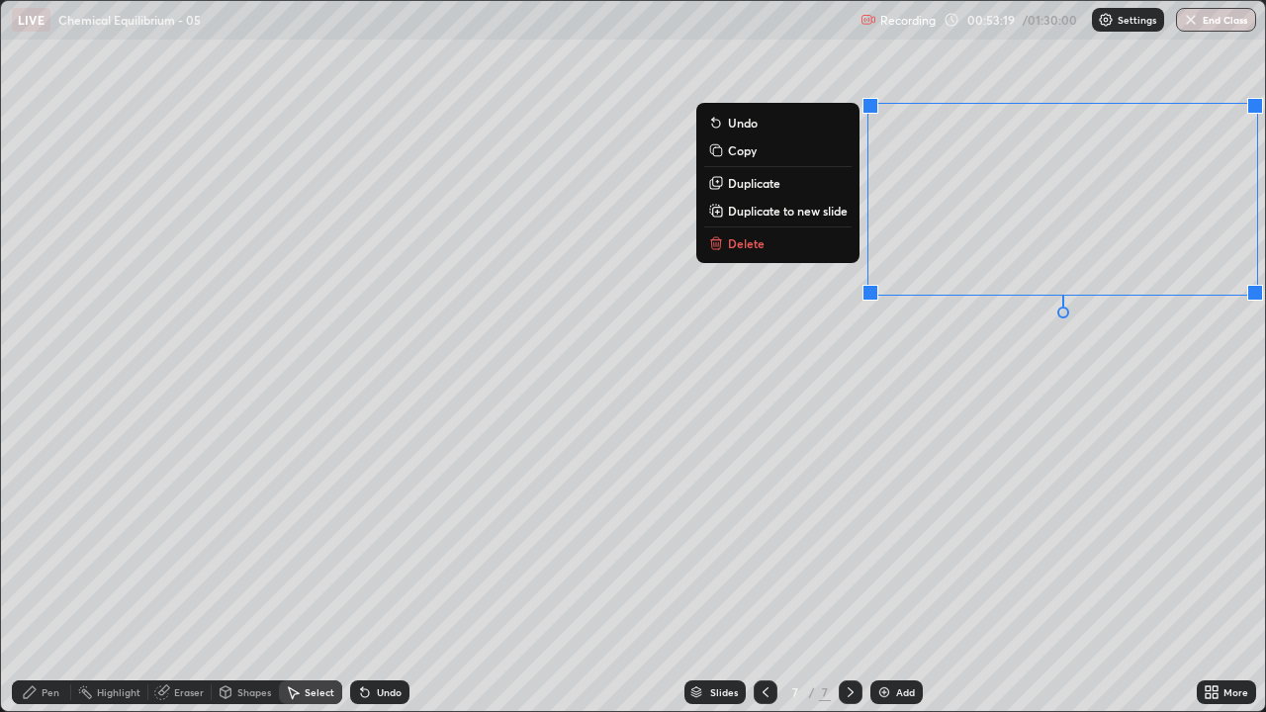
click at [749, 243] on p "Delete" at bounding box center [746, 243] width 37 height 16
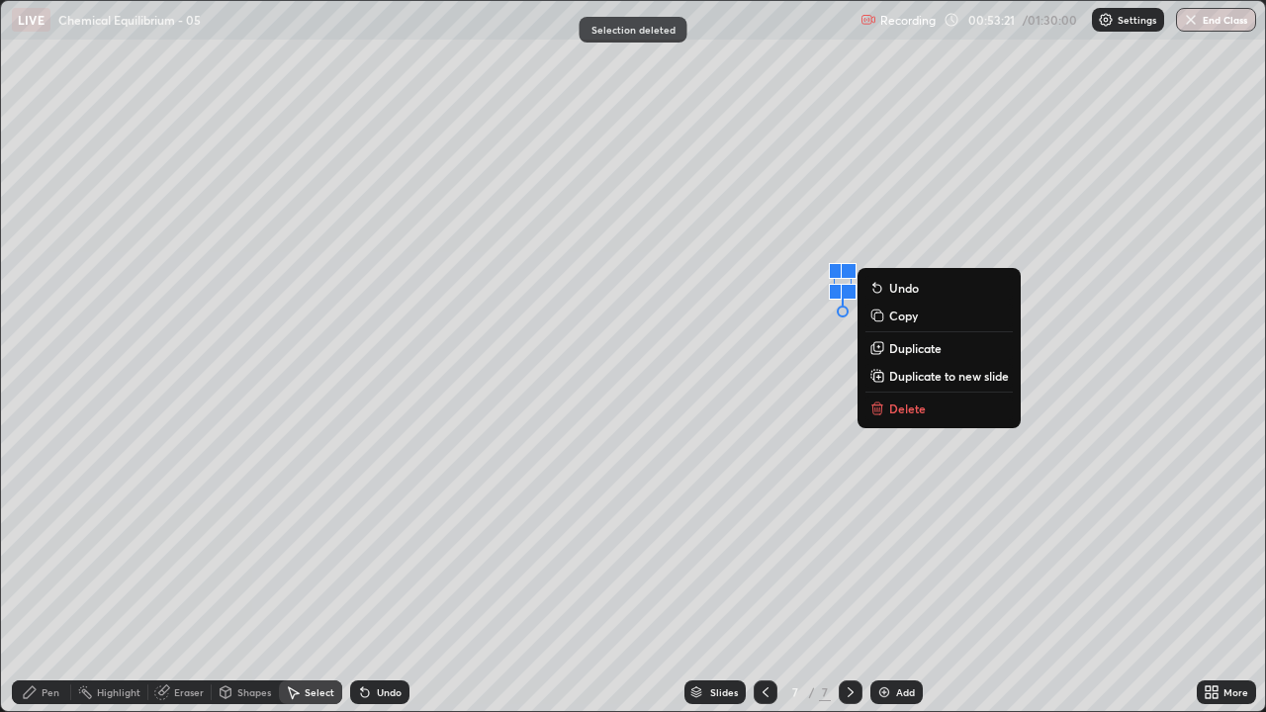
click at [905, 404] on p "Delete" at bounding box center [907, 408] width 37 height 16
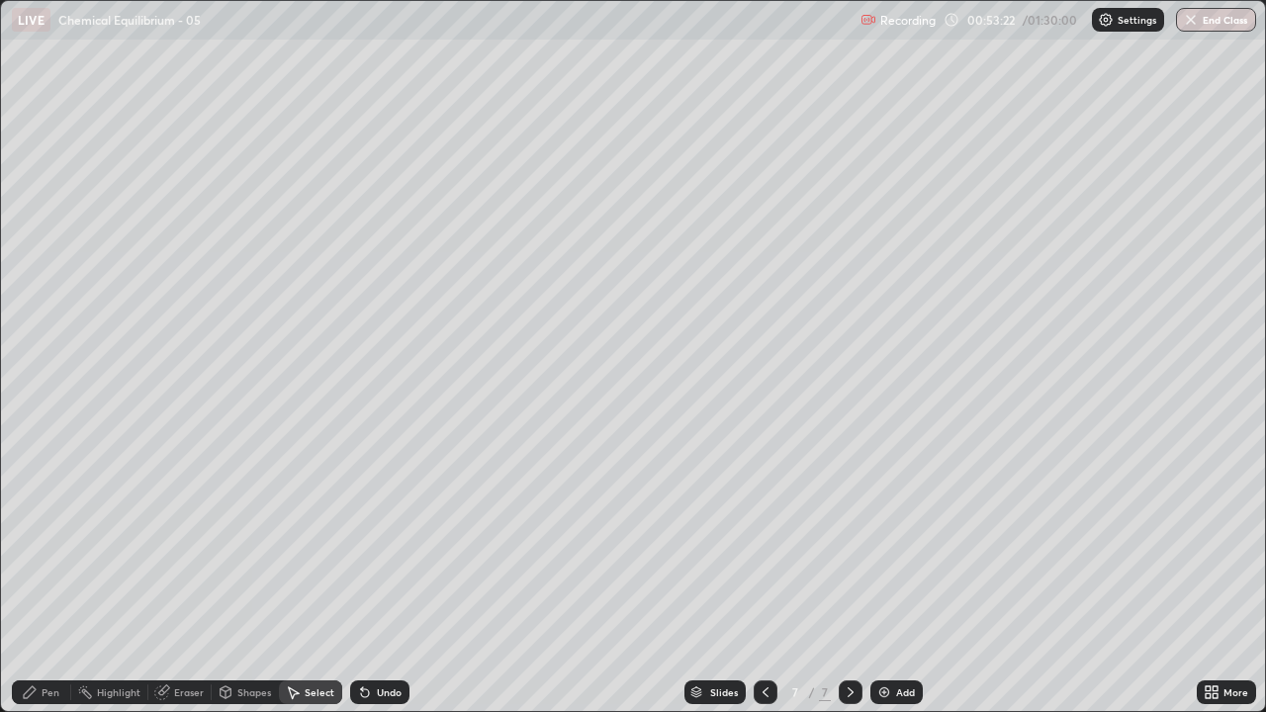
click at [52, 577] on div "Pen" at bounding box center [51, 692] width 18 height 10
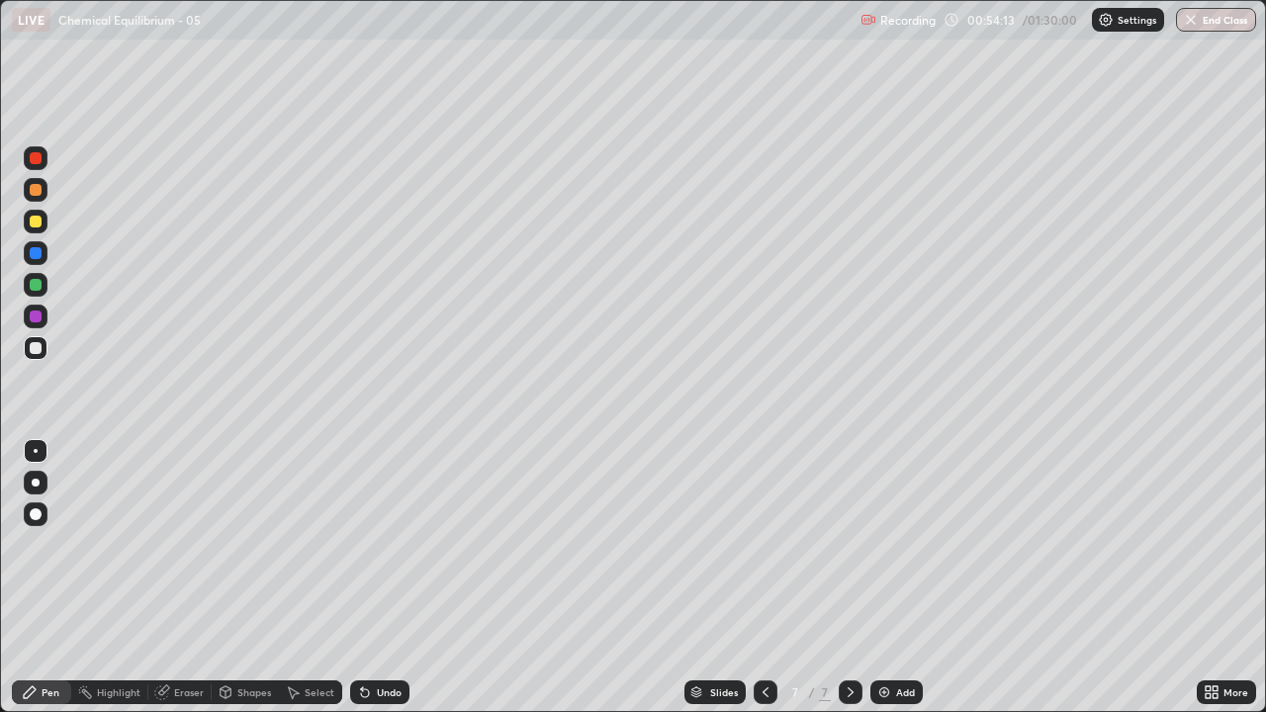
click at [757, 577] on icon at bounding box center [765, 692] width 16 height 16
click at [763, 577] on icon at bounding box center [765, 692] width 16 height 16
click at [178, 577] on div "Eraser" at bounding box center [189, 692] width 30 height 10
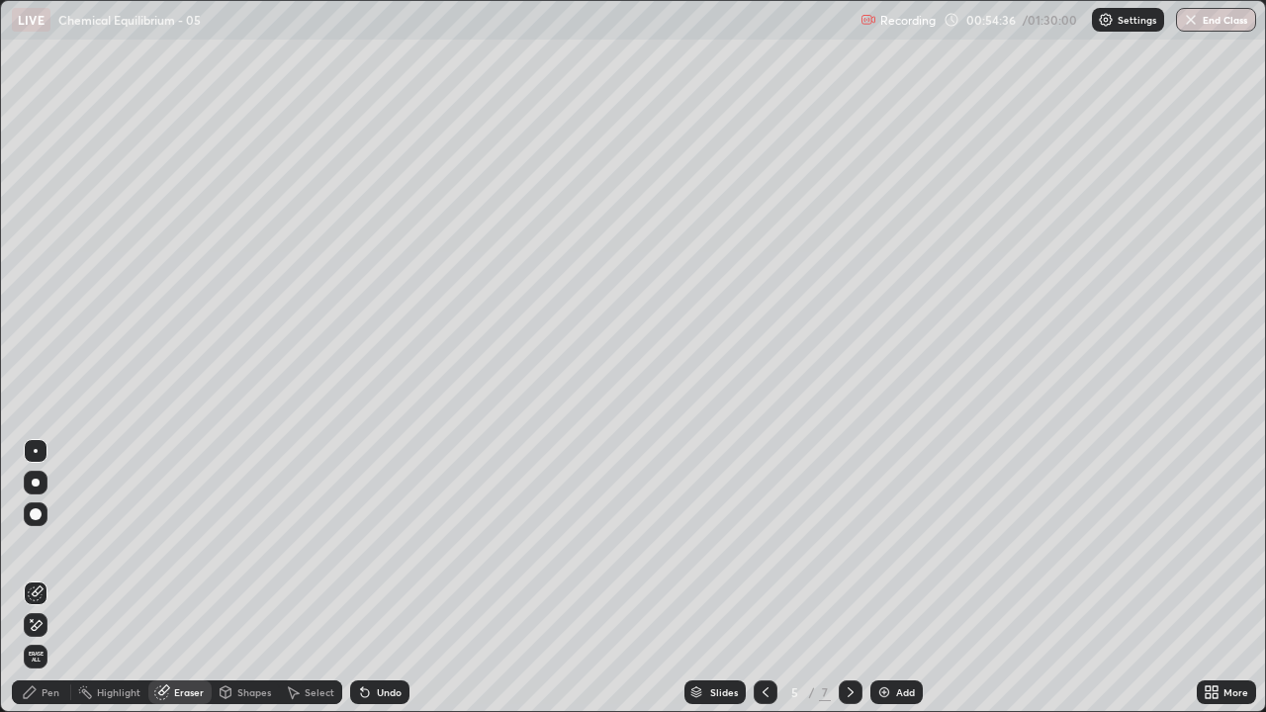
click at [47, 577] on div "Pen" at bounding box center [41, 692] width 59 height 24
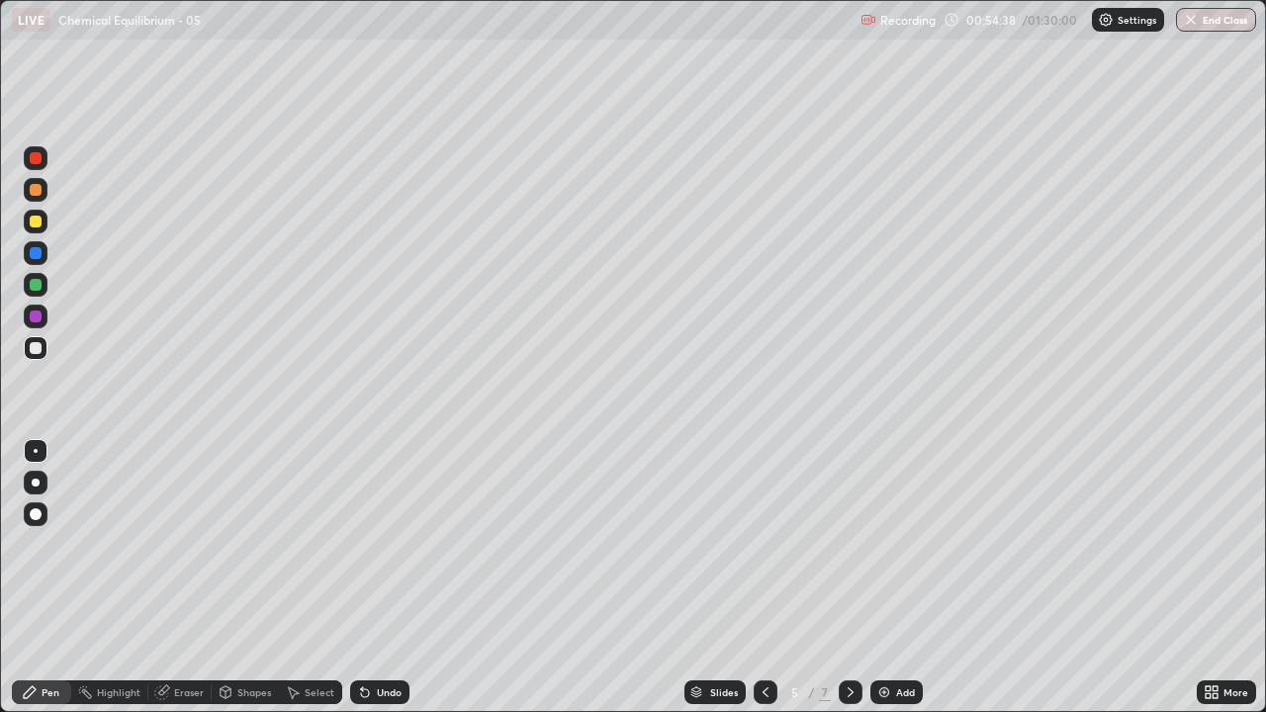
click at [847, 577] on icon at bounding box center [850, 692] width 16 height 16
click at [849, 577] on icon at bounding box center [850, 692] width 6 height 10
click at [298, 577] on icon at bounding box center [293, 692] width 16 height 16
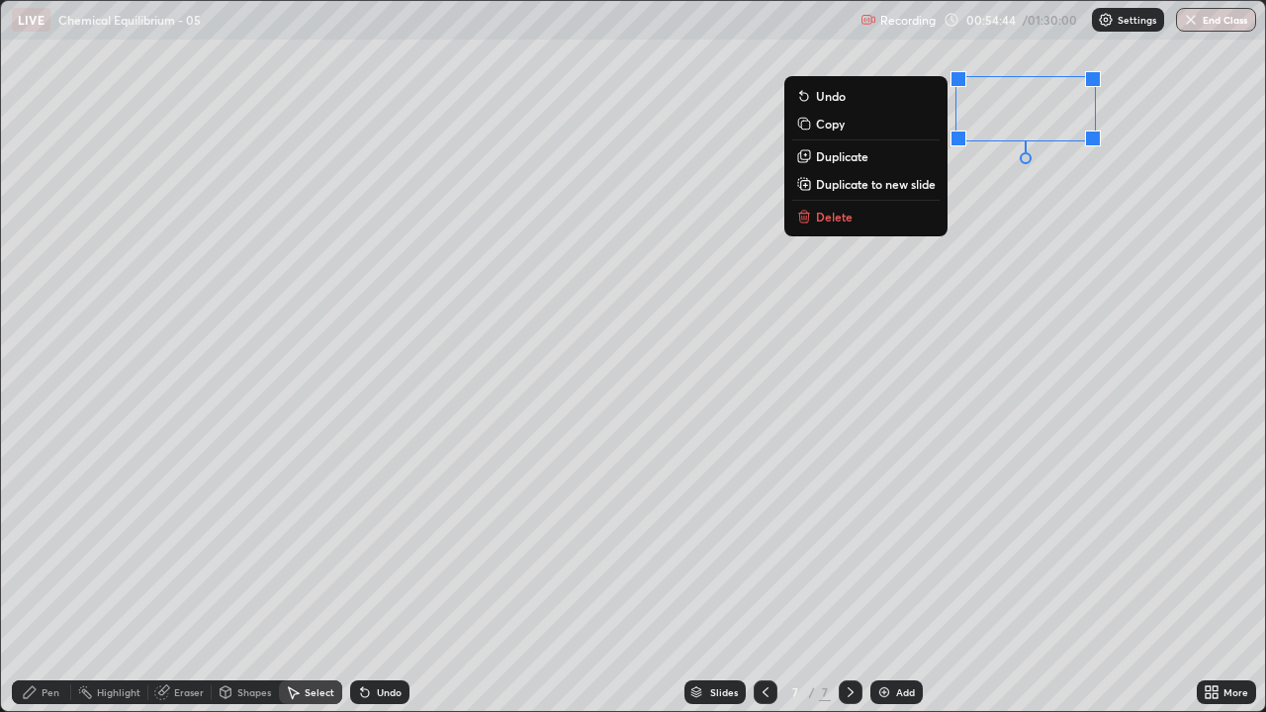
click at [849, 218] on button "Delete" at bounding box center [865, 217] width 147 height 24
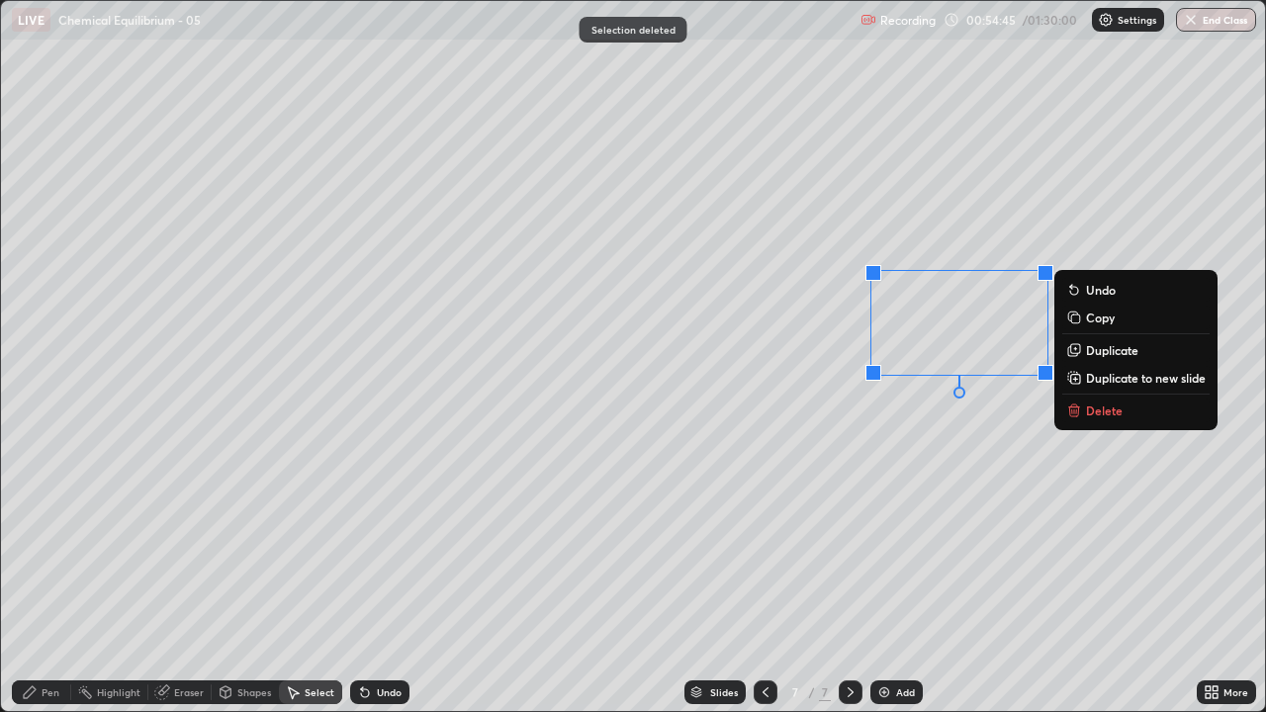
click at [1093, 413] on p "Delete" at bounding box center [1104, 410] width 37 height 16
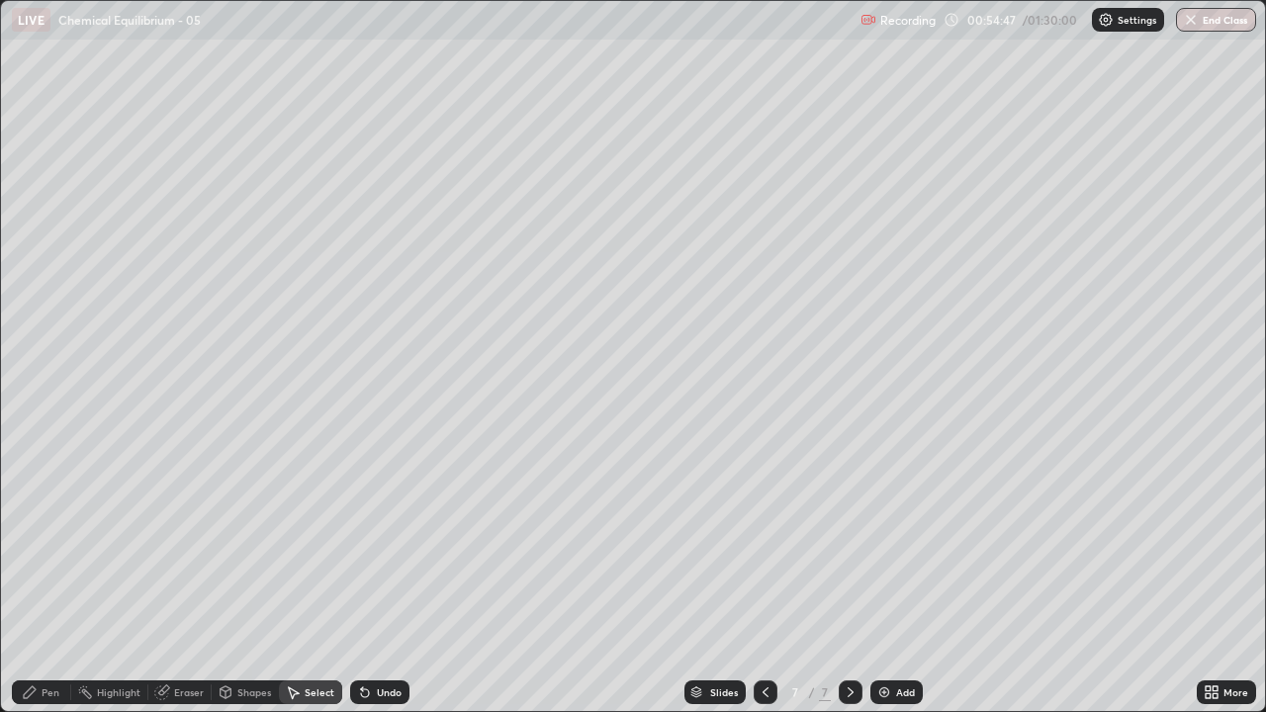
click at [52, 577] on div "Pen" at bounding box center [41, 692] width 59 height 24
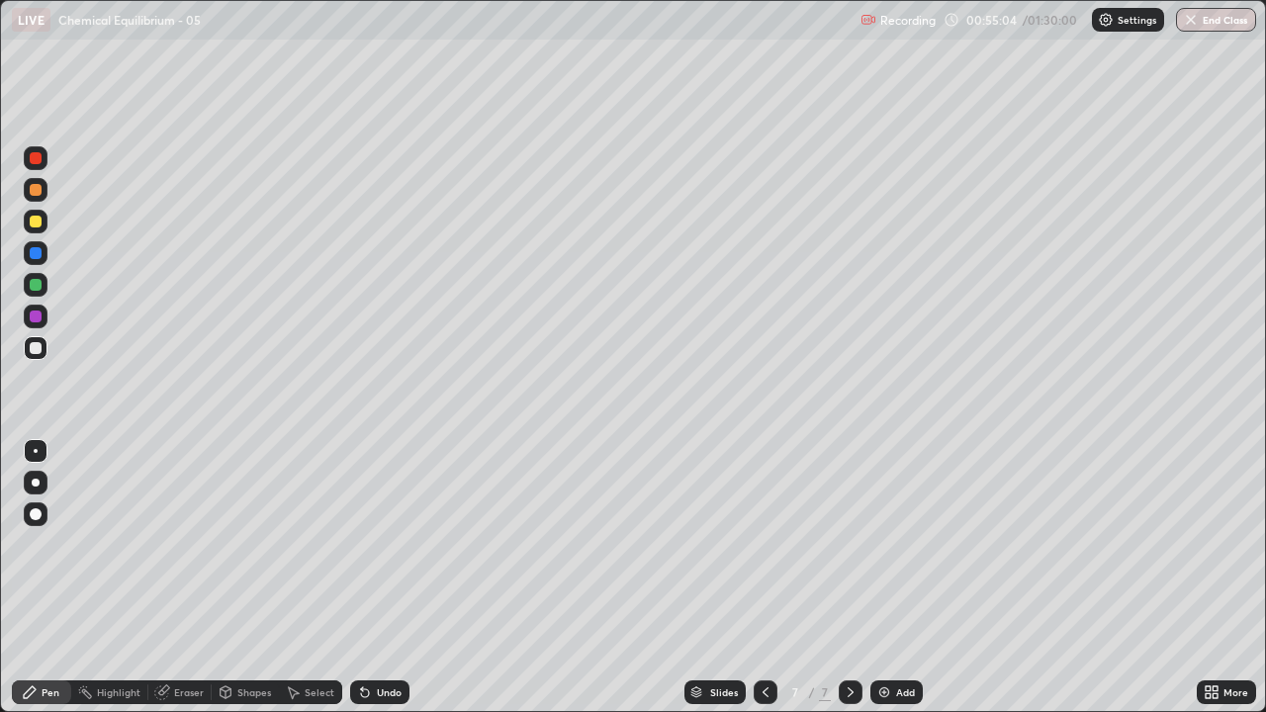
click at [378, 577] on div "Undo" at bounding box center [389, 692] width 25 height 10
click at [375, 577] on div "Undo" at bounding box center [379, 692] width 59 height 24
click at [763, 577] on icon at bounding box center [765, 692] width 16 height 16
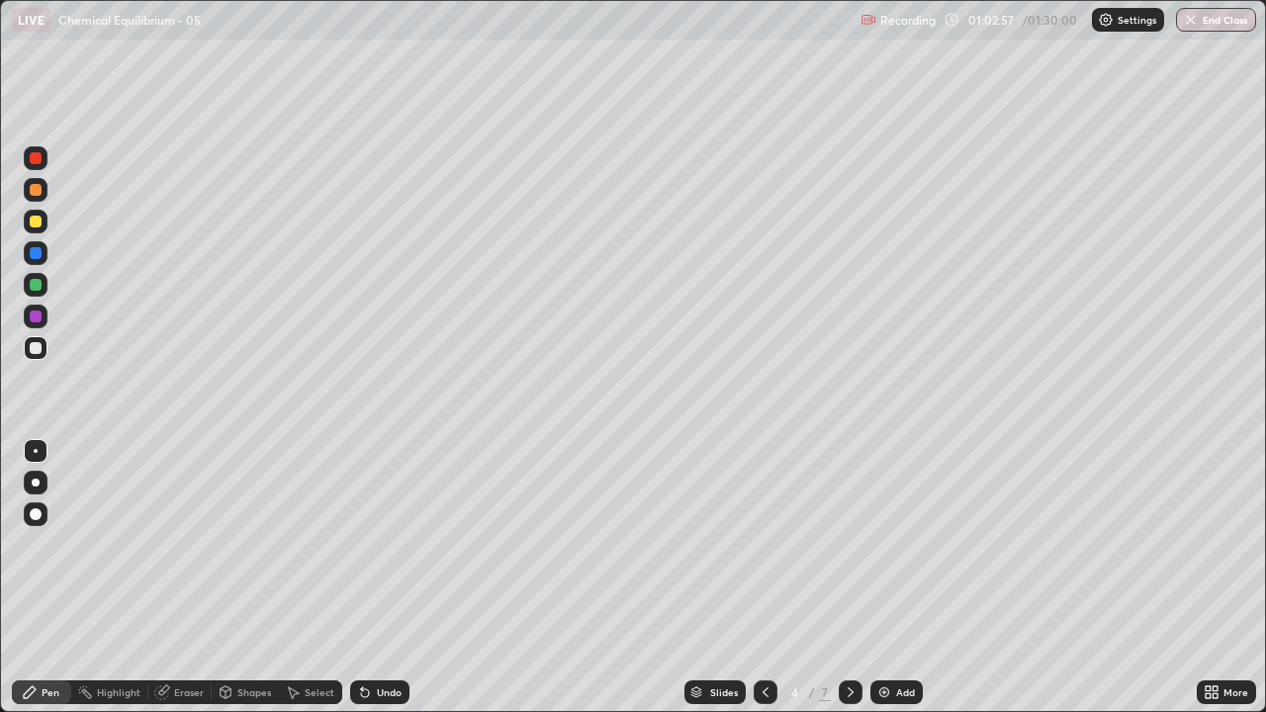
click at [860, 577] on div at bounding box center [851, 692] width 24 height 24
click at [189, 577] on div "Eraser" at bounding box center [189, 692] width 30 height 10
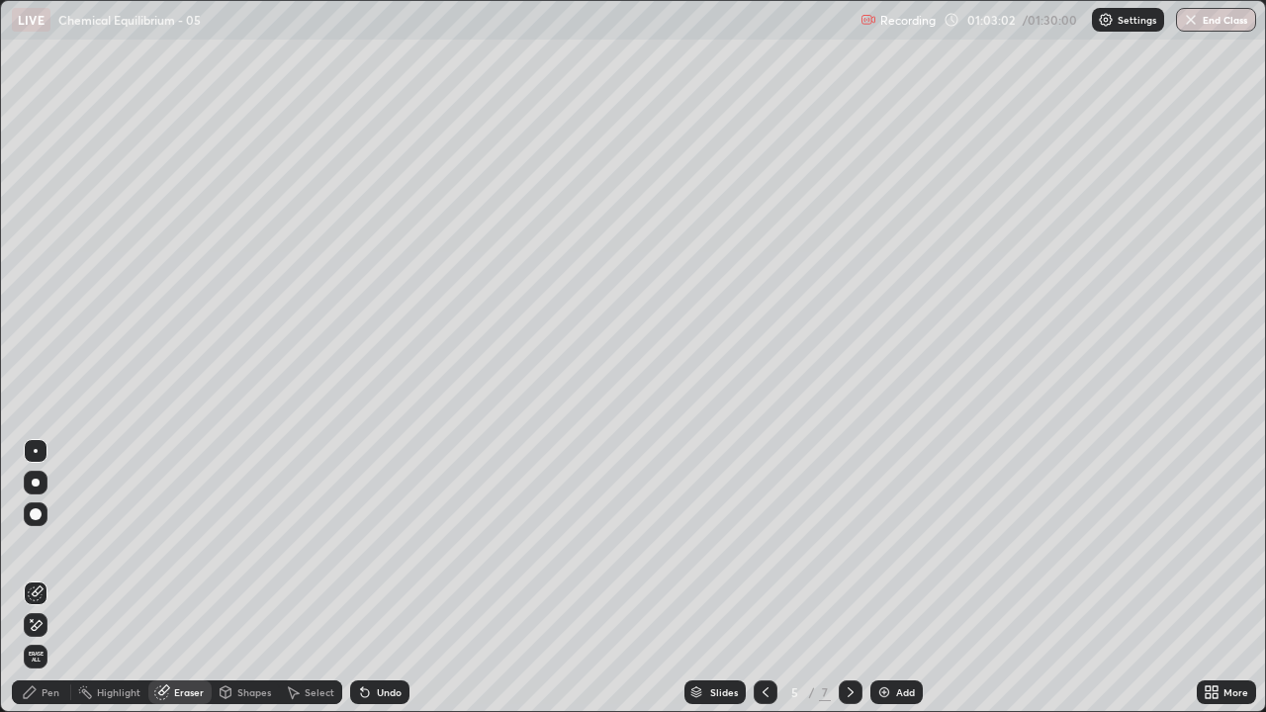
click at [43, 577] on div "Pen" at bounding box center [51, 692] width 18 height 10
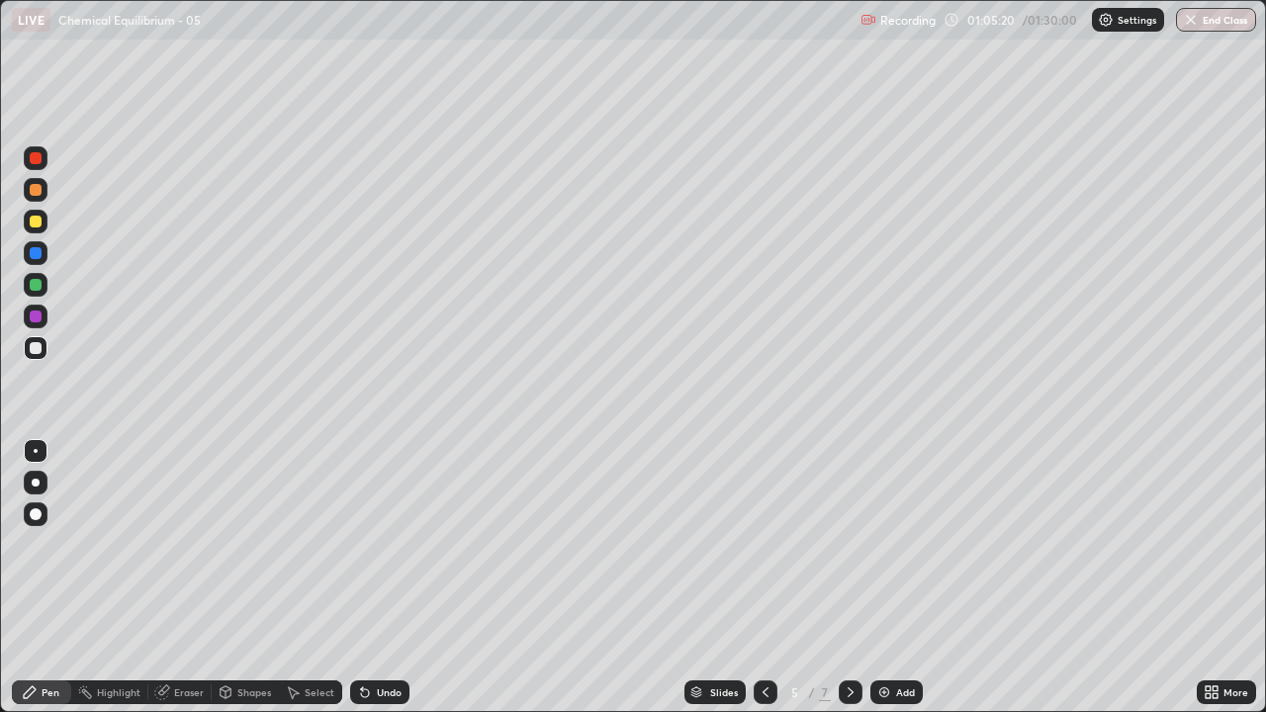
click at [860, 577] on div at bounding box center [851, 692] width 24 height 40
click at [850, 577] on icon at bounding box center [850, 692] width 16 height 16
click at [880, 577] on img at bounding box center [884, 692] width 16 height 16
click at [772, 577] on div at bounding box center [765, 692] width 24 height 24
click at [764, 577] on icon at bounding box center [765, 692] width 6 height 10
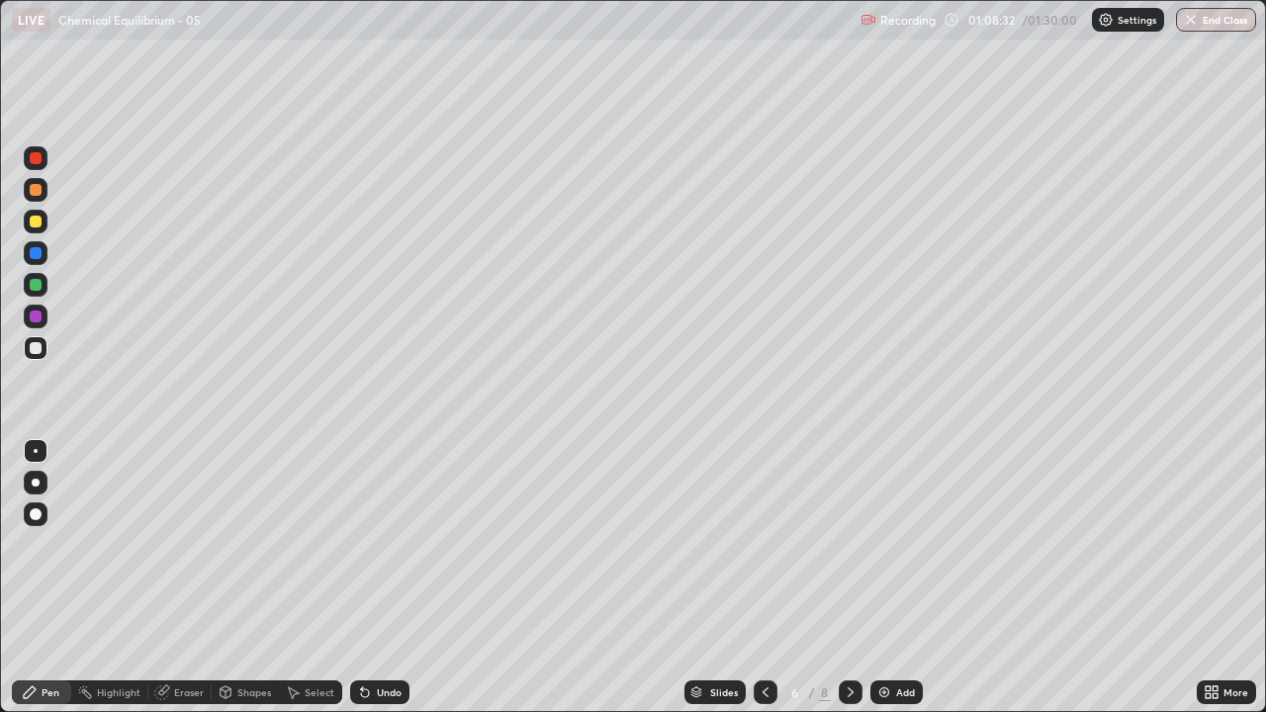
click at [763, 577] on icon at bounding box center [765, 692] width 16 height 16
click at [845, 577] on icon at bounding box center [850, 692] width 16 height 16
click at [849, 577] on icon at bounding box center [850, 692] width 16 height 16
click at [848, 577] on icon at bounding box center [850, 692] width 16 height 16
click at [319, 577] on div "Select" at bounding box center [320, 692] width 30 height 10
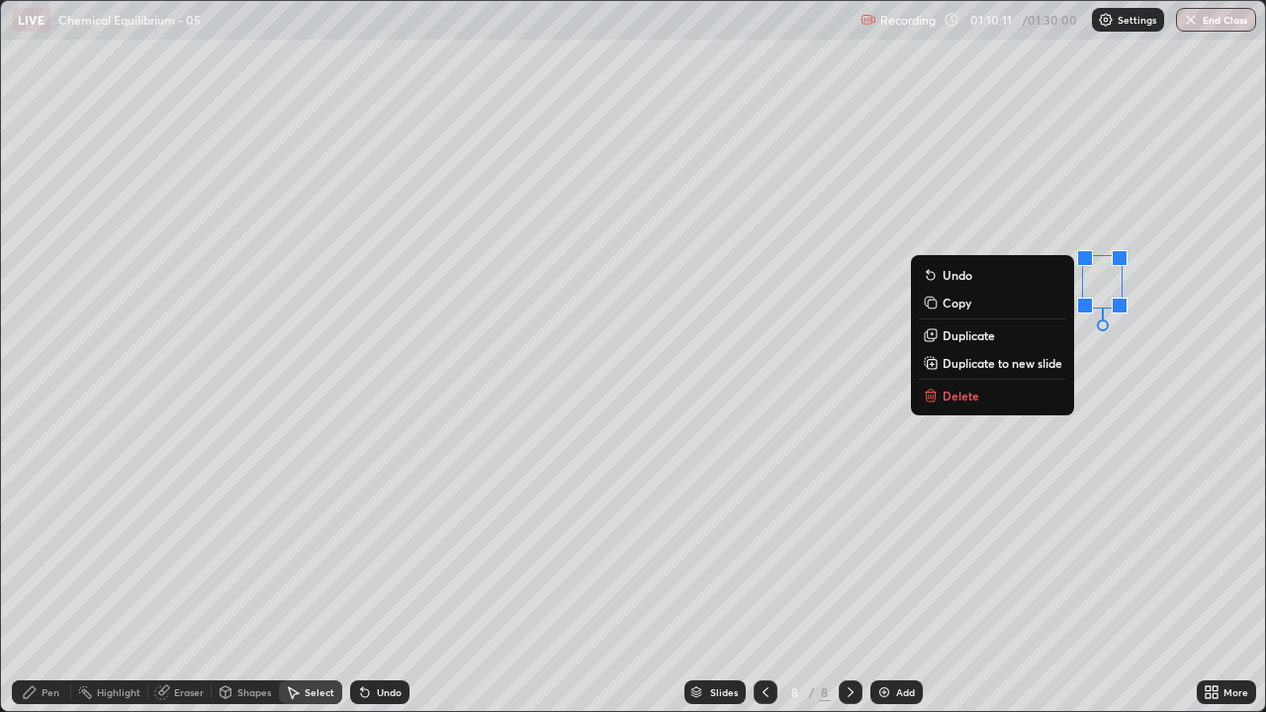
click at [954, 398] on p "Delete" at bounding box center [960, 396] width 37 height 16
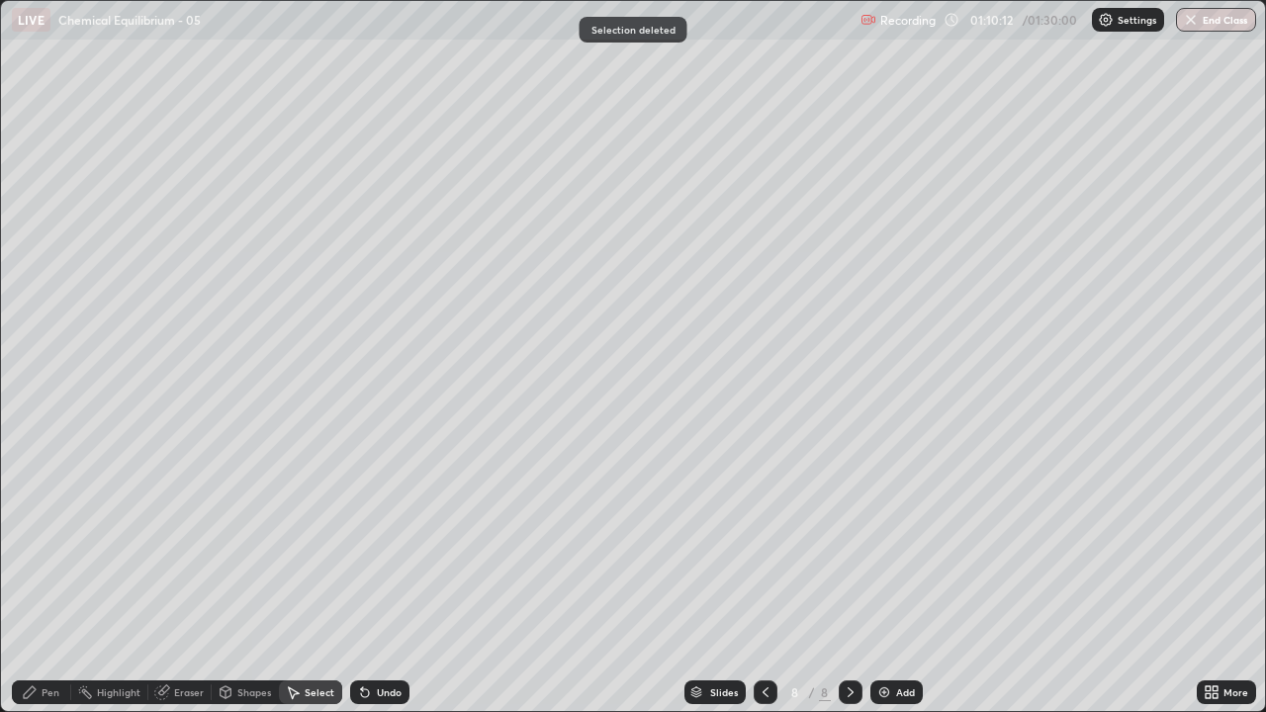
click at [53, 577] on div "Pen" at bounding box center [51, 692] width 18 height 10
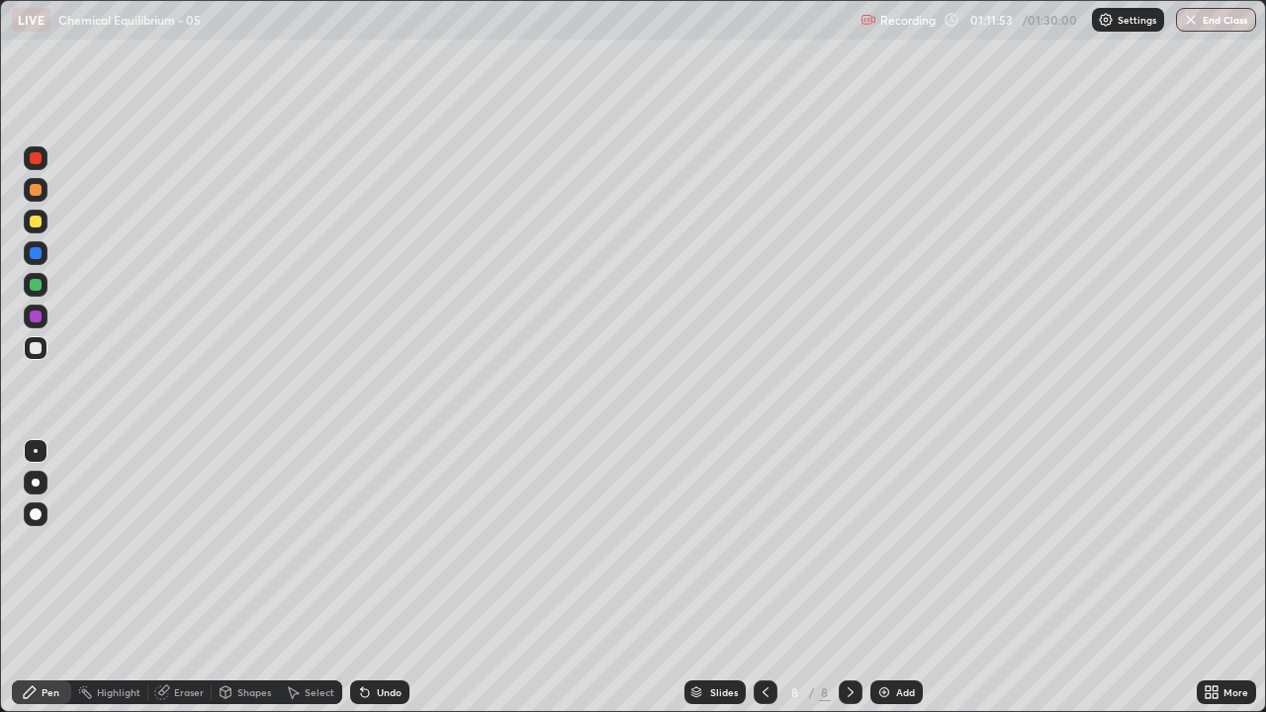
click at [192, 577] on div "Eraser" at bounding box center [189, 692] width 30 height 10
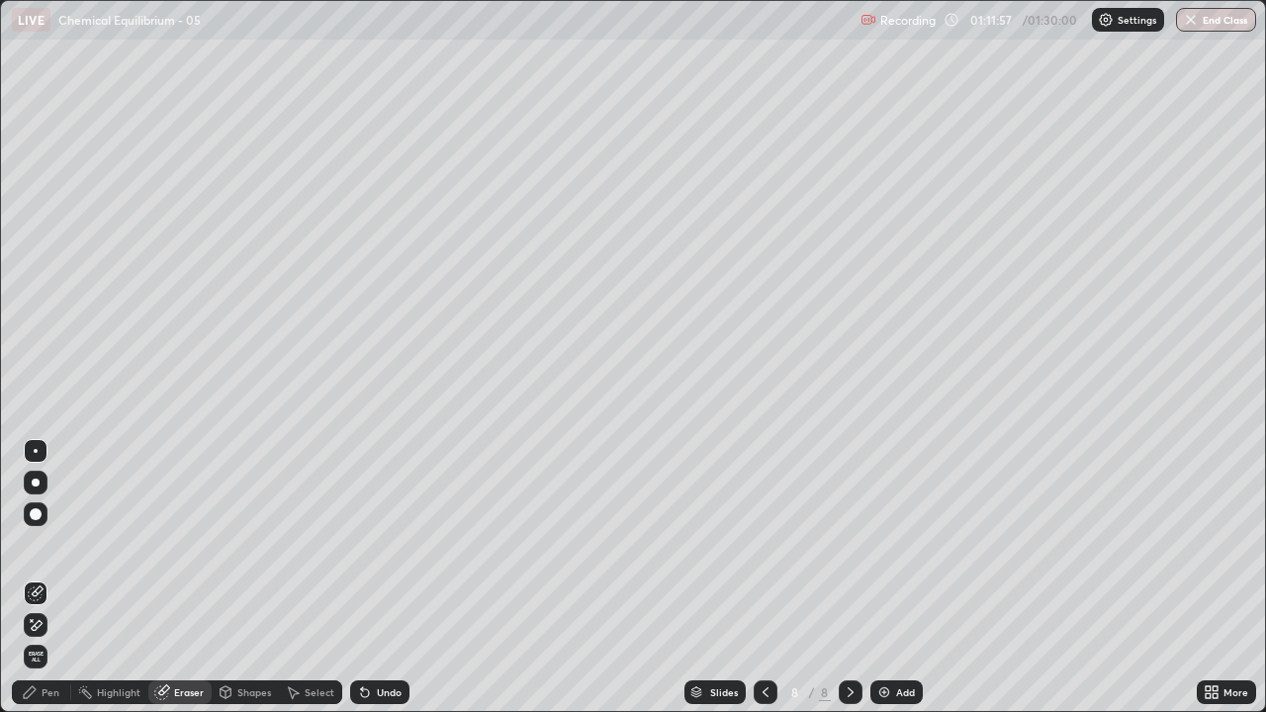
click at [47, 577] on div "Pen" at bounding box center [41, 692] width 59 height 24
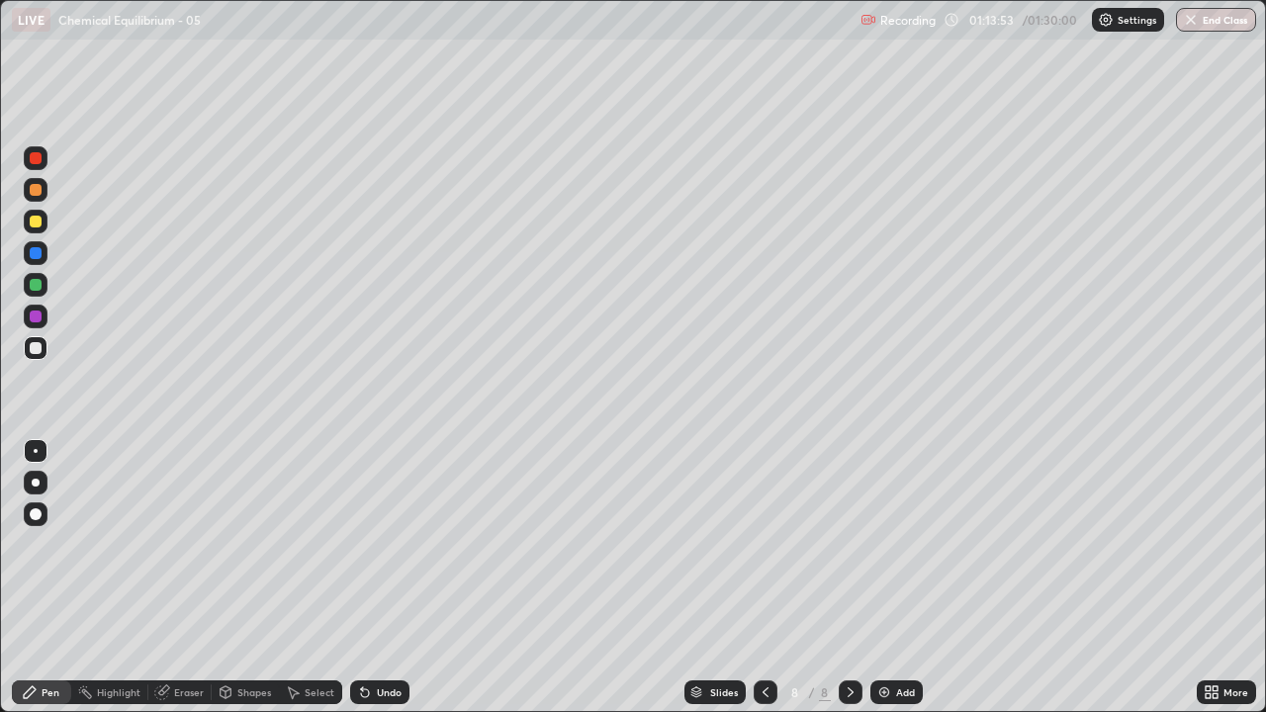
click at [881, 577] on img at bounding box center [884, 692] width 16 height 16
click at [379, 577] on div "Undo" at bounding box center [389, 692] width 25 height 10
click at [382, 577] on div "Undo" at bounding box center [389, 692] width 25 height 10
click at [388, 577] on div "Undo" at bounding box center [389, 692] width 25 height 10
click at [377, 577] on div "Undo" at bounding box center [389, 692] width 25 height 10
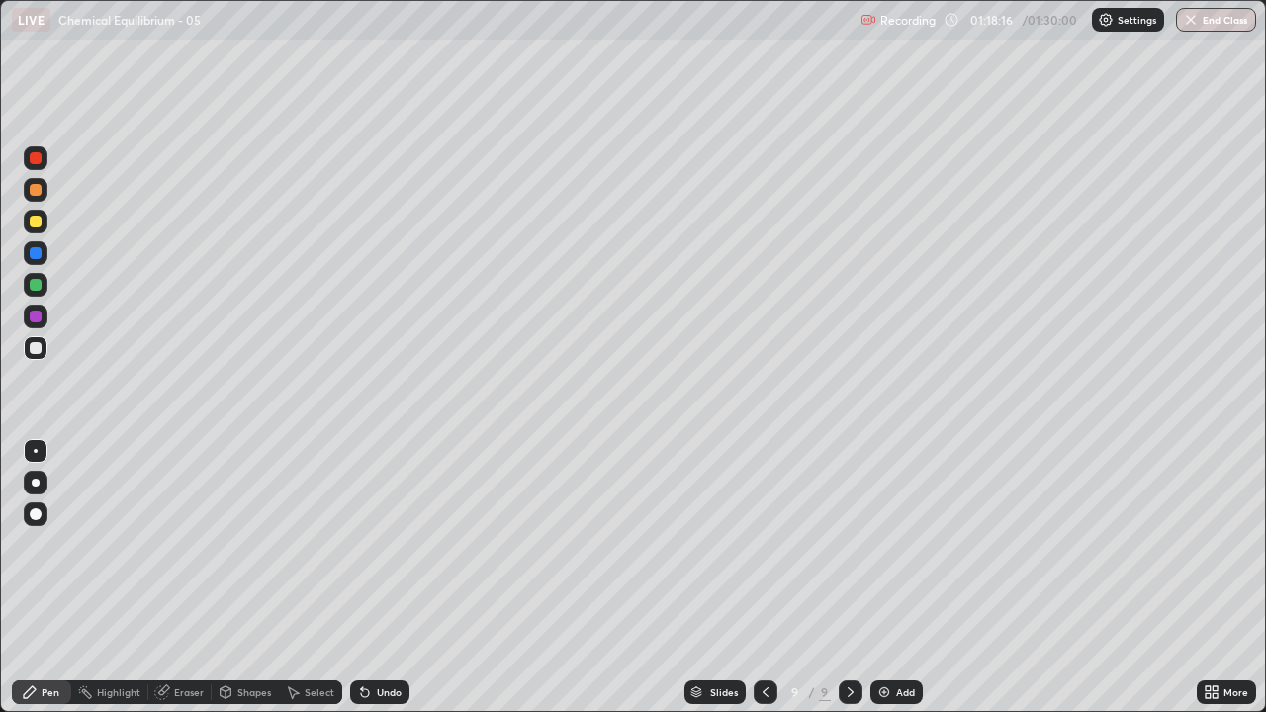
click at [390, 577] on div "Undo" at bounding box center [389, 692] width 25 height 10
click at [387, 577] on div "Undo" at bounding box center [389, 692] width 25 height 10
click at [395, 577] on div "Undo" at bounding box center [389, 692] width 25 height 10
click at [308, 577] on div "Select" at bounding box center [320, 692] width 30 height 10
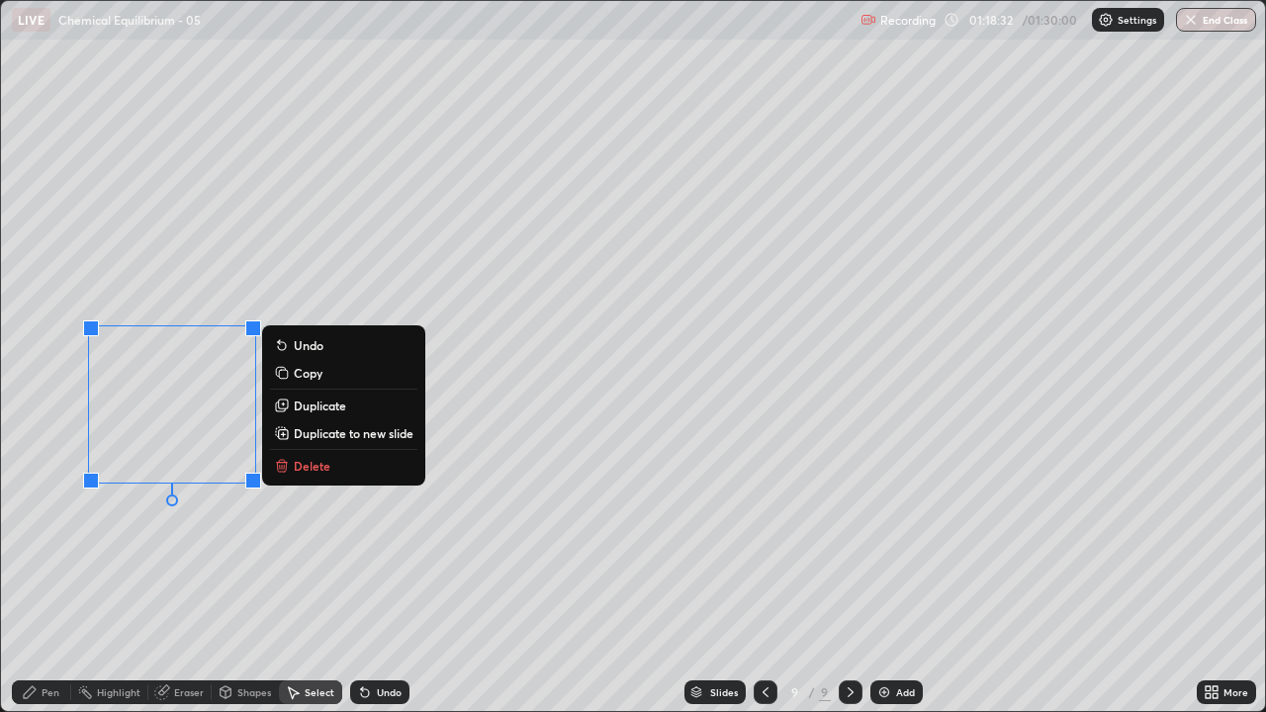
click at [300, 468] on p "Delete" at bounding box center [312, 466] width 37 height 16
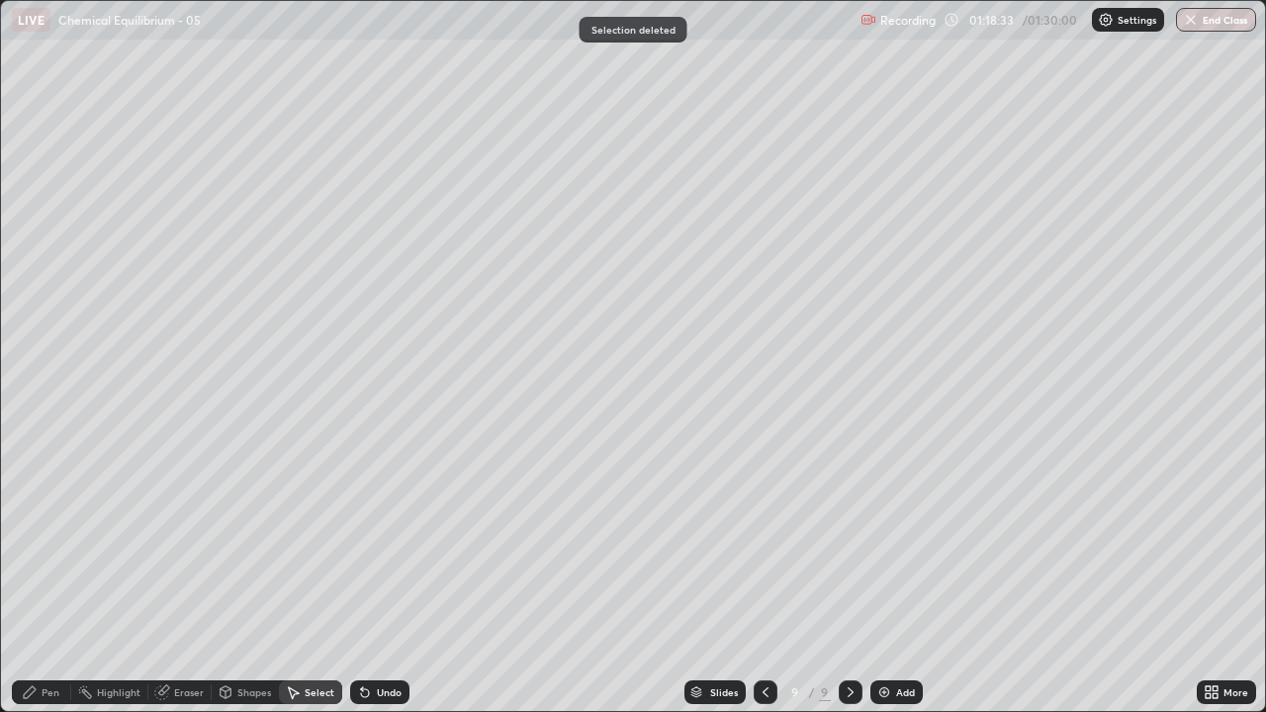
click at [45, 577] on div "Pen" at bounding box center [51, 692] width 18 height 10
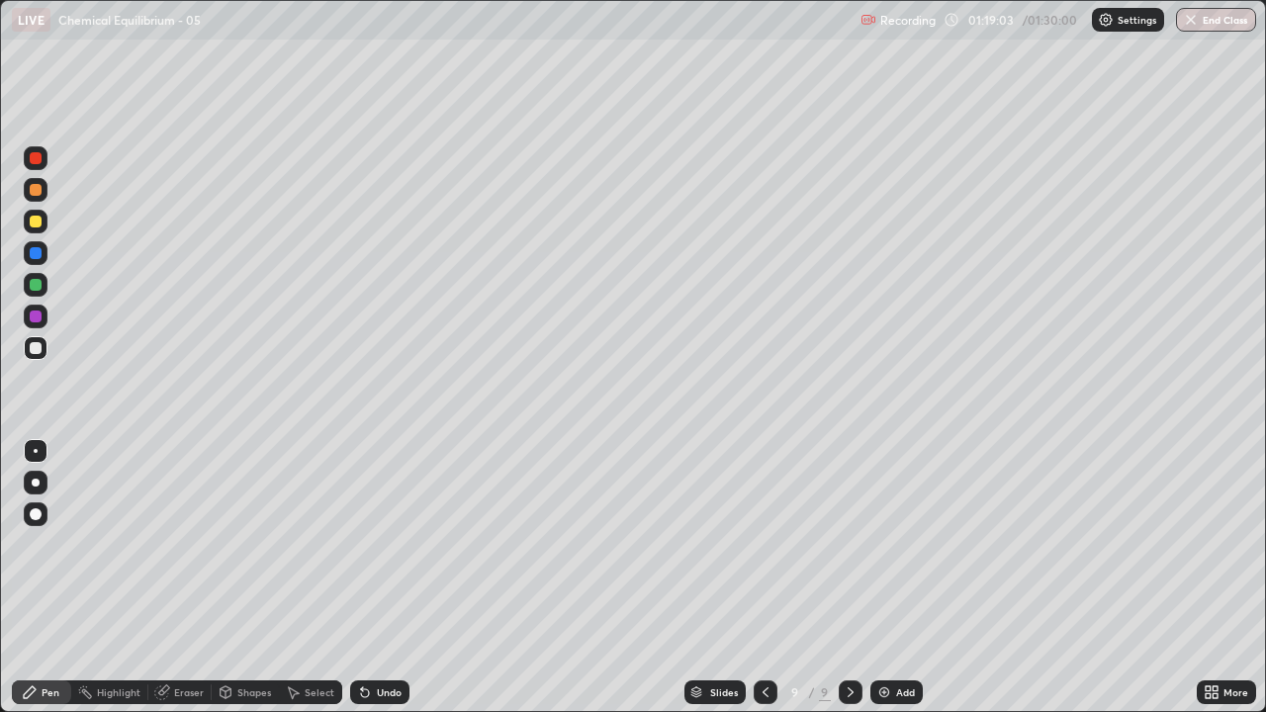
click at [317, 577] on div "Select" at bounding box center [320, 692] width 30 height 10
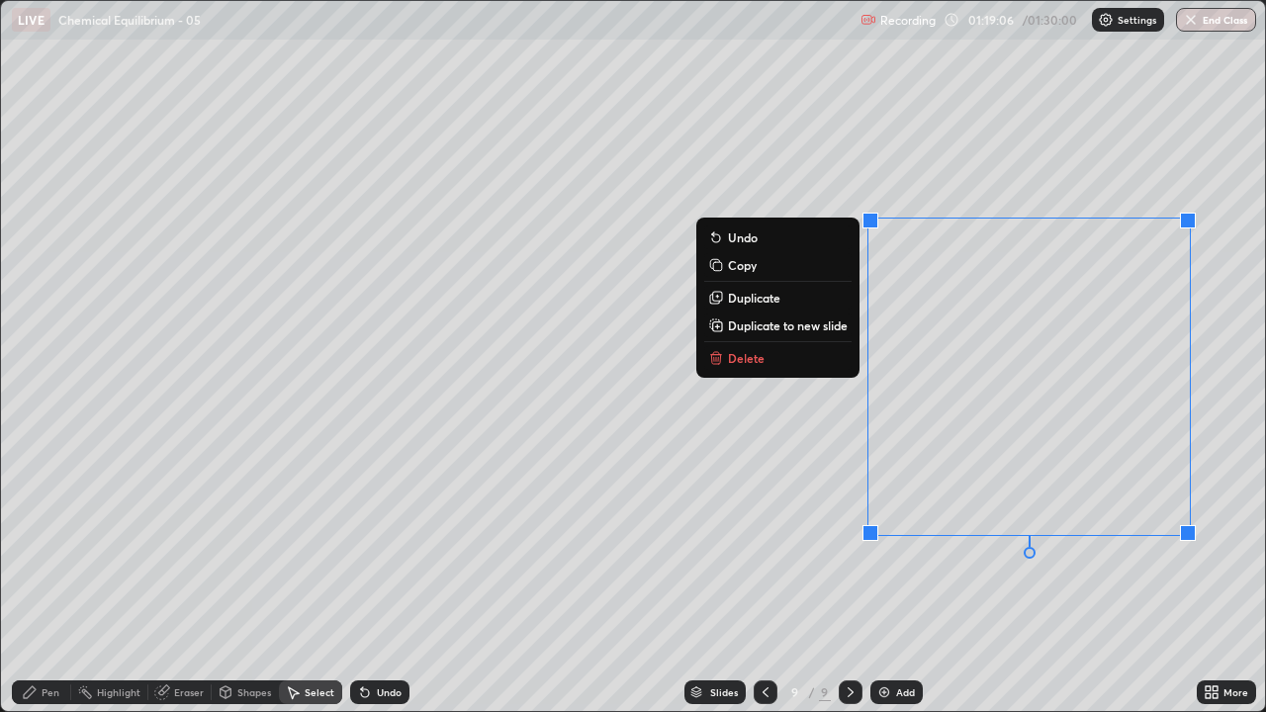
click at [756, 360] on p "Delete" at bounding box center [746, 358] width 37 height 16
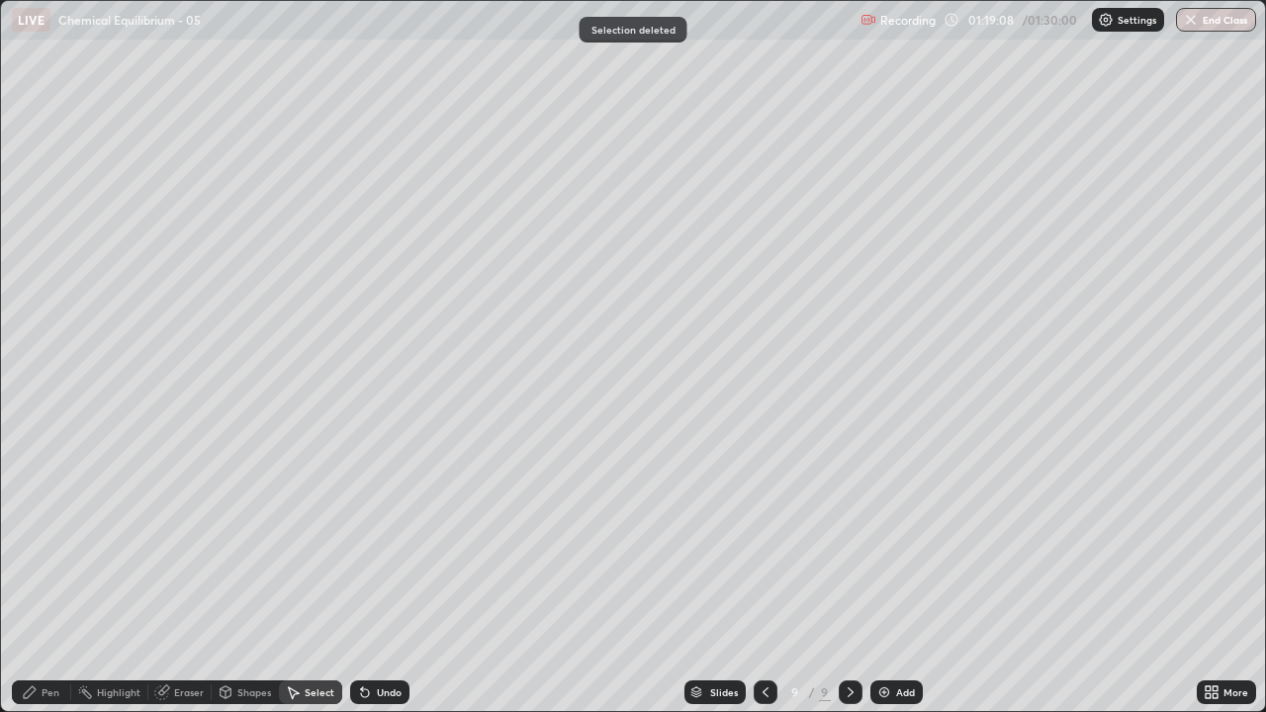
click at [61, 577] on div "Pen" at bounding box center [41, 692] width 59 height 24
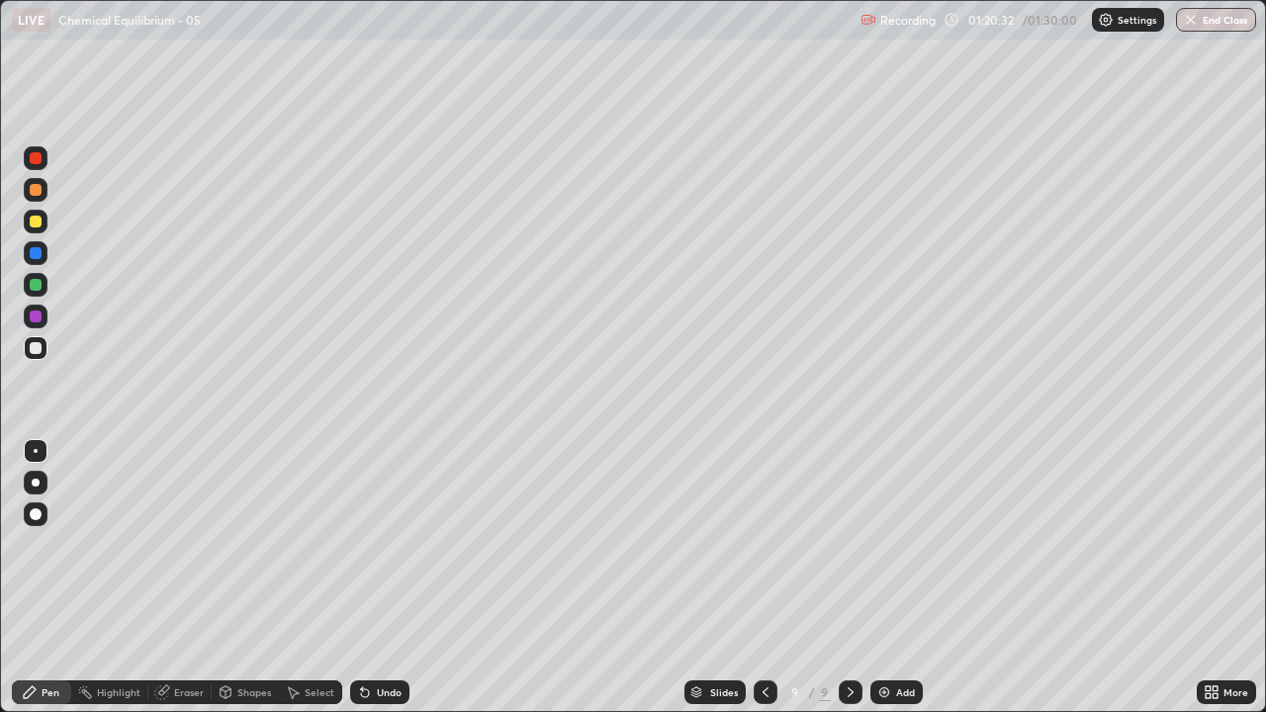
click at [370, 577] on div "Undo" at bounding box center [379, 692] width 59 height 24
click at [370, 577] on icon at bounding box center [365, 692] width 16 height 16
click at [366, 577] on icon at bounding box center [365, 692] width 16 height 16
click at [366, 577] on icon at bounding box center [365, 693] width 8 height 8
click at [362, 577] on icon at bounding box center [365, 693] width 8 height 8
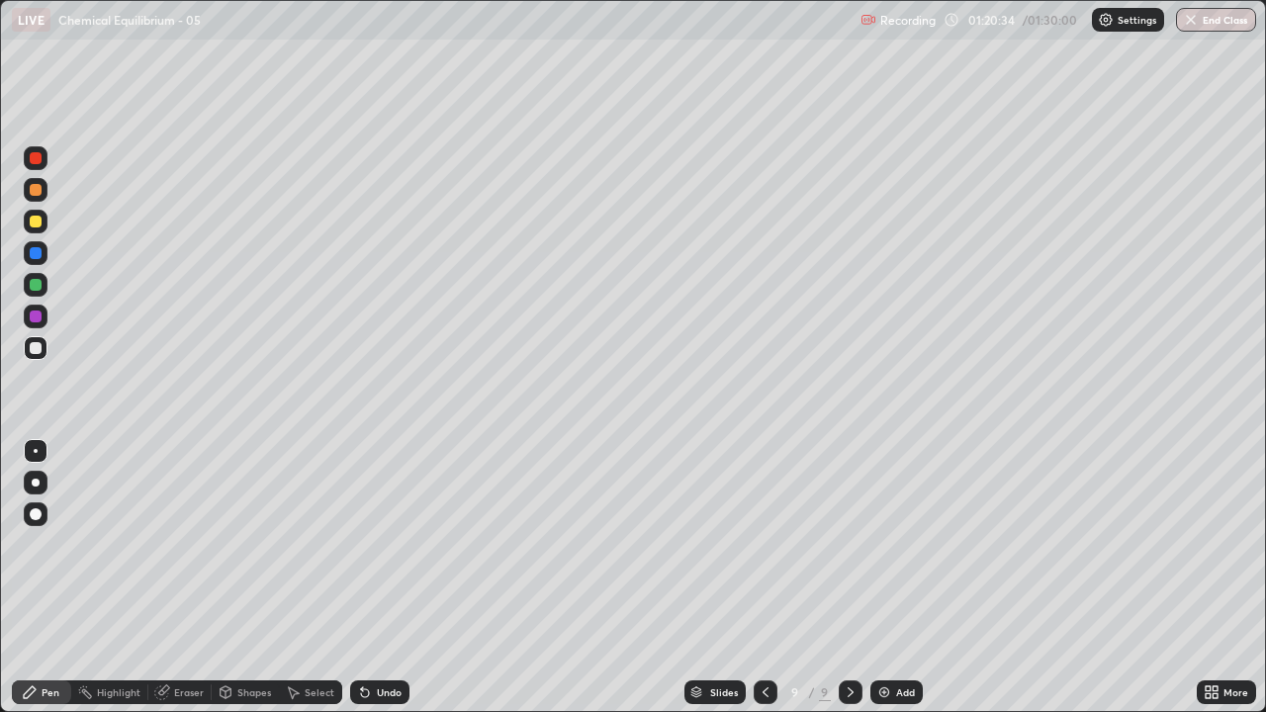
click at [361, 577] on icon at bounding box center [362, 688] width 2 height 2
click at [1207, 20] on button "End Class" at bounding box center [1217, 20] width 78 height 24
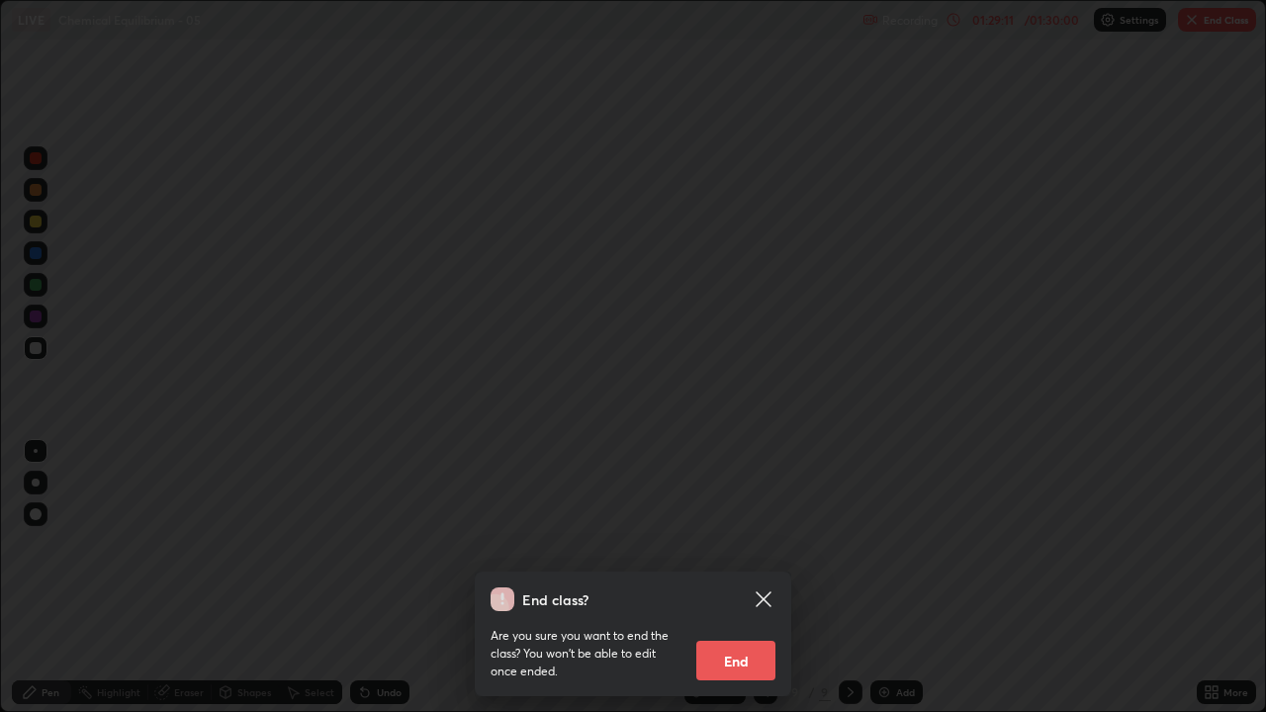
click at [728, 577] on button "End" at bounding box center [735, 661] width 79 height 40
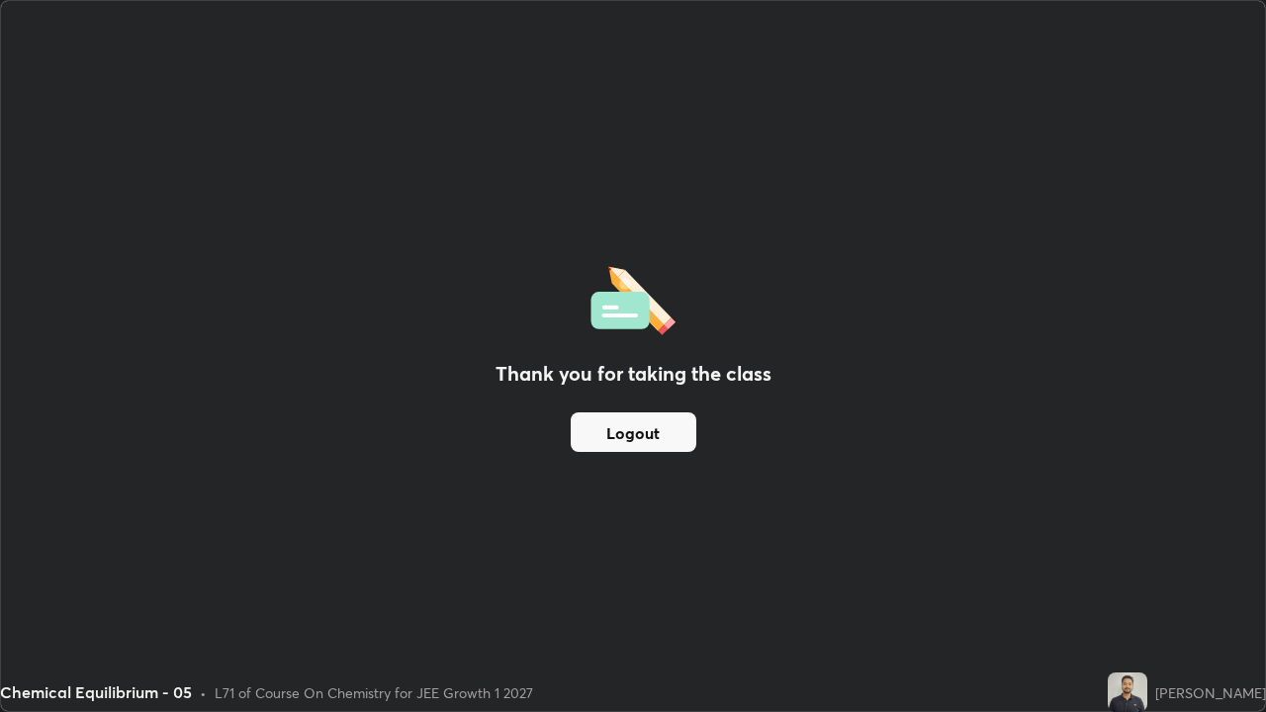
click at [672, 427] on button "Logout" at bounding box center [634, 432] width 126 height 40
